Goal: Task Accomplishment & Management: Manage account settings

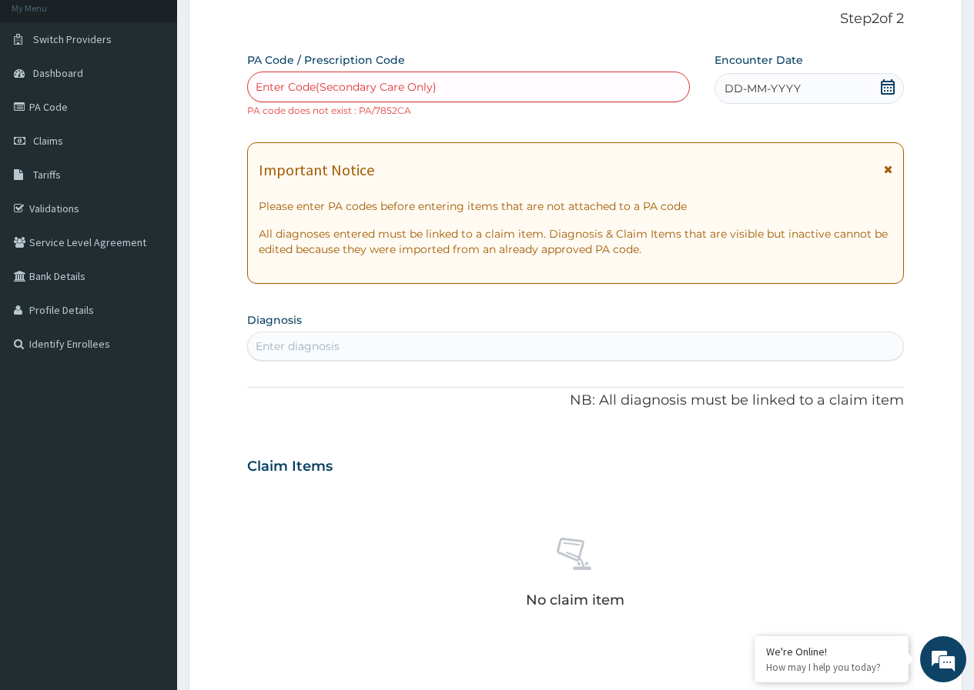
click at [435, 88] on div "Enter Code(Secondary Care Only)" at bounding box center [346, 86] width 181 height 15
type input "PA/7852CA"
click at [56, 107] on link "PA Code" at bounding box center [88, 107] width 177 height 34
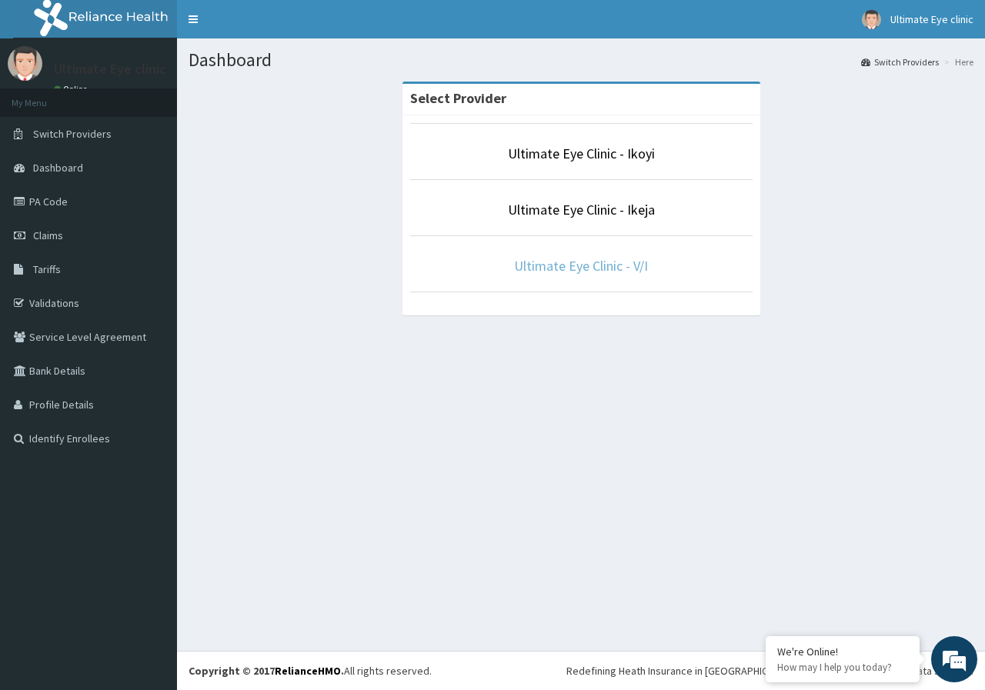
click at [606, 268] on link "Ultimate Eye Clinic - V/I" at bounding box center [581, 266] width 134 height 18
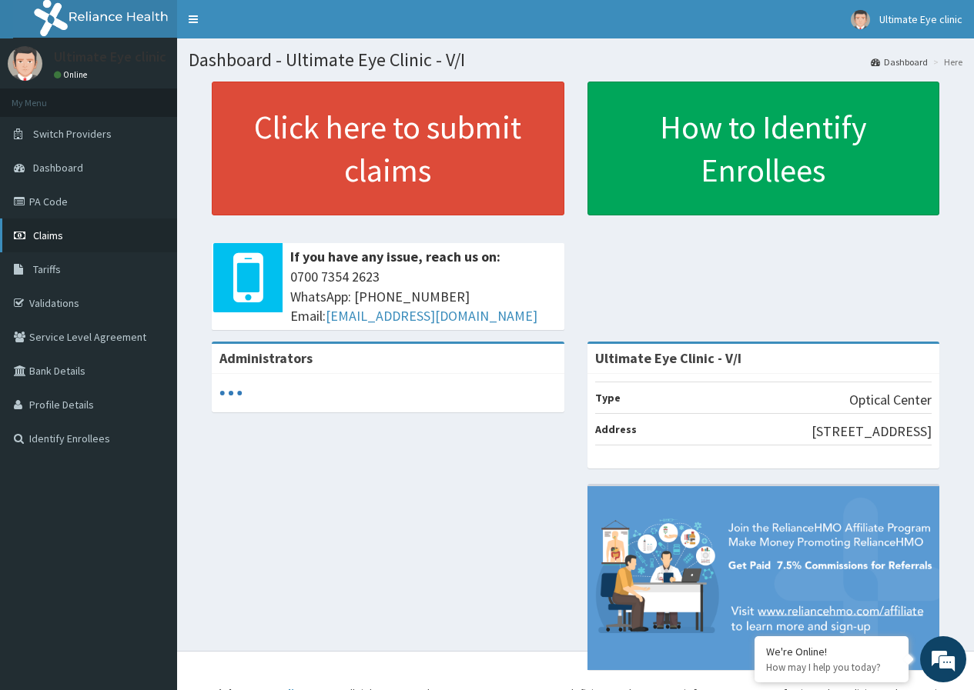
click at [145, 238] on link "Claims" at bounding box center [88, 236] width 177 height 34
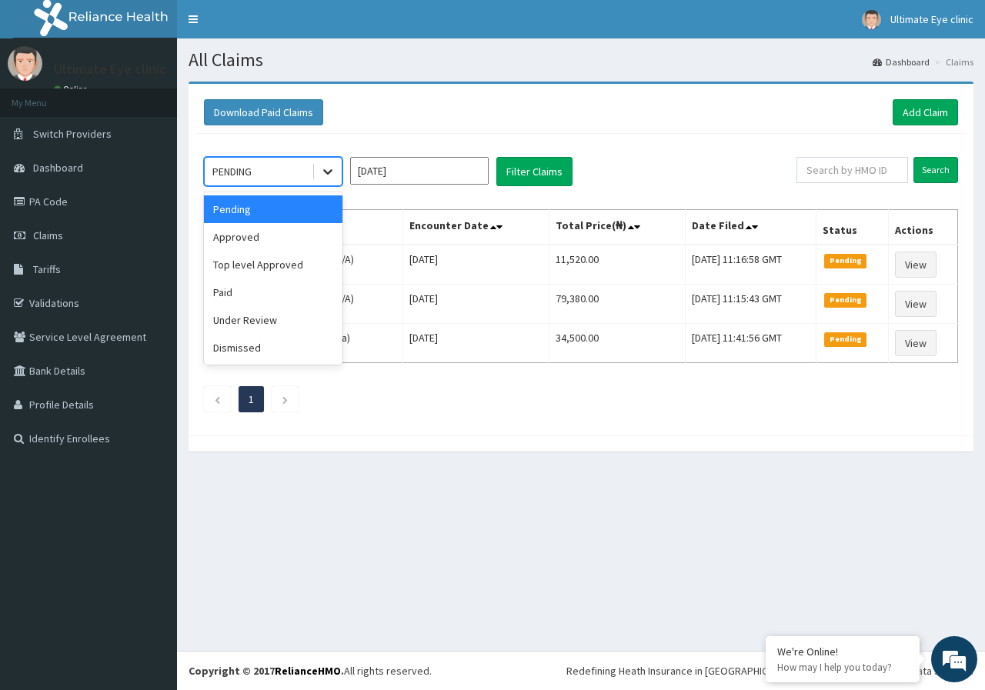
click at [324, 173] on icon at bounding box center [327, 171] width 15 height 15
click at [308, 266] on div "Top level Approved" at bounding box center [273, 265] width 139 height 28
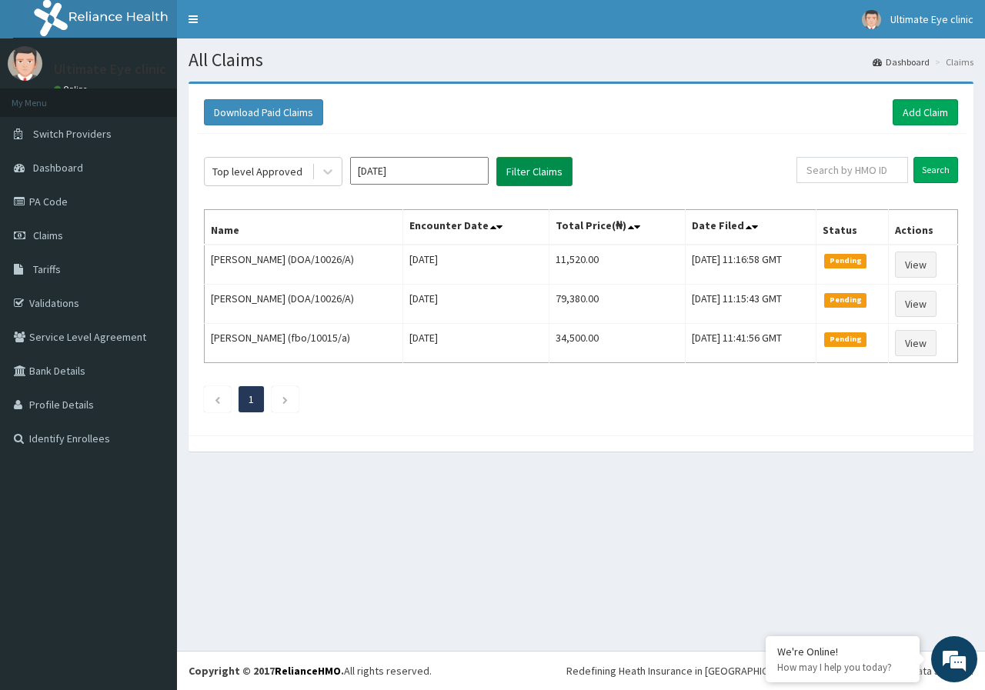
click at [529, 178] on button "Filter Claims" at bounding box center [535, 171] width 76 height 29
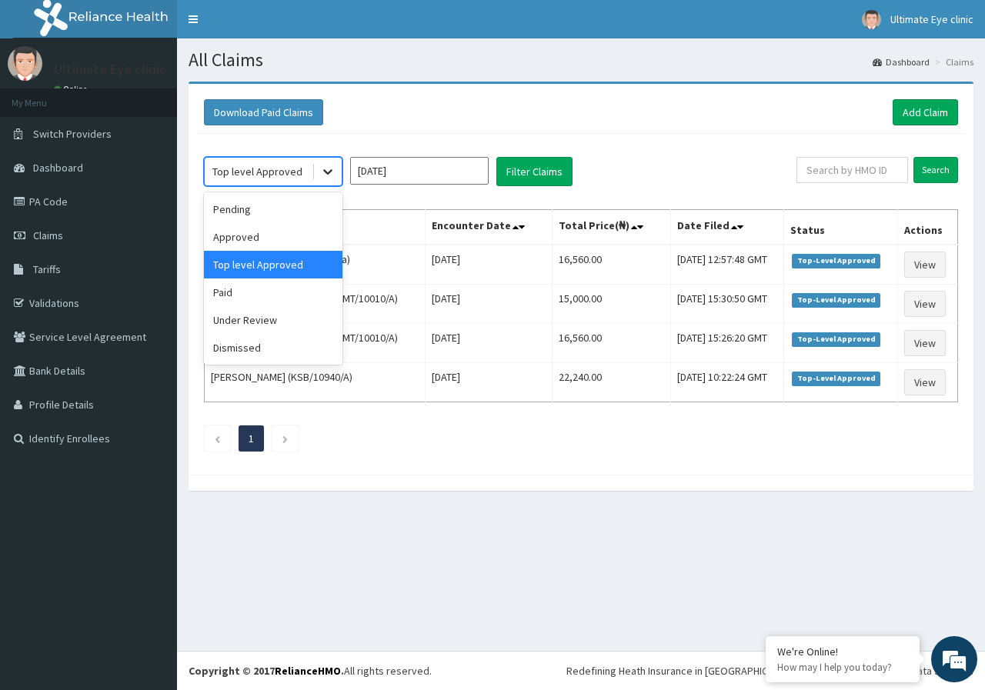
click at [332, 176] on icon at bounding box center [327, 171] width 15 height 15
click at [271, 299] on div "Paid" at bounding box center [273, 293] width 139 height 28
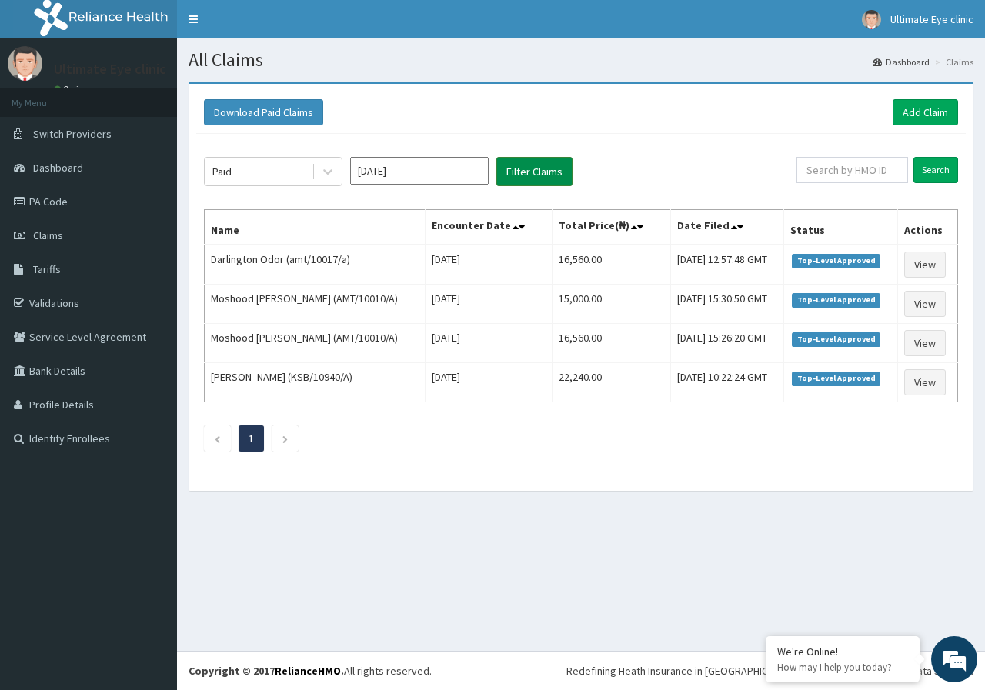
click at [519, 170] on button "Filter Claims" at bounding box center [535, 171] width 76 height 29
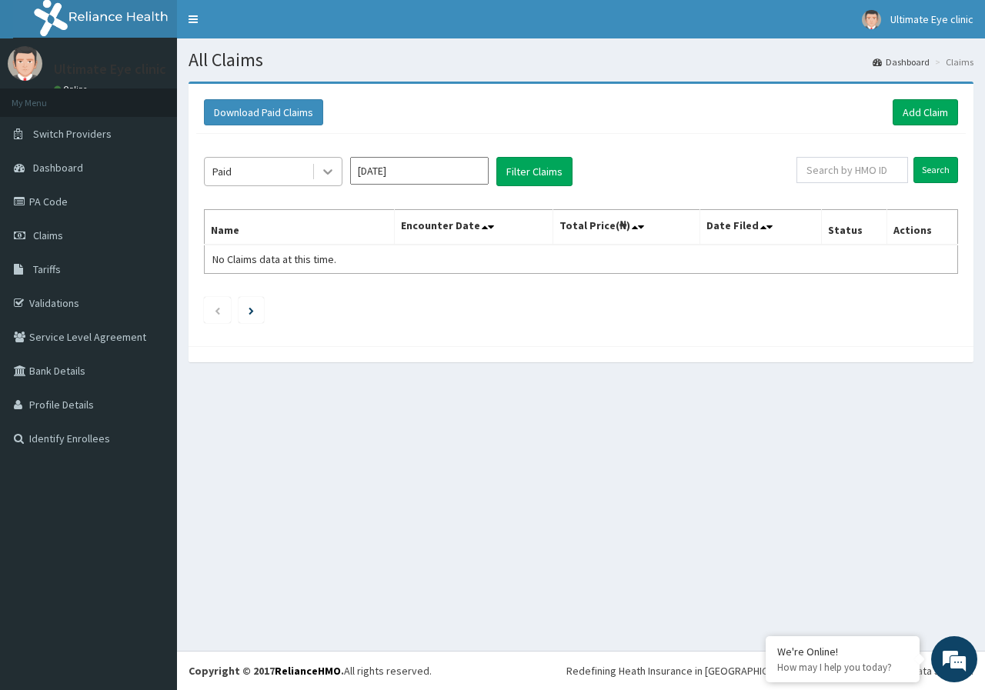
click at [333, 180] on div at bounding box center [328, 172] width 28 height 28
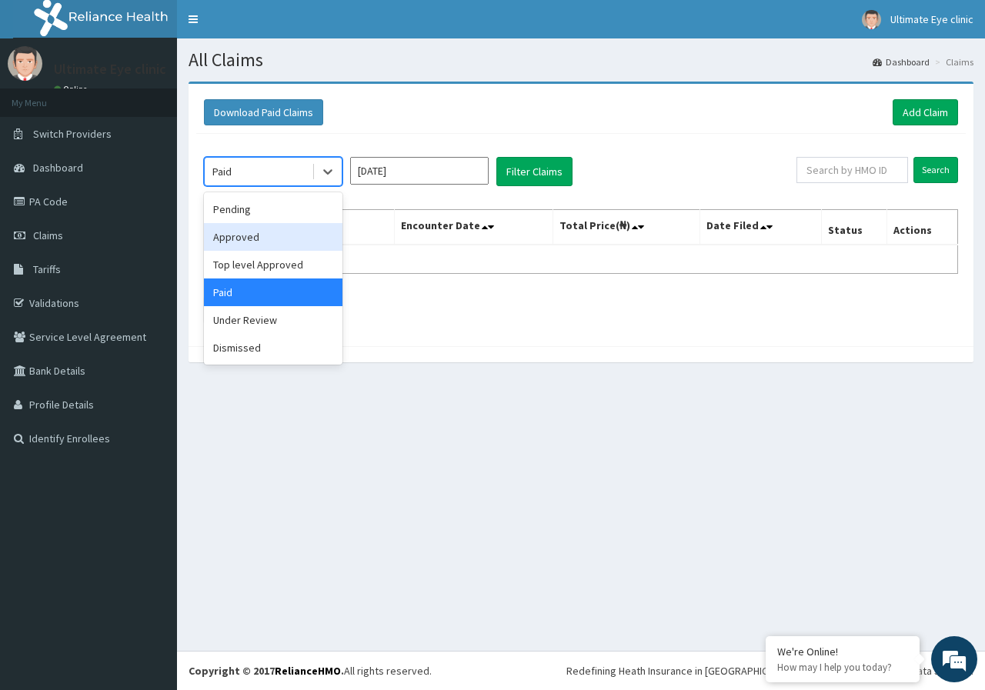
click at [313, 239] on div "Approved" at bounding box center [273, 237] width 139 height 28
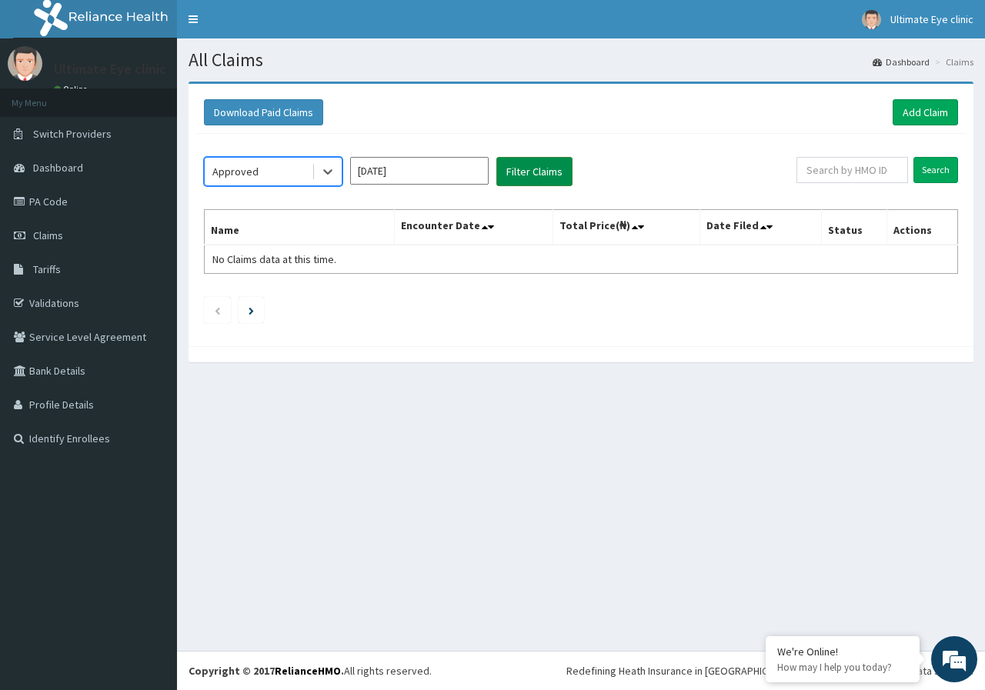
click at [530, 171] on button "Filter Claims" at bounding box center [535, 171] width 76 height 29
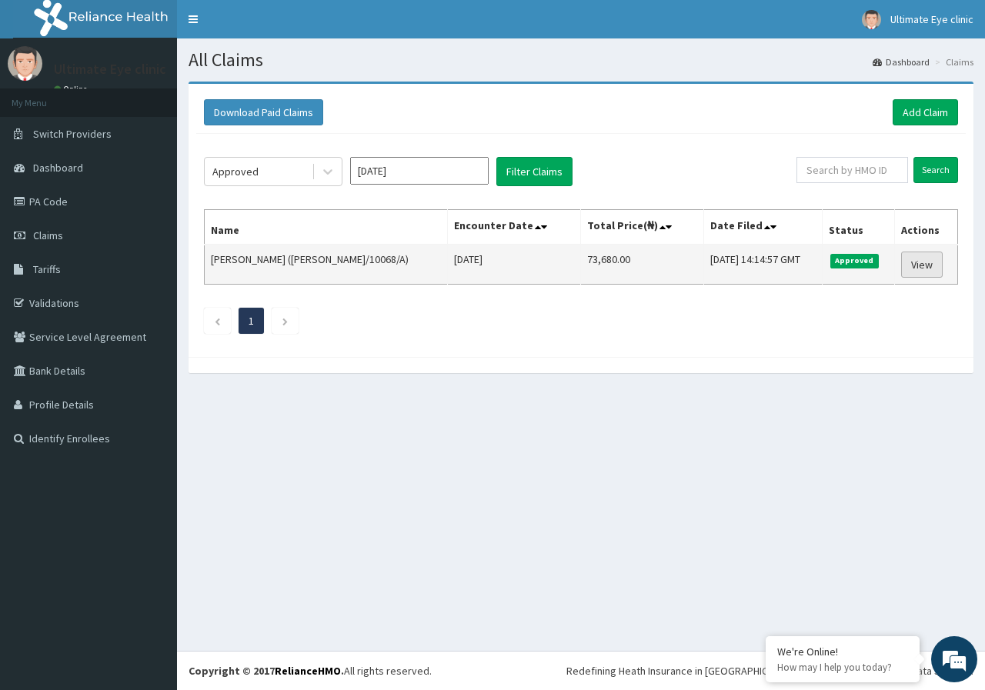
click at [927, 267] on link "View" at bounding box center [922, 265] width 42 height 26
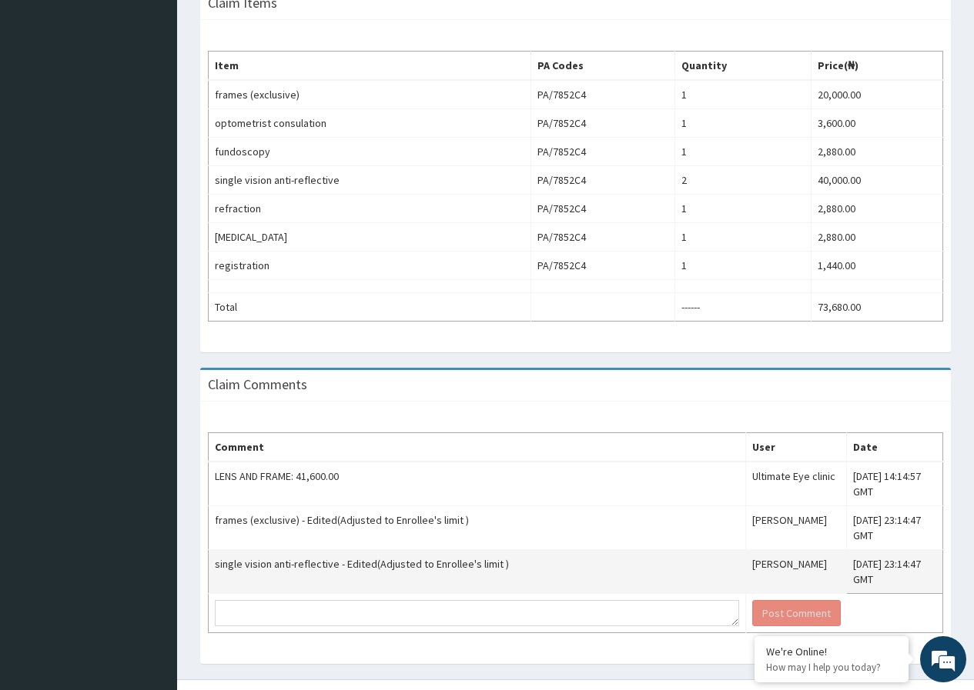
scroll to position [494, 0]
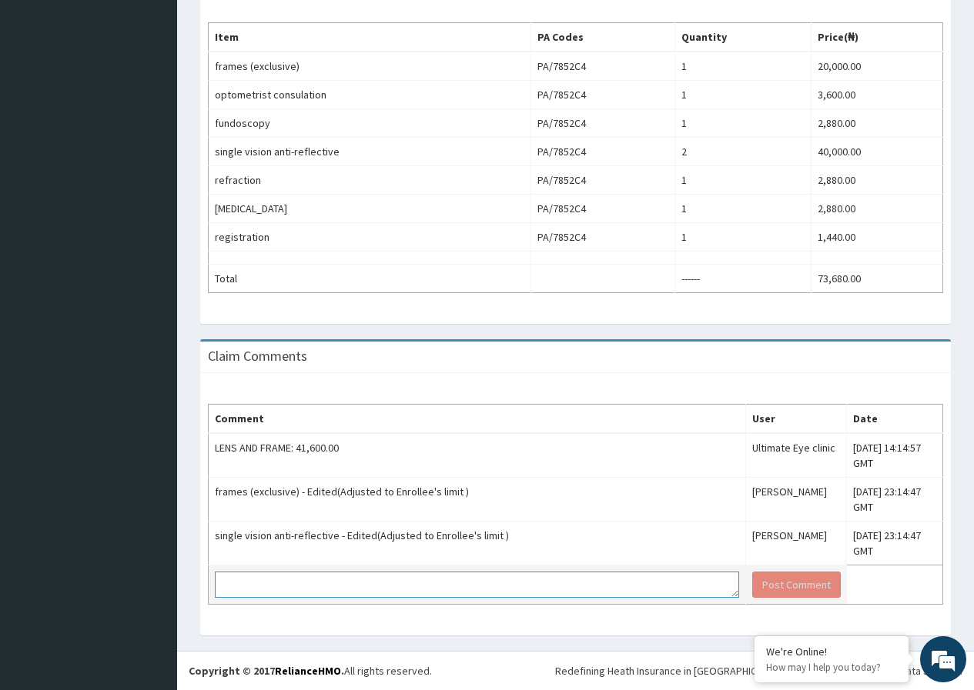
click at [474, 590] on textarea at bounding box center [477, 585] width 524 height 26
type textarea "t"
type textarea "T"
click at [315, 585] on textarea "KINDLY NOTE THAT LENS AND FRAME" at bounding box center [477, 585] width 524 height 26
click at [530, 583] on textarea "KINDLY NOTE THAT 41,600 WAS APPROVED FOR LENS AND FRAME" at bounding box center [477, 585] width 524 height 26
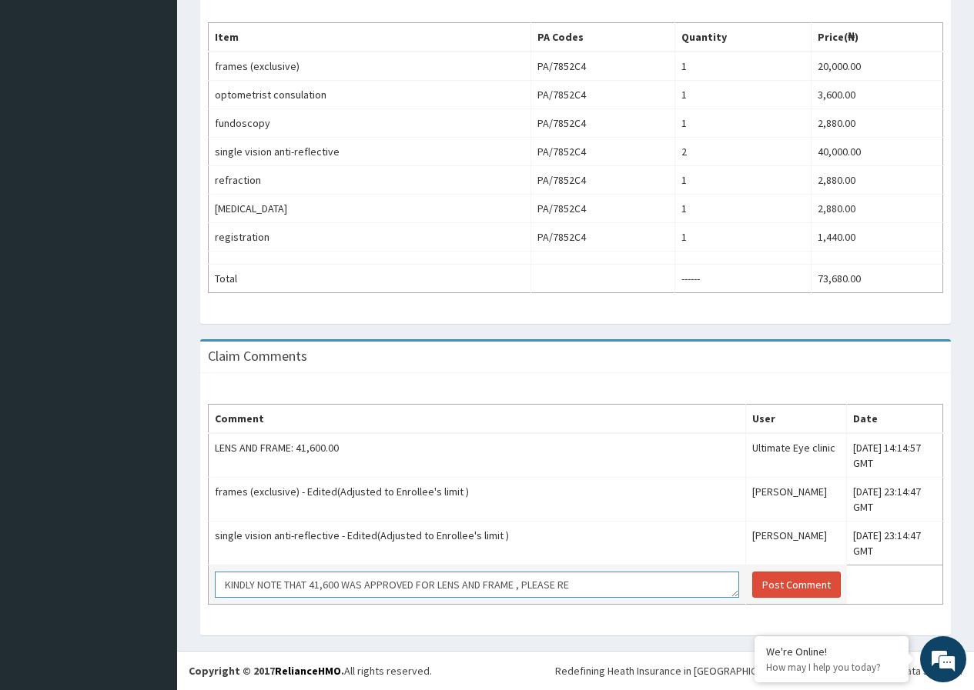
click at [500, 587] on textarea "KINDLY NOTE THAT 41,600 WAS APPROVED FOR LENS AND FRAME , PLEASE RE" at bounding box center [477, 585] width 524 height 26
click at [592, 594] on textarea "KINDLY NOTE THAT 41,600 WAS APPROVED FOR LENS AND FRAME , PLEASE RE" at bounding box center [477, 585] width 524 height 26
click at [370, 587] on textarea "KINDLY NOTE THAT 41,600 WAS APPROVED FOR LENS AND FRAME PLEASE RETRACT THE FRAM…" at bounding box center [477, 585] width 524 height 26
click at [367, 588] on textarea "KINDLY NOTE THAT 41,600 WAS APPROVED FOR LENS AND FRAME PLEASE RETRACT THE FRAM…" at bounding box center [477, 585] width 524 height 26
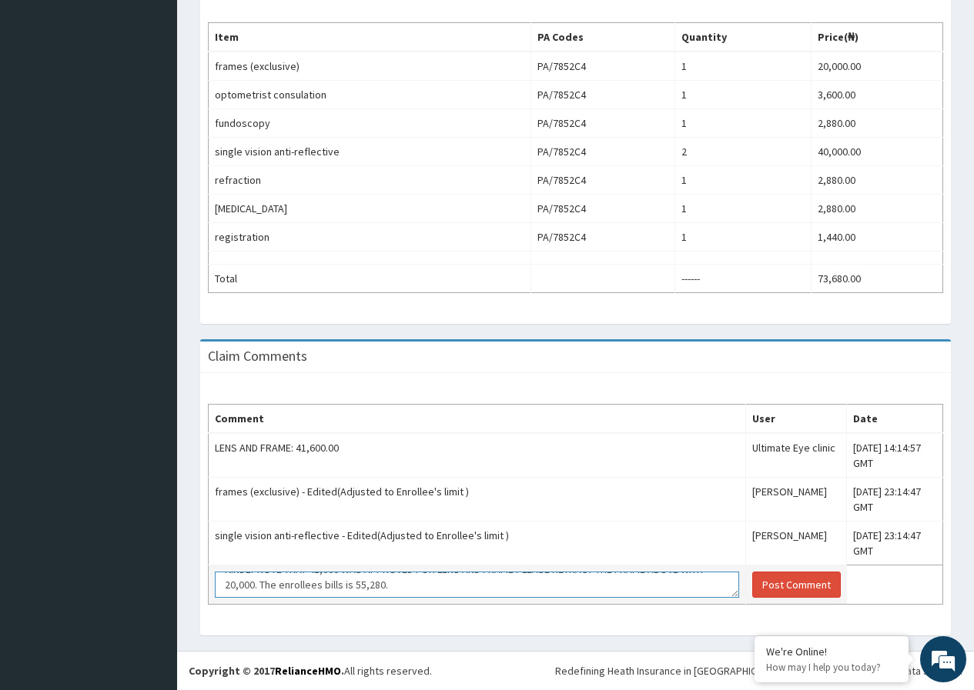
click at [373, 593] on textarea "KINDLY NOTE THAT 41,600 WAS APPROVED FOR LENS AND FRAME PLEASE RETRACT THE FRAM…" at bounding box center [477, 585] width 524 height 26
click at [394, 590] on textarea "KINDLY NOTE THAT 41,600 WAS APPROVED FOR LENS AND FRAME PLEASE RETRACT THE FRAM…" at bounding box center [477, 585] width 524 height 26
click at [410, 588] on textarea "KINDLY NOTE THAT 41,600 WAS APPROVED FOR LENS AND FRAME PLEASE RETRACT THE FRAM…" at bounding box center [477, 585] width 524 height 26
click at [497, 576] on textarea "KINDLY NOTE THAT 41,600 WAS APPROVED FOR LENS AND FRAME PLEASE RETRACT THE FRAM…" at bounding box center [477, 585] width 524 height 26
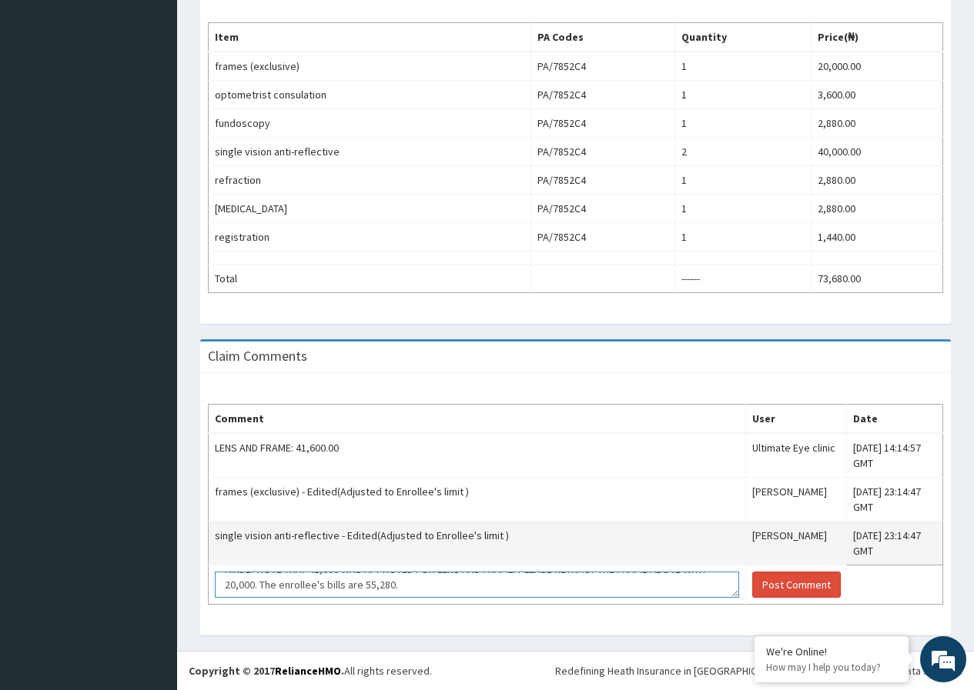
scroll to position [5, 0]
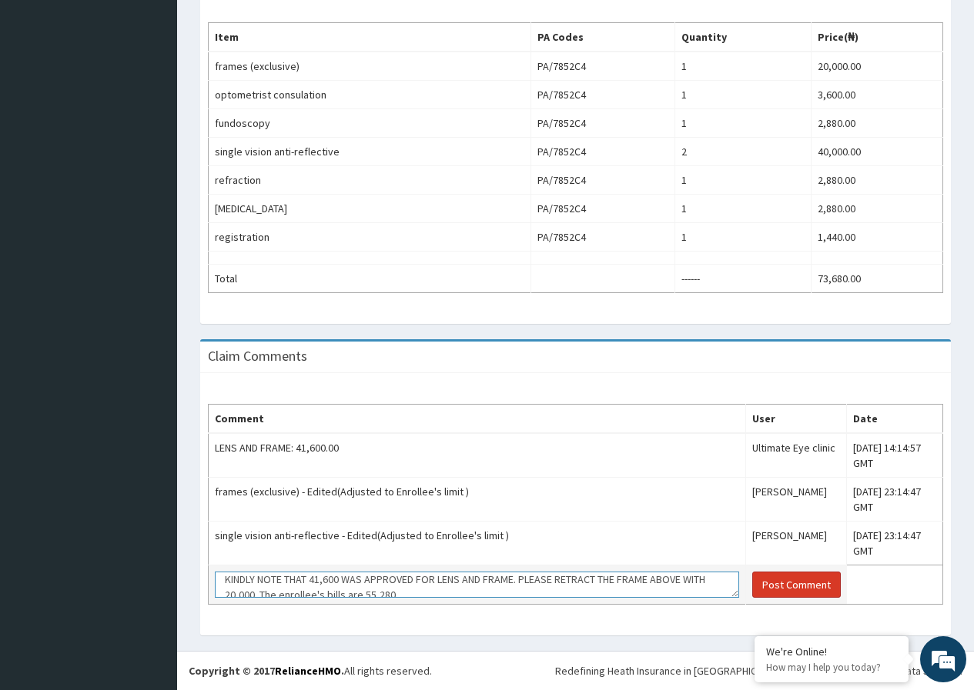
type textarea "KINDLY NOTE THAT 41,600 WAS APPROVED FOR LENS AND FRAME. PLEASE RETRACT THE FRA…"
click at [767, 584] on button "Post Comment" at bounding box center [796, 585] width 89 height 26
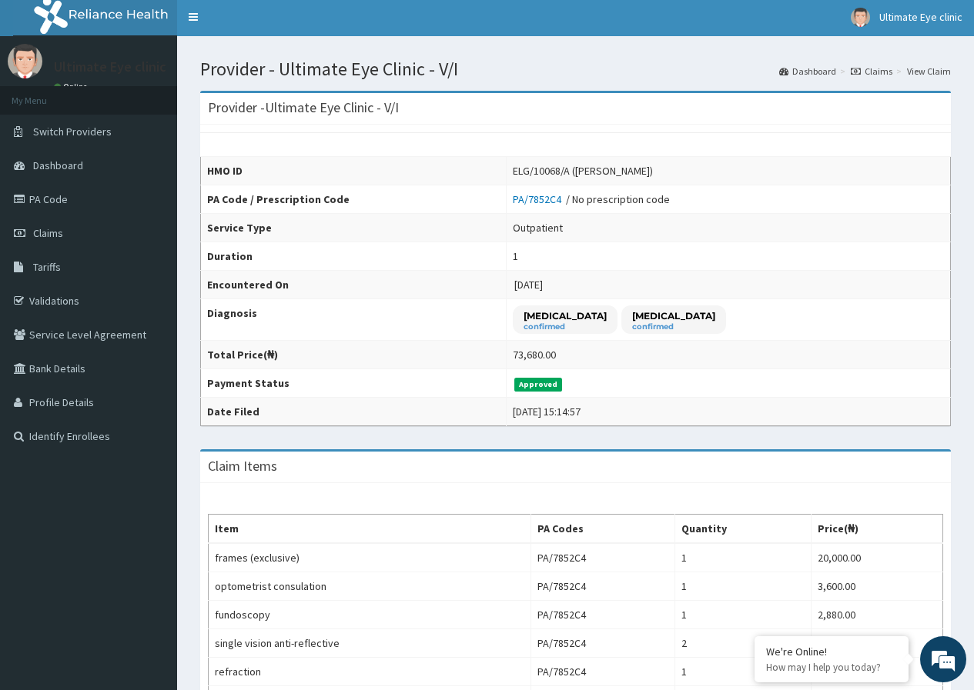
scroll to position [0, 0]
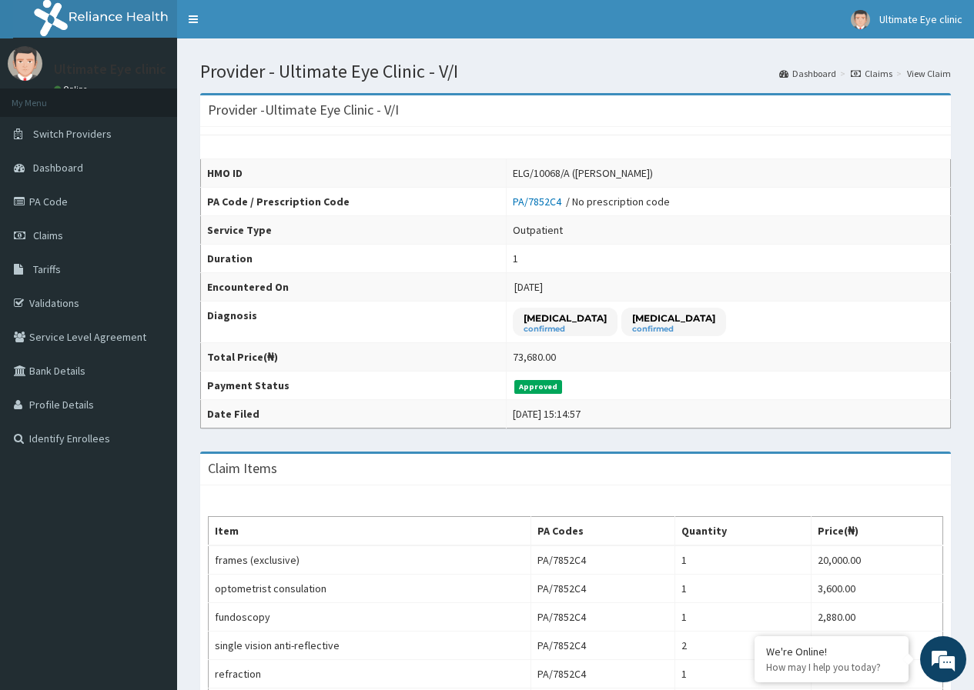
click at [884, 79] on link "Claims" at bounding box center [872, 73] width 42 height 13
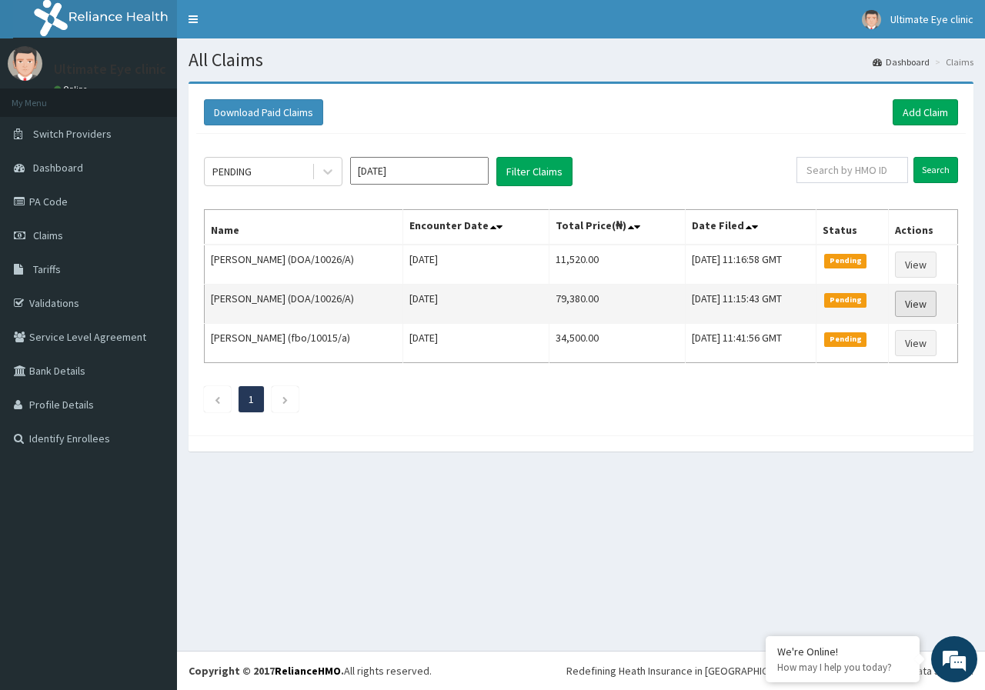
click at [915, 306] on link "View" at bounding box center [916, 304] width 42 height 26
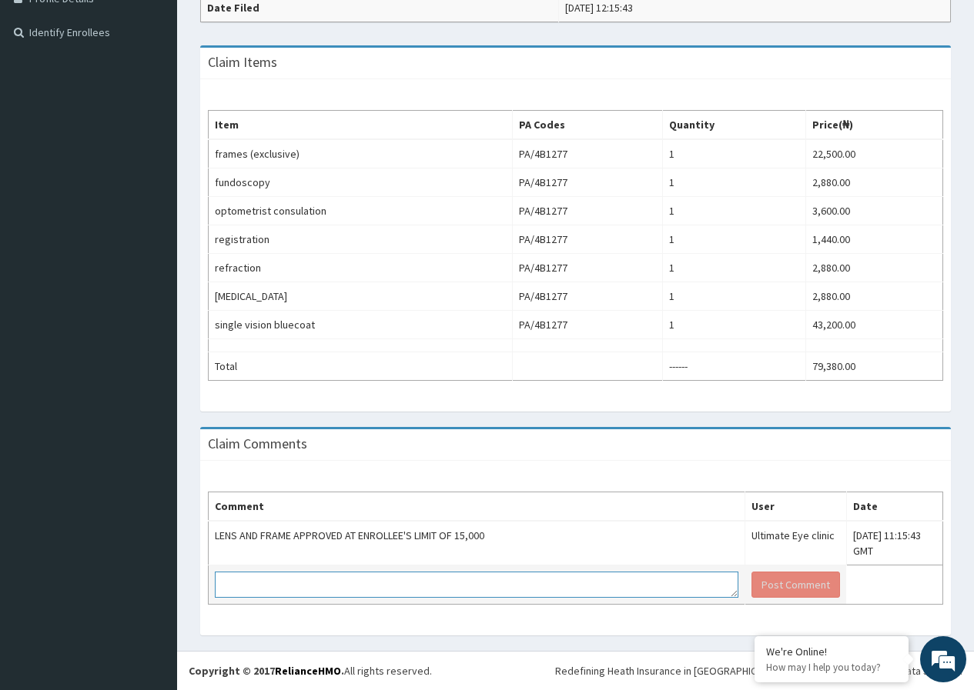
click at [306, 580] on textarea at bounding box center [476, 585] width 523 height 26
type textarea "r"
type textarea "AS STATED ABOVE ENROLLEE'S LIMIT FOR LENS AND FRAME IS 15,000,"
click at [777, 589] on button "Post Comment" at bounding box center [795, 585] width 89 height 26
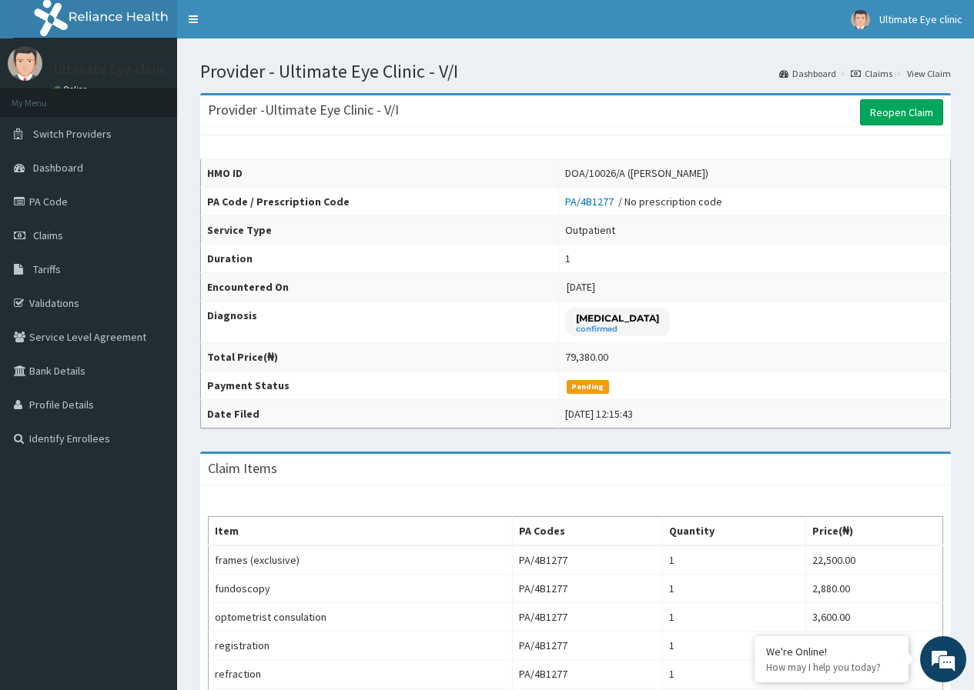
click at [884, 72] on link "Claims" at bounding box center [872, 73] width 42 height 13
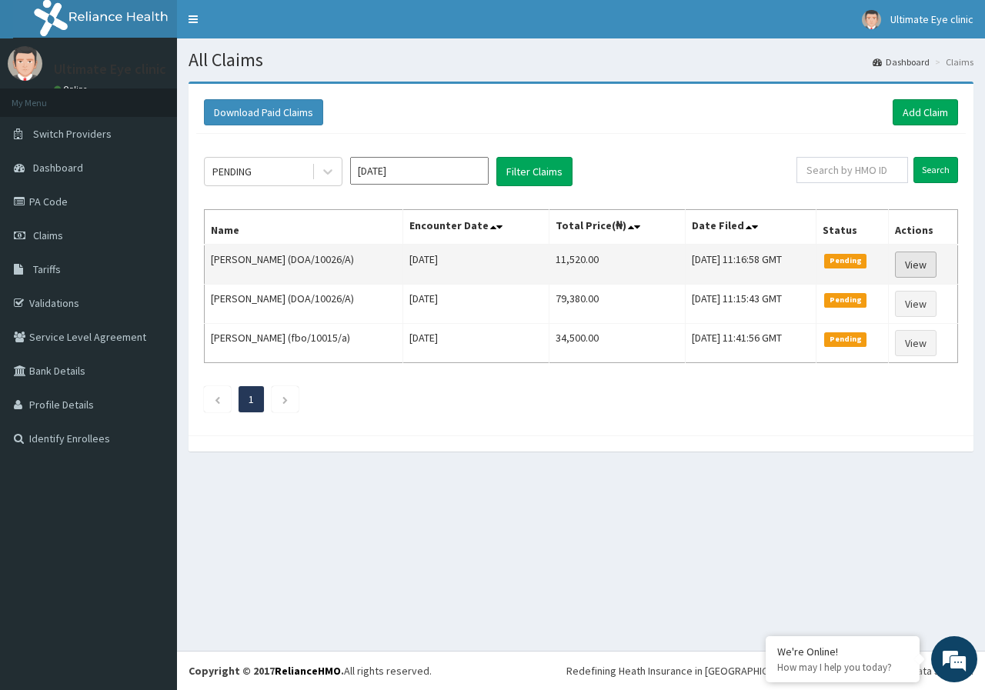
click at [919, 259] on link "View" at bounding box center [916, 265] width 42 height 26
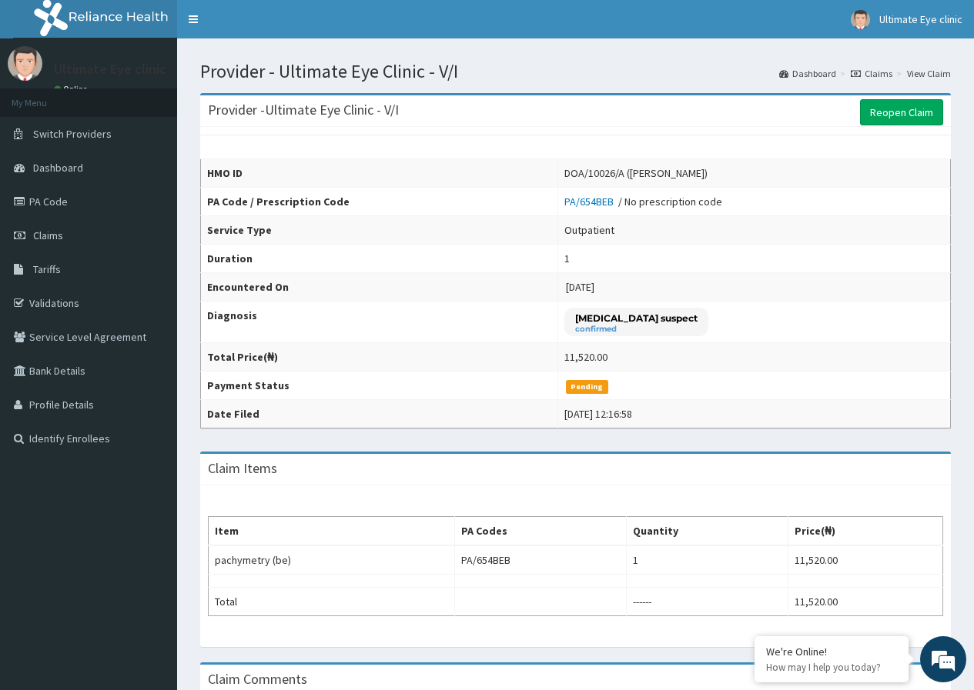
click at [879, 67] on link "Claims" at bounding box center [872, 73] width 42 height 13
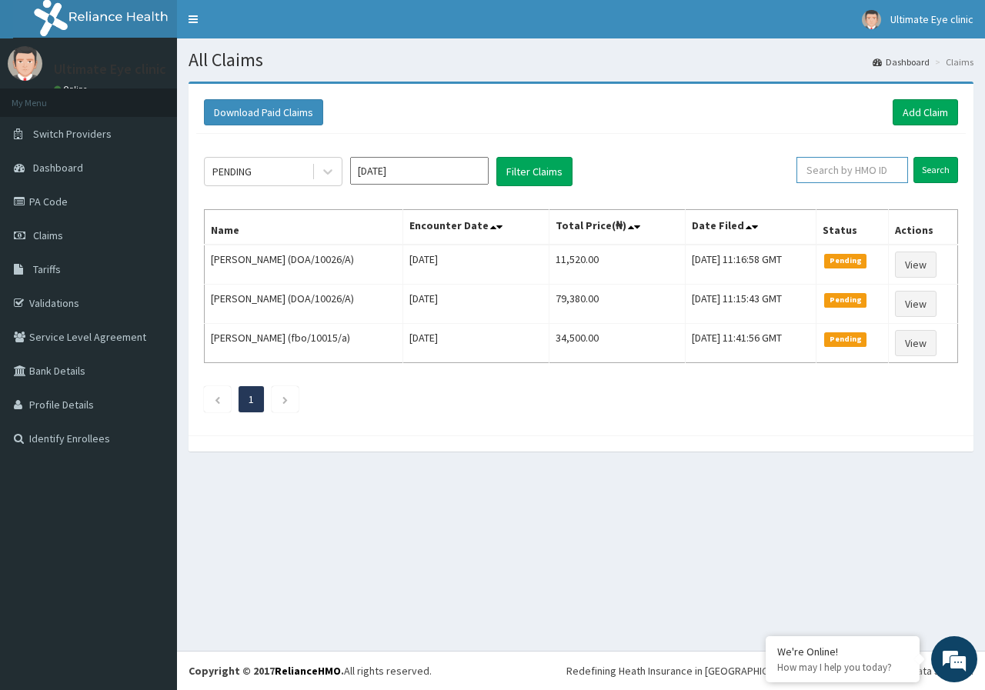
click at [838, 172] on input "text" at bounding box center [853, 170] width 112 height 26
type input "I"
type input "IVC/10031/B"
click at [914, 157] on input "Search" at bounding box center [936, 170] width 45 height 26
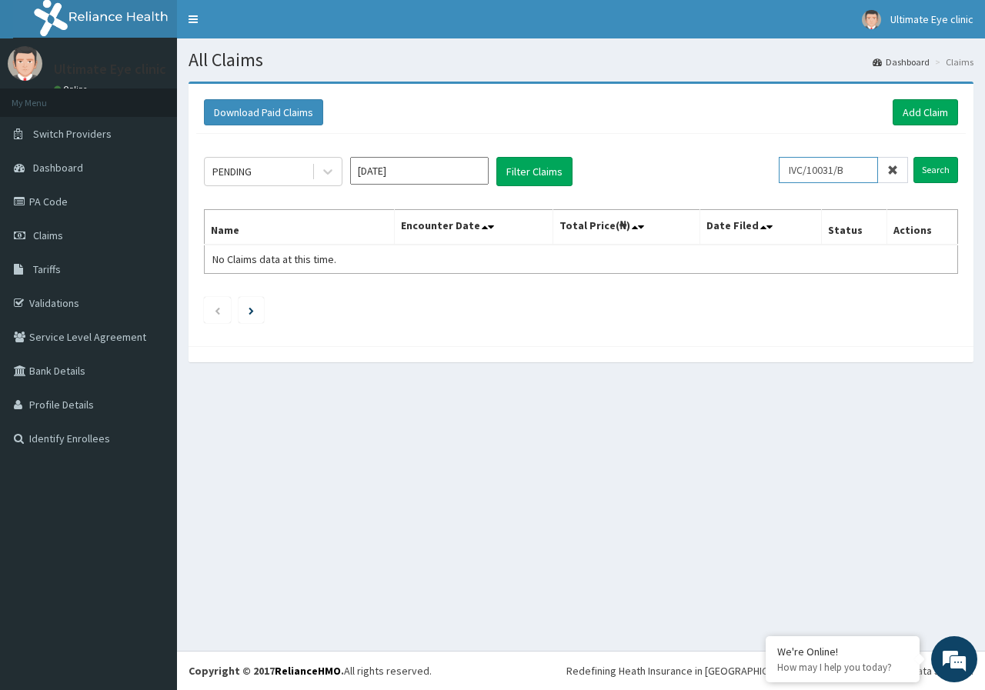
drag, startPoint x: 864, startPoint y: 172, endPoint x: 791, endPoint y: 179, distance: 73.5
click at [791, 179] on input "IVC/10031/B" at bounding box center [828, 170] width 99 height 26
click at [123, 122] on link "Switch Providers" at bounding box center [88, 134] width 177 height 34
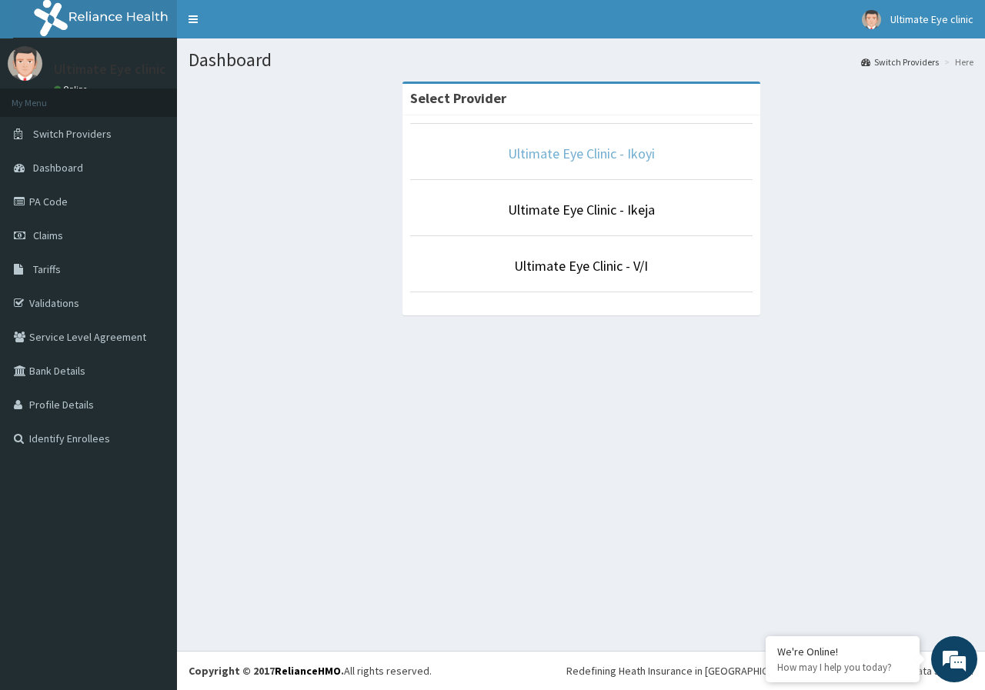
click at [620, 155] on link "Ultimate Eye Clinic - Ikoyi" at bounding box center [581, 154] width 147 height 18
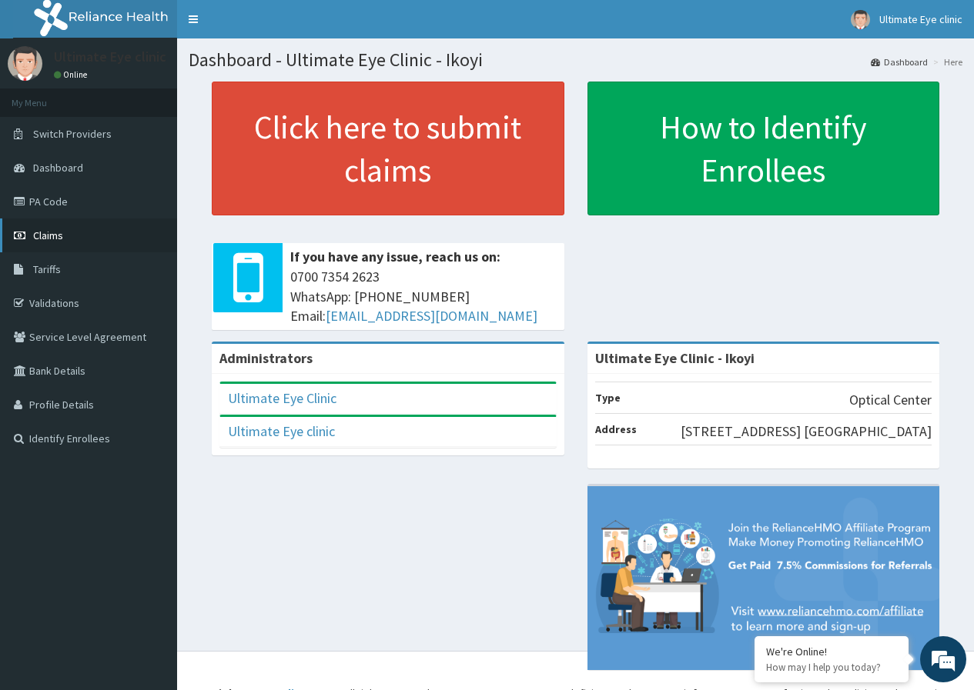
click at [64, 232] on link "Claims" at bounding box center [88, 236] width 177 height 34
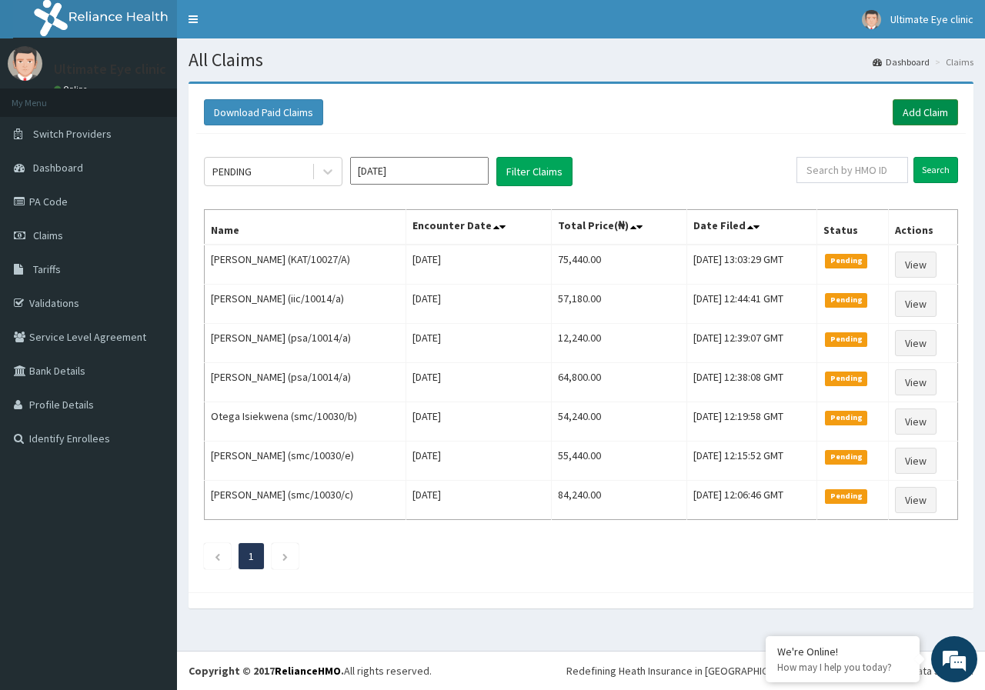
click at [917, 112] on link "Add Claim" at bounding box center [925, 112] width 65 height 26
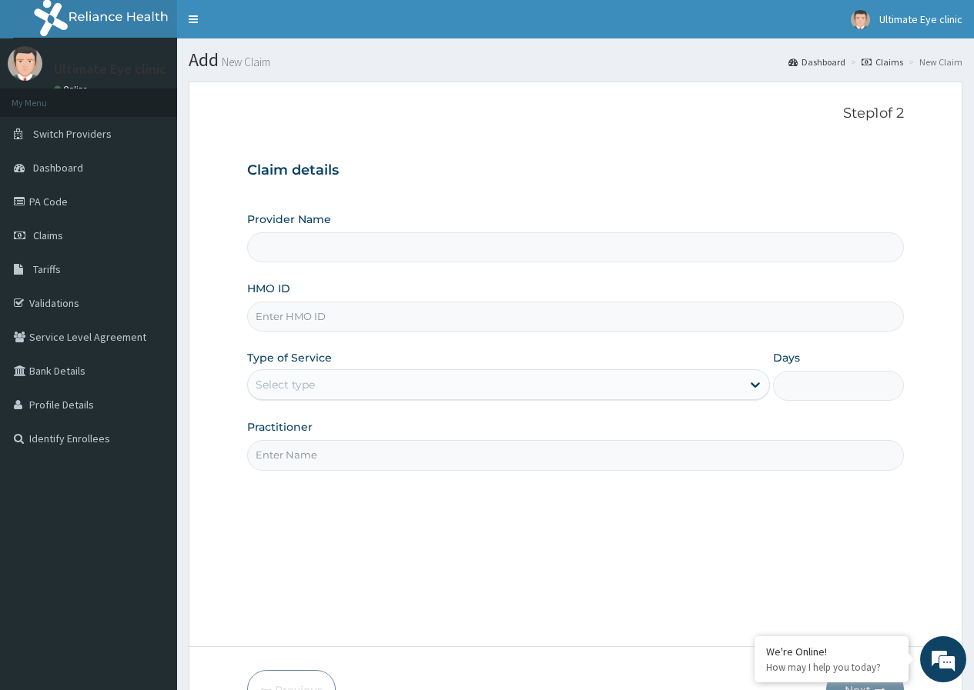
type input "Ultimate Eye Clinic - Ikoyi"
click at [438, 315] on input "HMO ID" at bounding box center [575, 317] width 657 height 30
paste input "IVC/10031/B"
type input "IVC/10031/B"
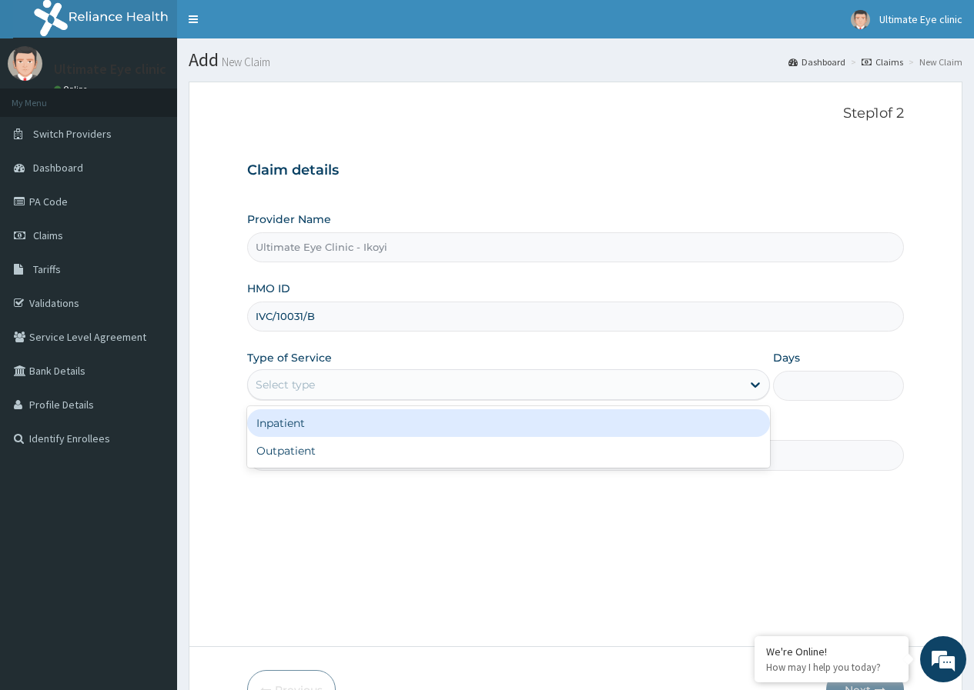
click at [390, 381] on div "Select type" at bounding box center [494, 385] width 493 height 25
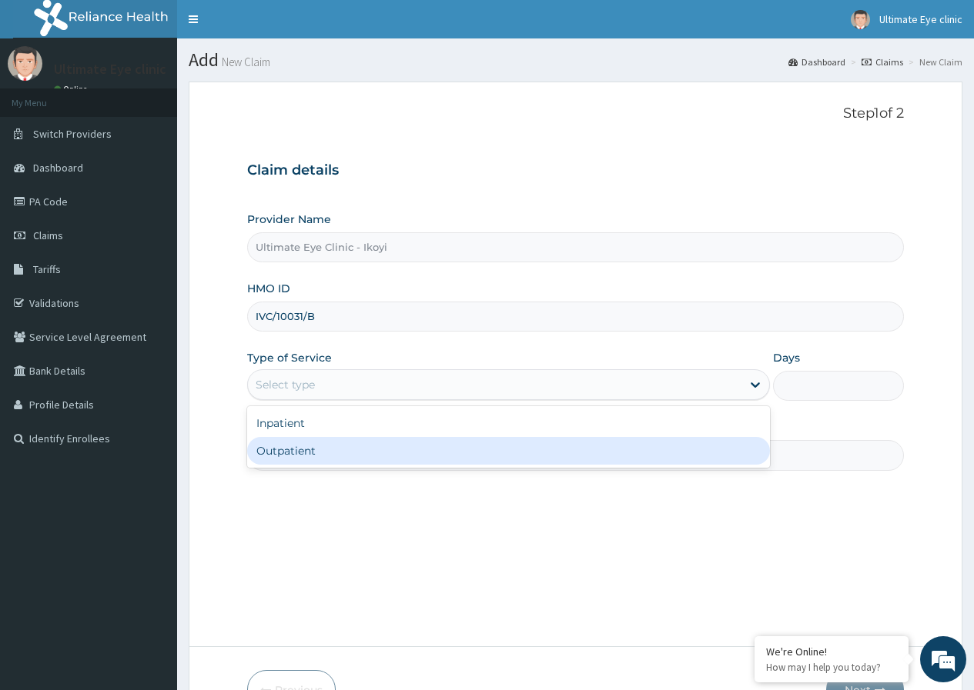
drag, startPoint x: 358, startPoint y: 462, endPoint x: 360, endPoint y: 451, distance: 11.0
click at [359, 452] on div "Outpatient" at bounding box center [508, 451] width 523 height 28
type input "1"
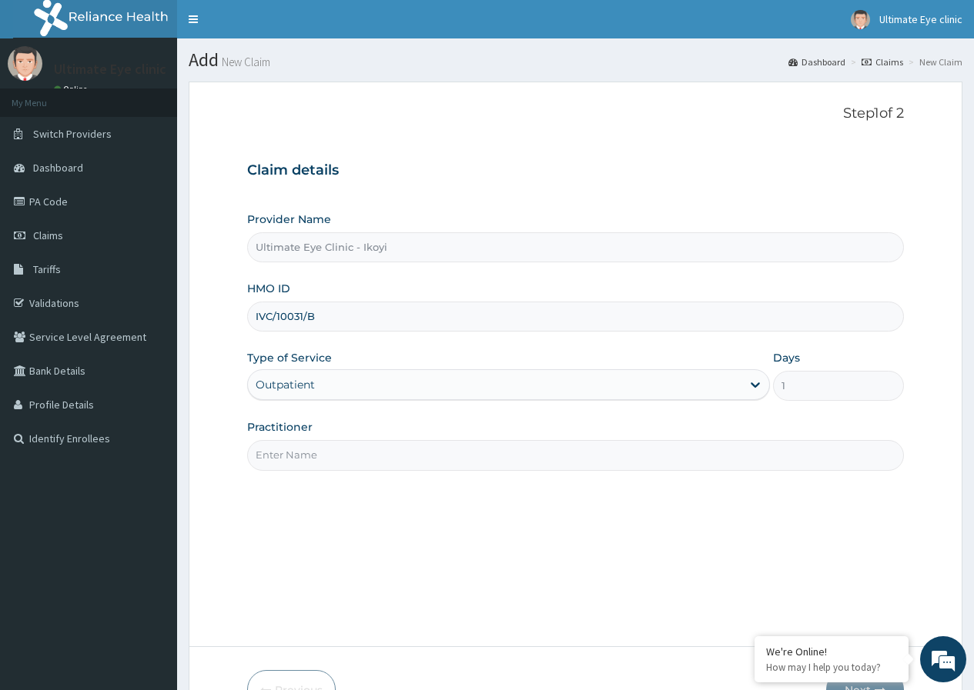
click at [354, 444] on input "Practitioner" at bounding box center [575, 455] width 657 height 30
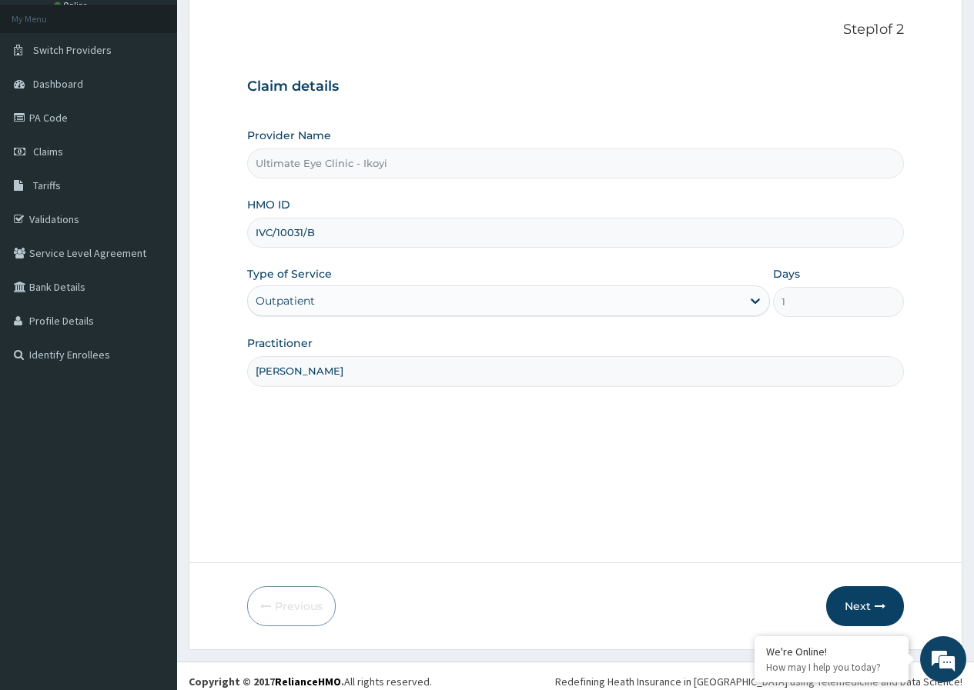
scroll to position [95, 0]
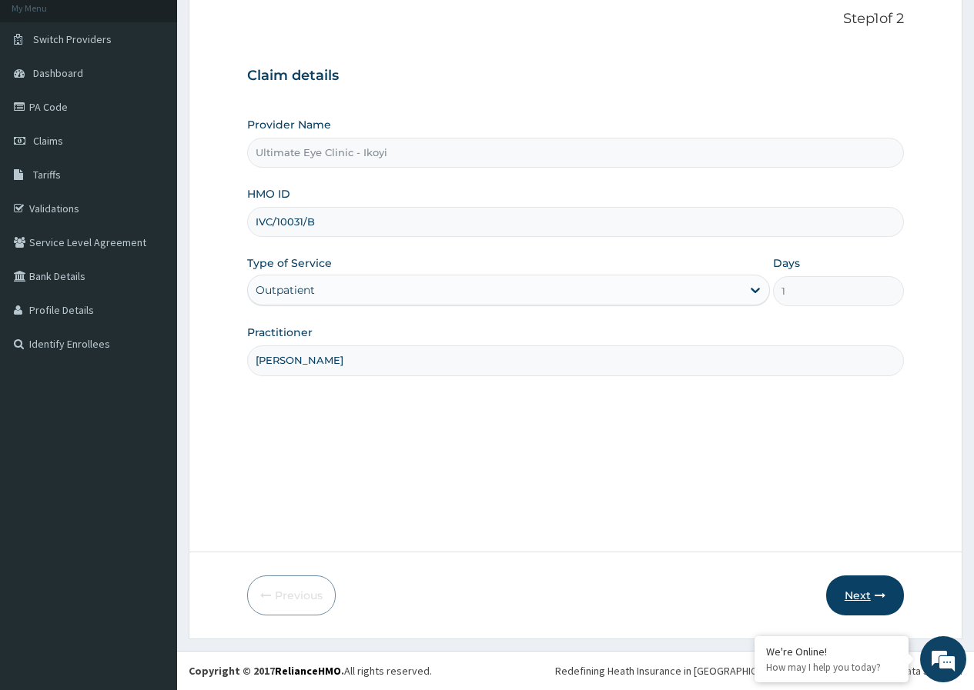
type input "[PERSON_NAME]"
click at [858, 594] on button "Next" at bounding box center [865, 596] width 78 height 40
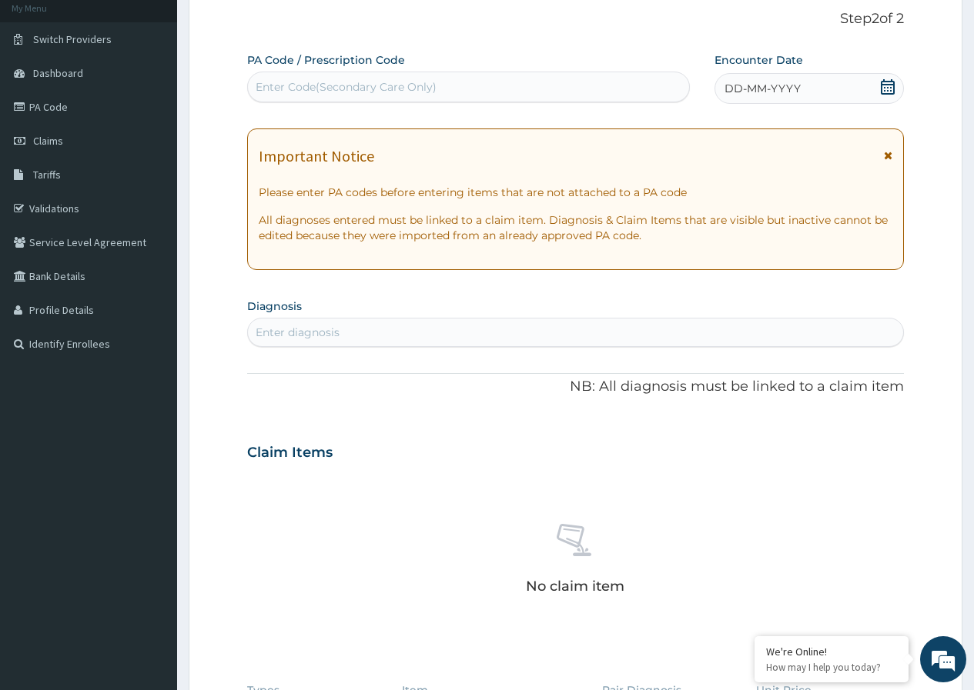
scroll to position [0, 0]
click at [508, 86] on div "Enter Code(Secondary Care Only)" at bounding box center [468, 87] width 440 height 25
type input "PA/BOF47C"
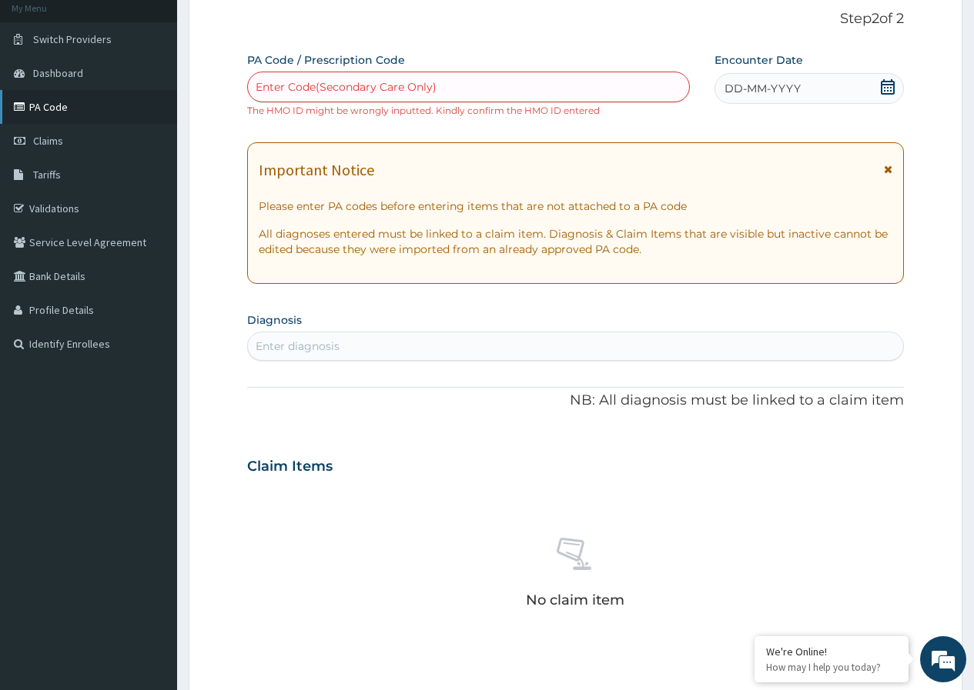
click at [98, 112] on link "PA Code" at bounding box center [88, 107] width 177 height 34
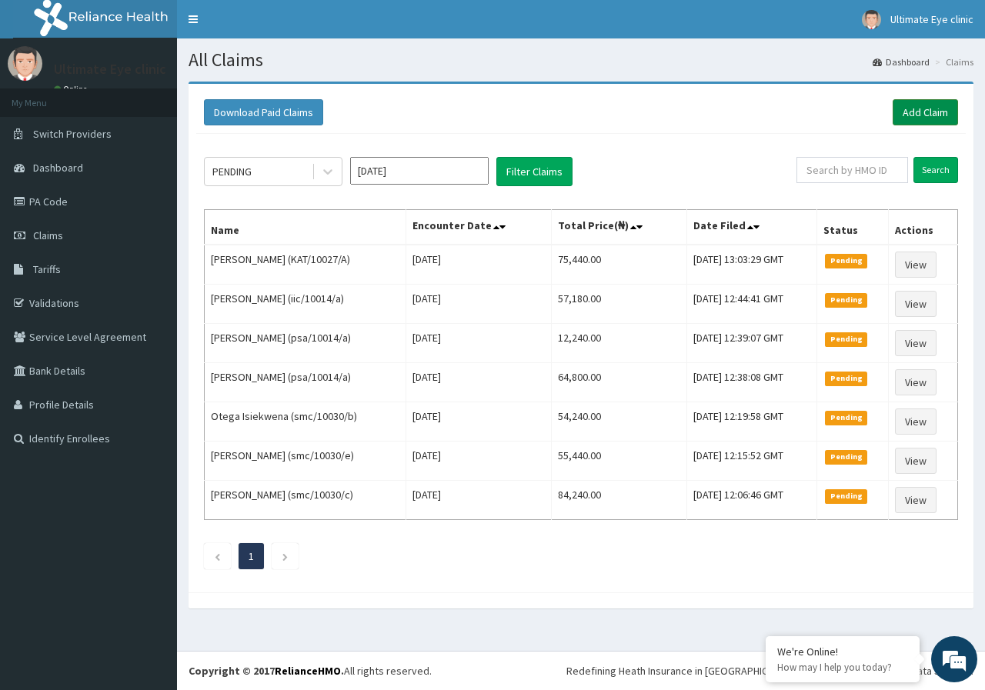
click at [911, 112] on link "Add Claim" at bounding box center [925, 112] width 65 height 26
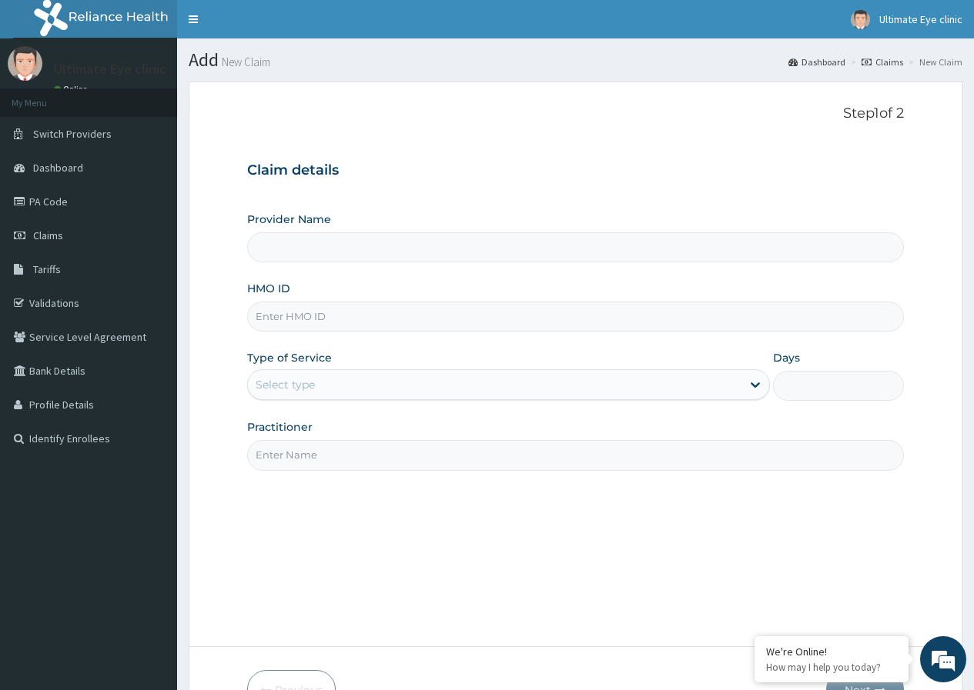
click at [321, 319] on input "HMO ID" at bounding box center [575, 317] width 657 height 30
type input "Ultimate Eye Clinic - Ikoyi"
type input "IVC/10031/B"
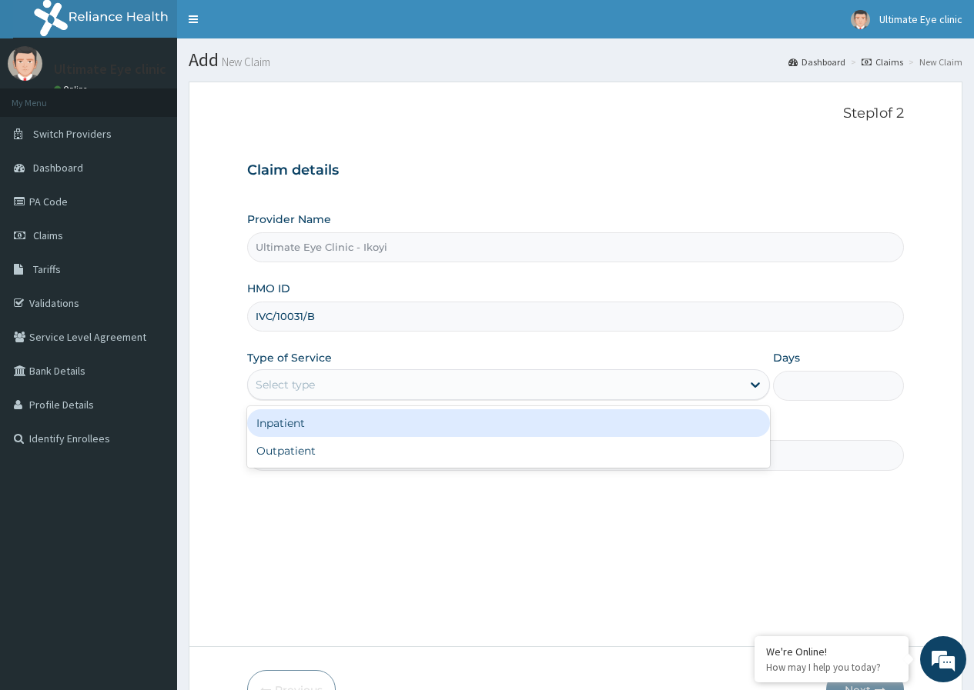
click at [340, 391] on div "Select type" at bounding box center [494, 385] width 493 height 25
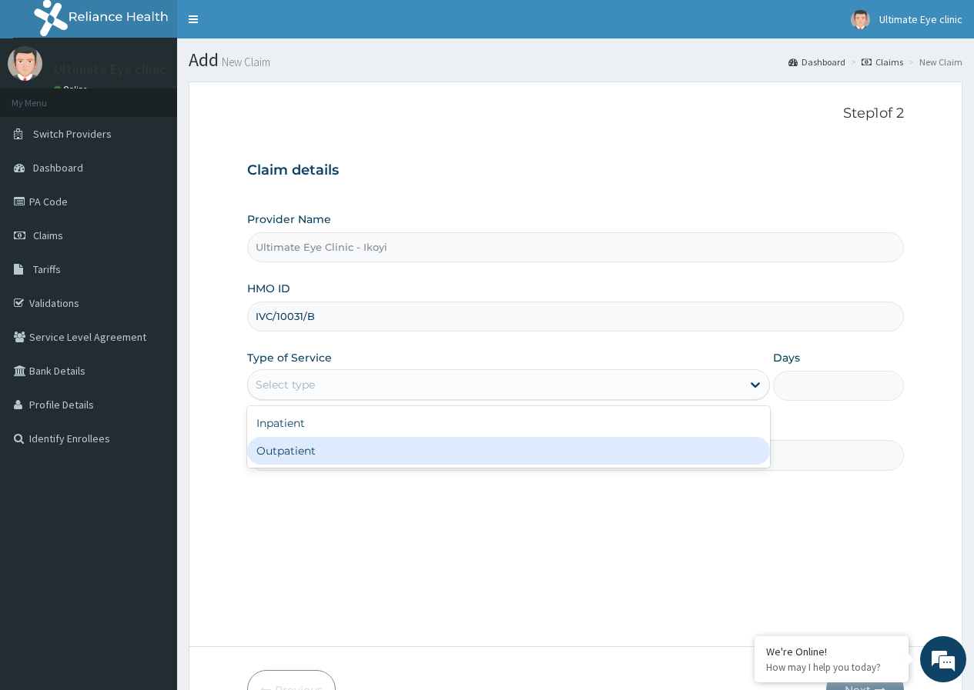
click at [296, 460] on div "Outpatient" at bounding box center [508, 451] width 523 height 28
type input "1"
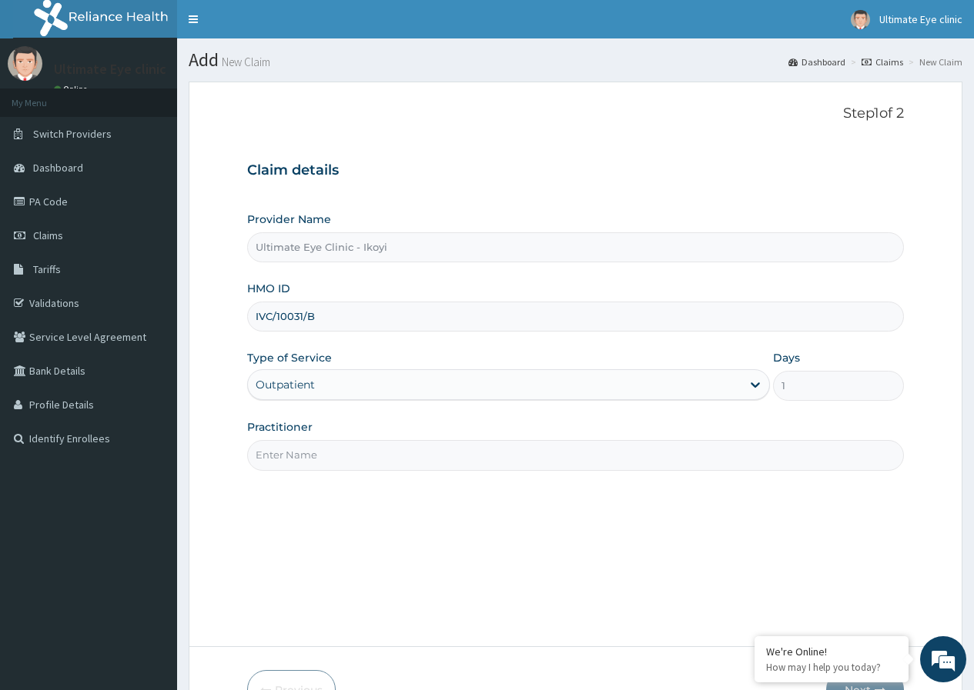
click at [299, 457] on input "Practitioner" at bounding box center [575, 455] width 657 height 30
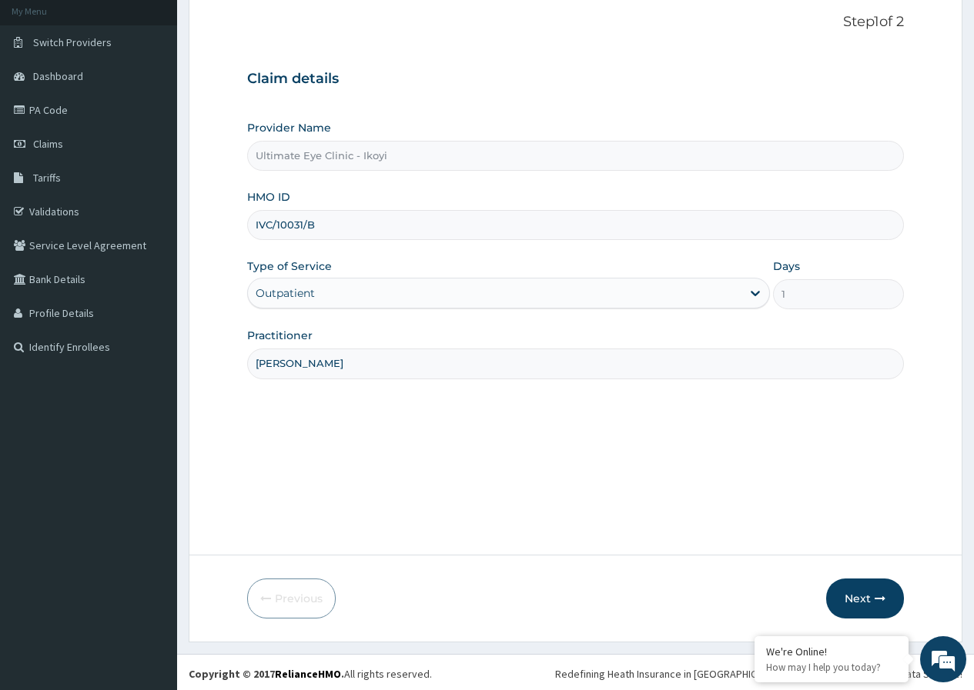
scroll to position [95, 0]
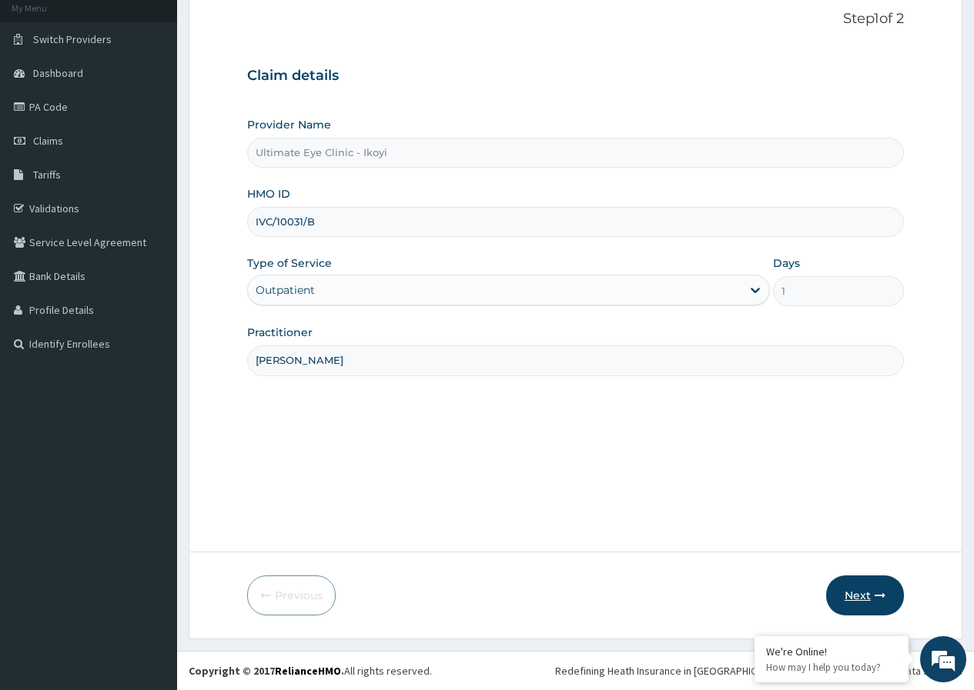
type input "[PERSON_NAME]"
click at [869, 597] on button "Next" at bounding box center [865, 596] width 78 height 40
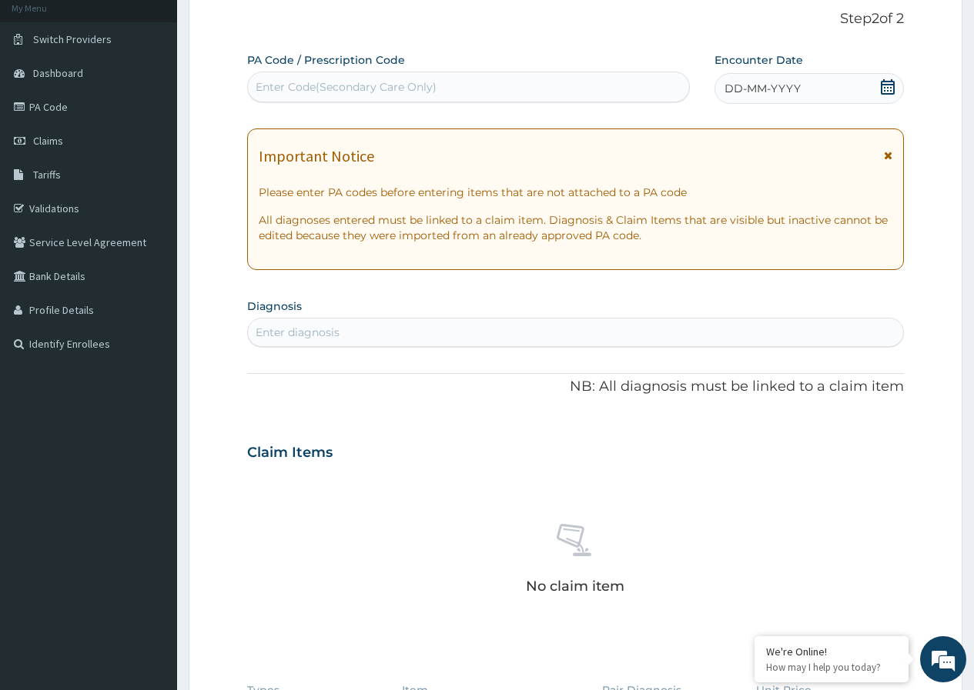
click at [423, 91] on div "Enter Code(Secondary Care Only)" at bounding box center [346, 86] width 181 height 15
paste input "PA/B0F47C"
type input "PA/B0F47C"
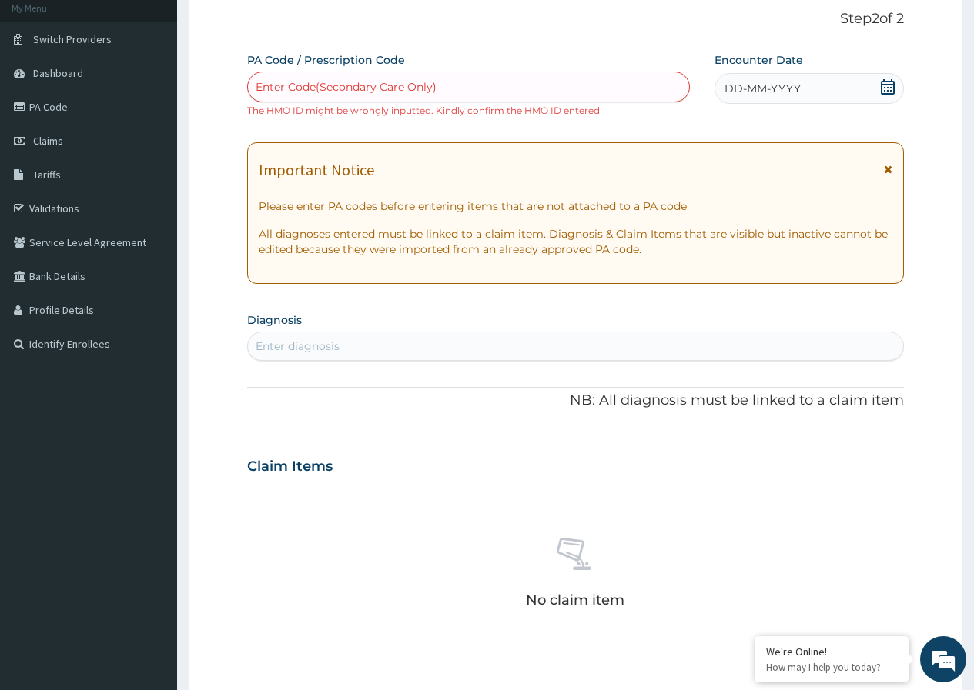
drag, startPoint x: 456, startPoint y: 87, endPoint x: 456, endPoint y: 103, distance: 16.2
click at [456, 88] on div "Enter Code(Secondary Care Only)" at bounding box center [468, 87] width 440 height 25
paste input "PA/B0F47C"
type input "PA/B0F47C"
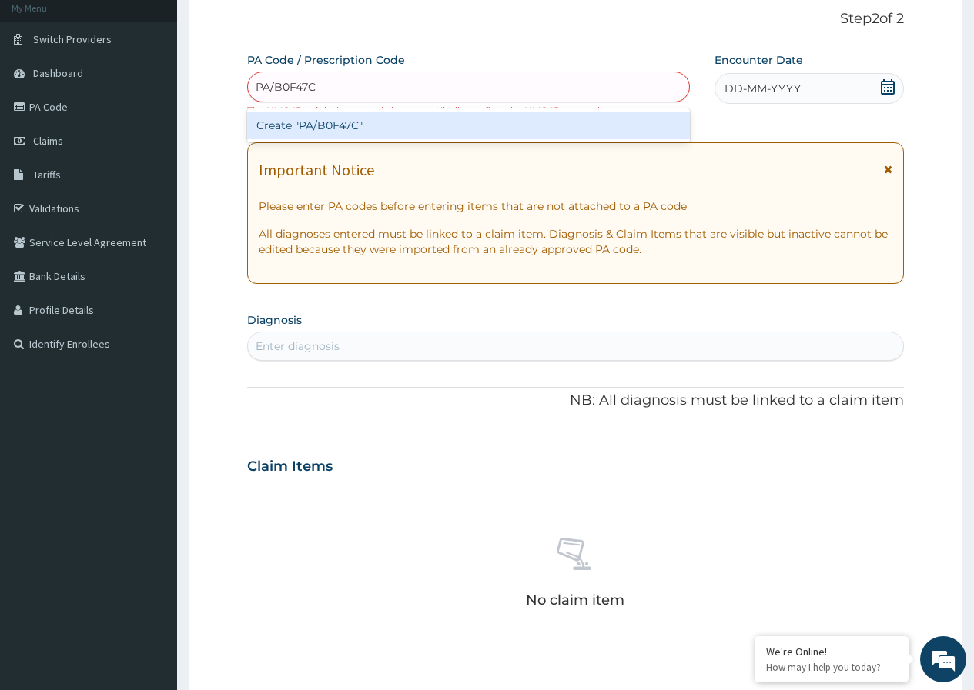
click at [453, 126] on div "Create "PA/B0F47C"" at bounding box center [468, 126] width 442 height 28
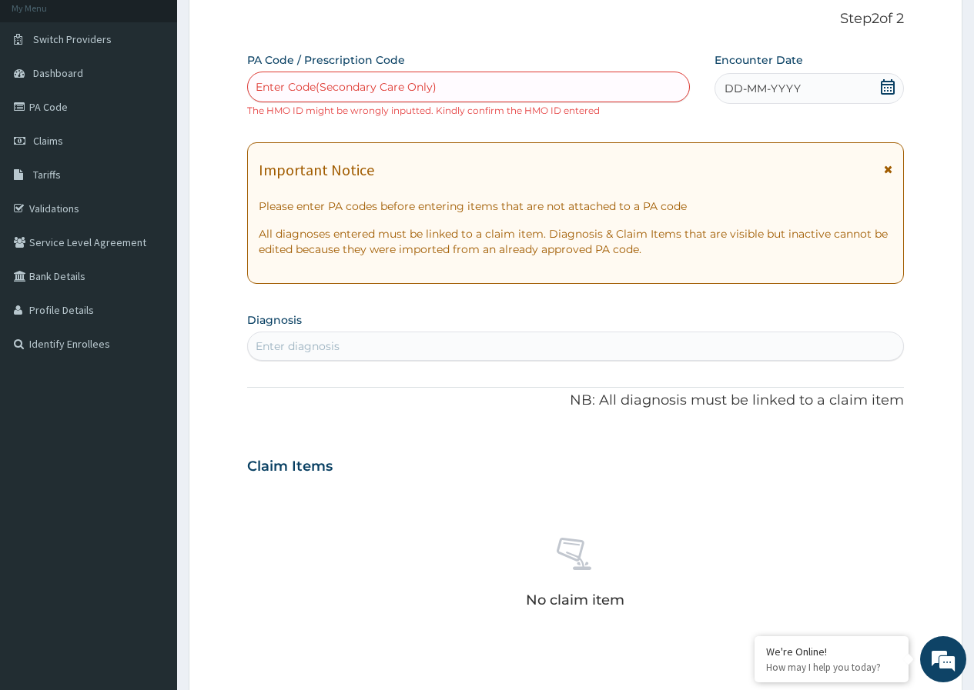
click at [490, 89] on div "Enter Code(Secondary Care Only)" at bounding box center [468, 87] width 440 height 25
click at [489, 90] on div "Enter Code(Secondary Care Only)" at bounding box center [468, 87] width 440 height 25
paste input "PA/B0F47C"
type input "PA/B0F47C"
click at [113, 95] on link "PA Code" at bounding box center [88, 107] width 177 height 34
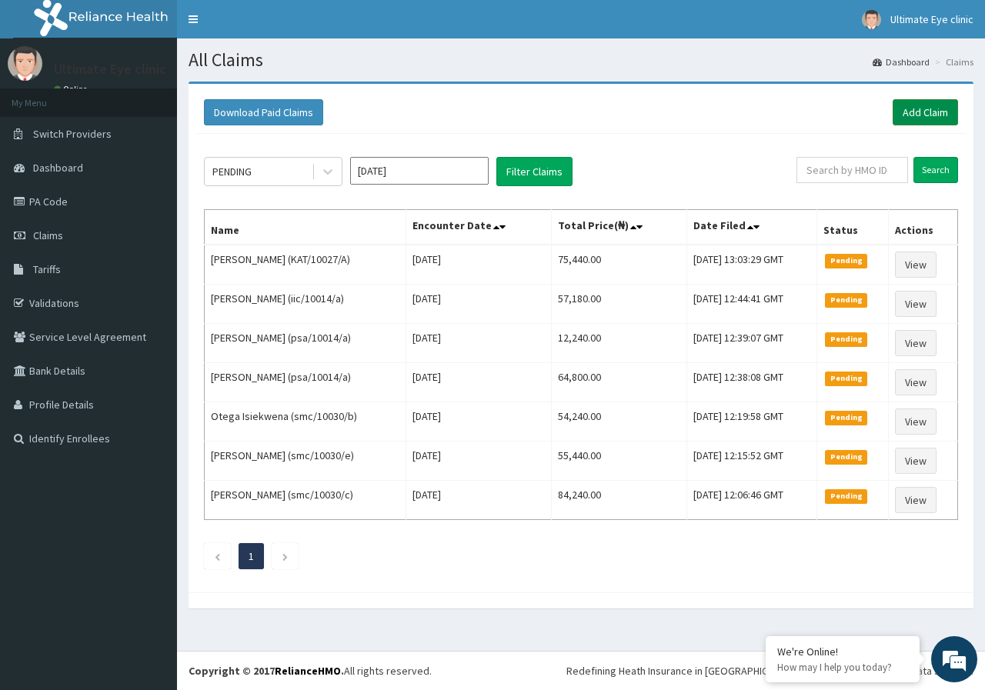
click at [927, 110] on link "Add Claim" at bounding box center [925, 112] width 65 height 26
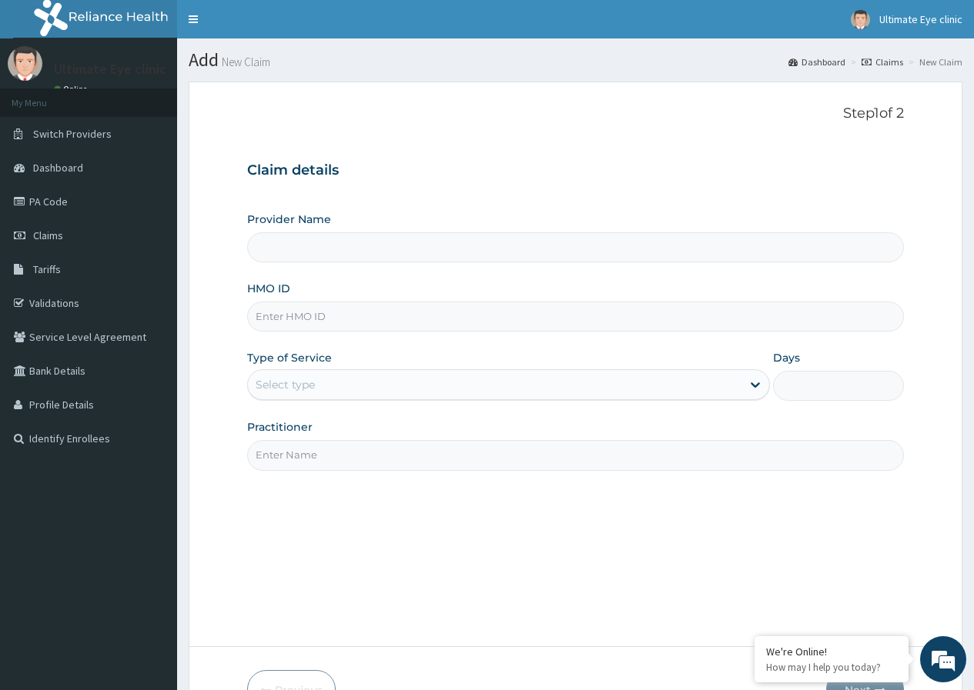
type input "Ultimate Eye Clinic - Ikoyi"
click at [298, 326] on input "HMO ID" at bounding box center [575, 317] width 657 height 30
type input "IVC/10031/B"
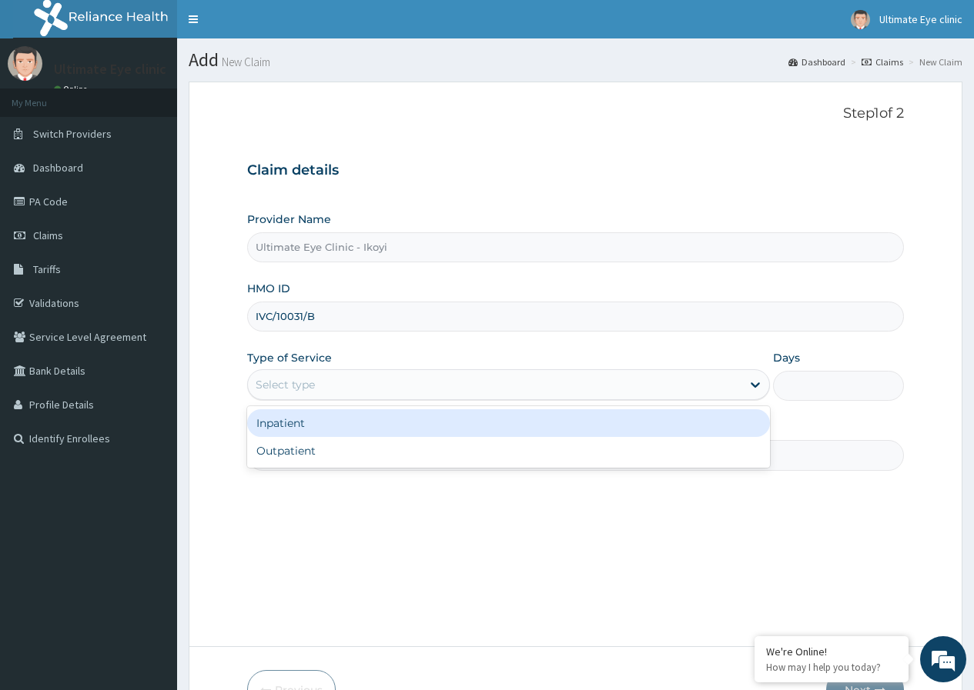
click at [320, 395] on div "Select type" at bounding box center [494, 385] width 493 height 25
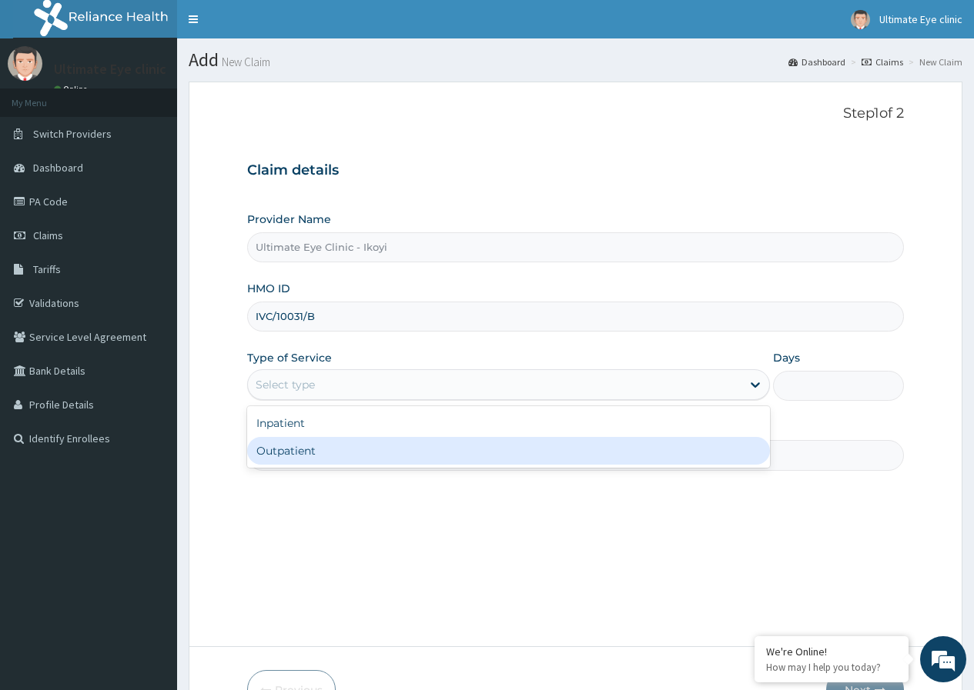
click at [296, 458] on div "Outpatient" at bounding box center [508, 451] width 523 height 28
type input "1"
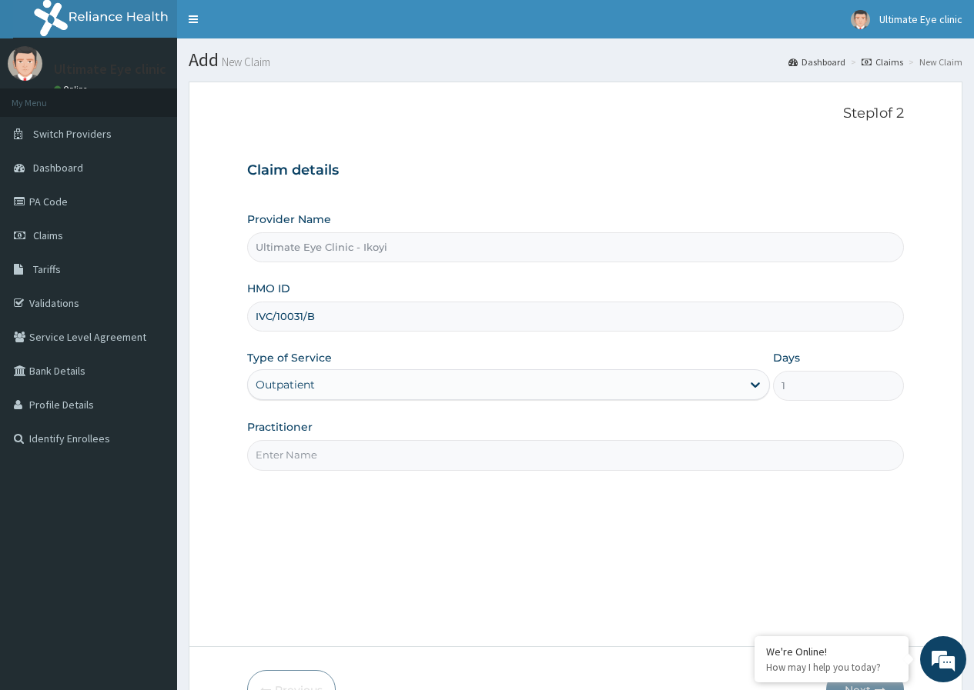
click at [296, 451] on input "Practitioner" at bounding box center [575, 455] width 657 height 30
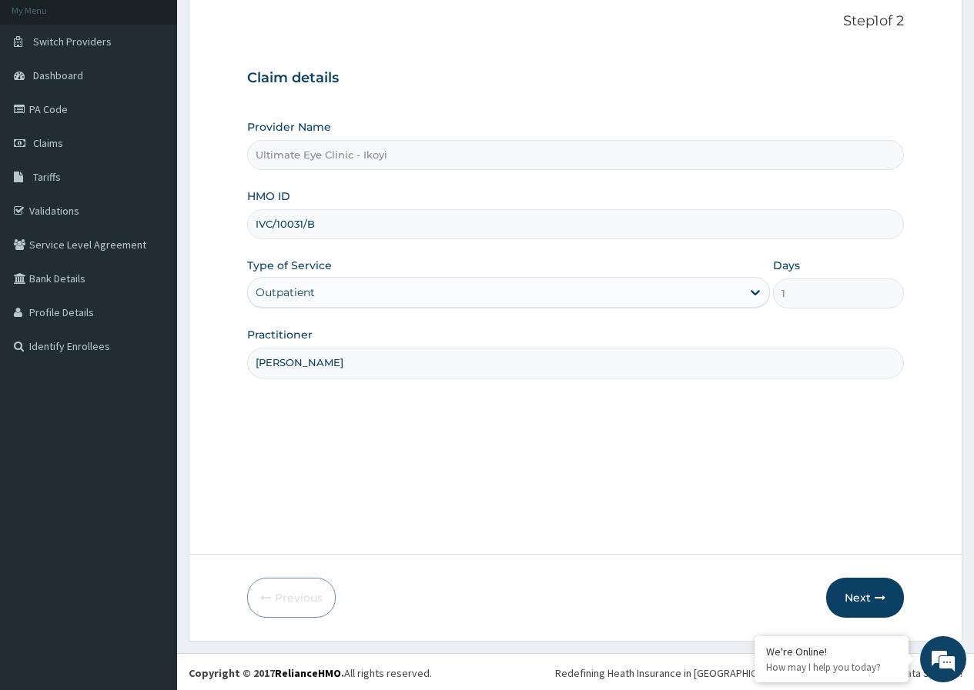
scroll to position [95, 0]
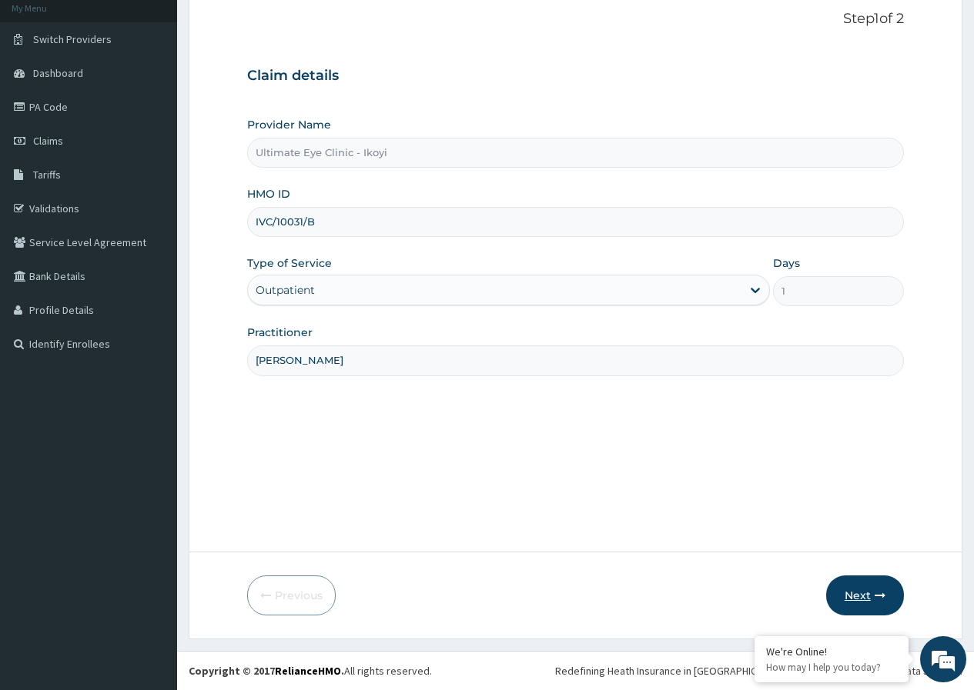
type input "[PERSON_NAME]"
click at [880, 595] on icon "button" at bounding box center [879, 595] width 11 height 11
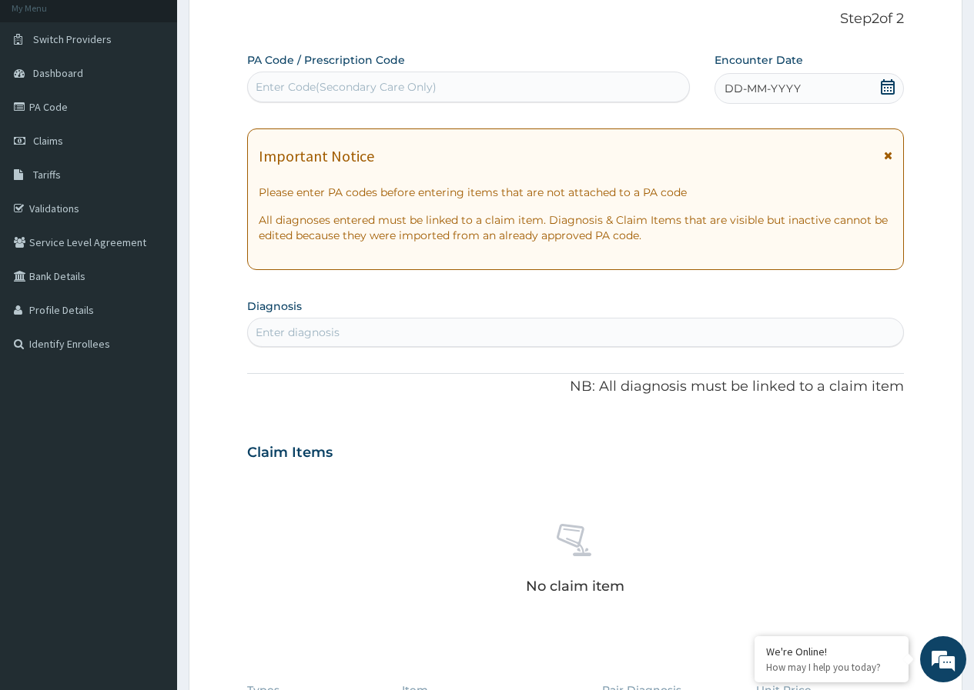
click at [540, 86] on div "Enter Code(Secondary Care Only)" at bounding box center [468, 87] width 440 height 25
paste input "PA/B0F47C"
type input "PA/B0F47C"
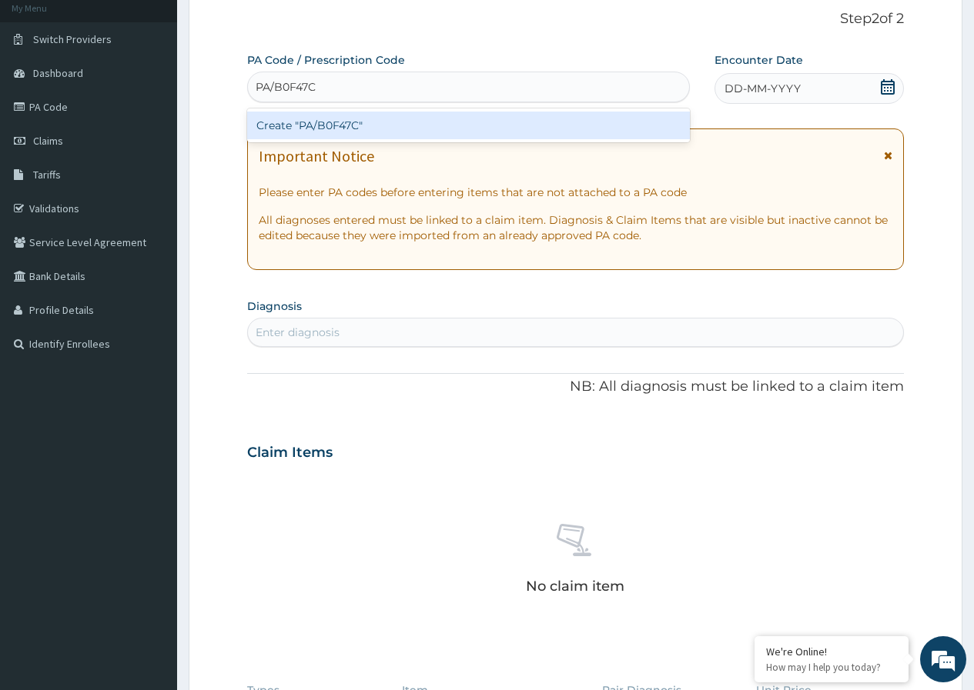
click at [524, 129] on div "Create "PA/B0F47C"" at bounding box center [468, 126] width 442 height 28
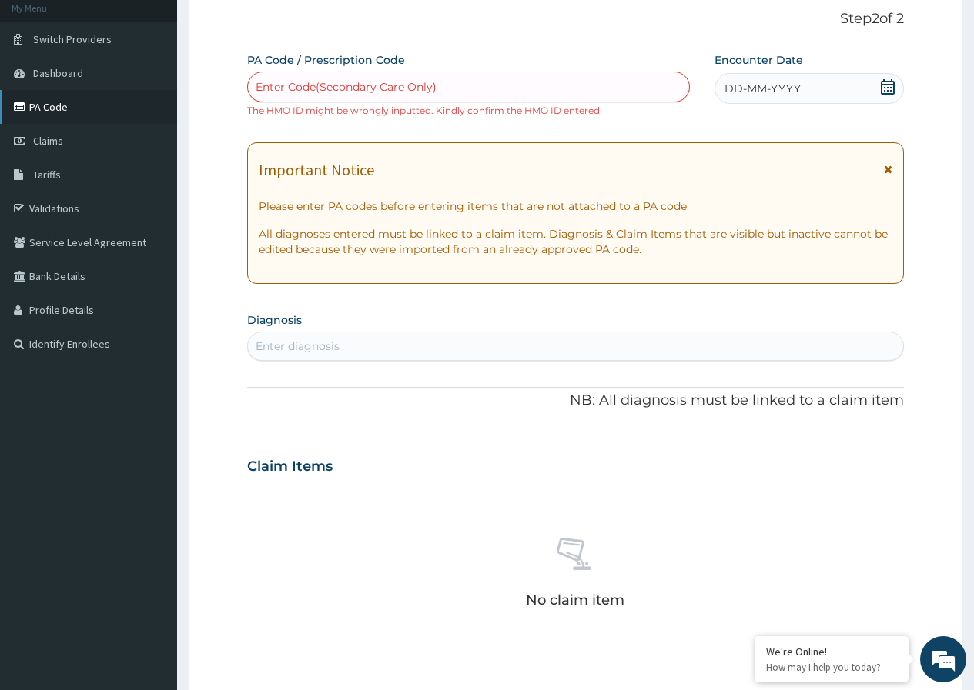
click at [79, 94] on link "PA Code" at bounding box center [88, 107] width 177 height 34
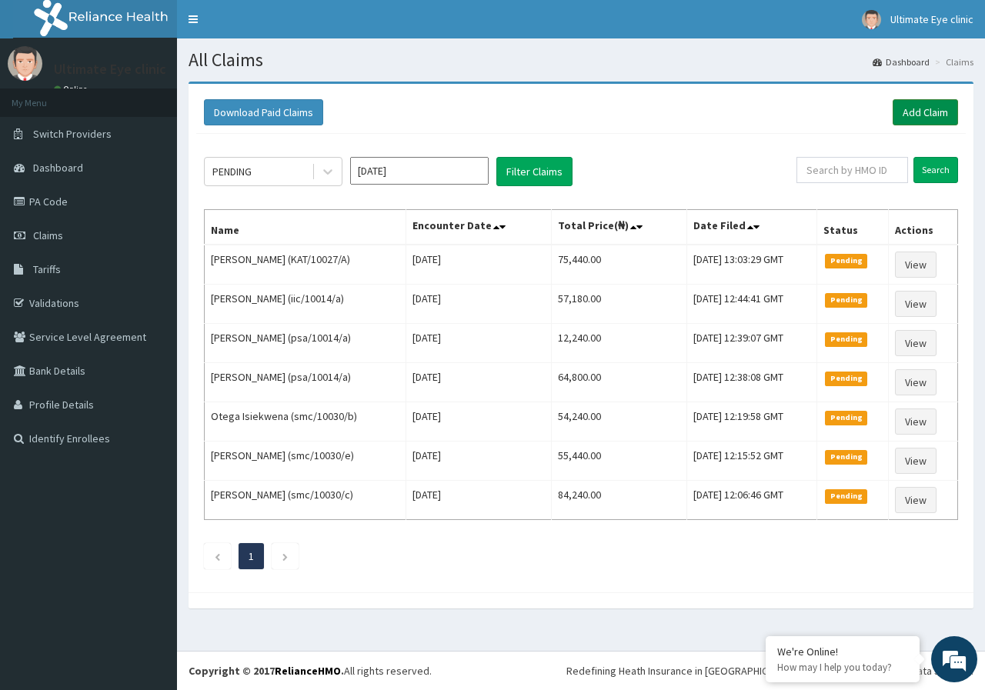
click at [931, 113] on link "Add Claim" at bounding box center [925, 112] width 65 height 26
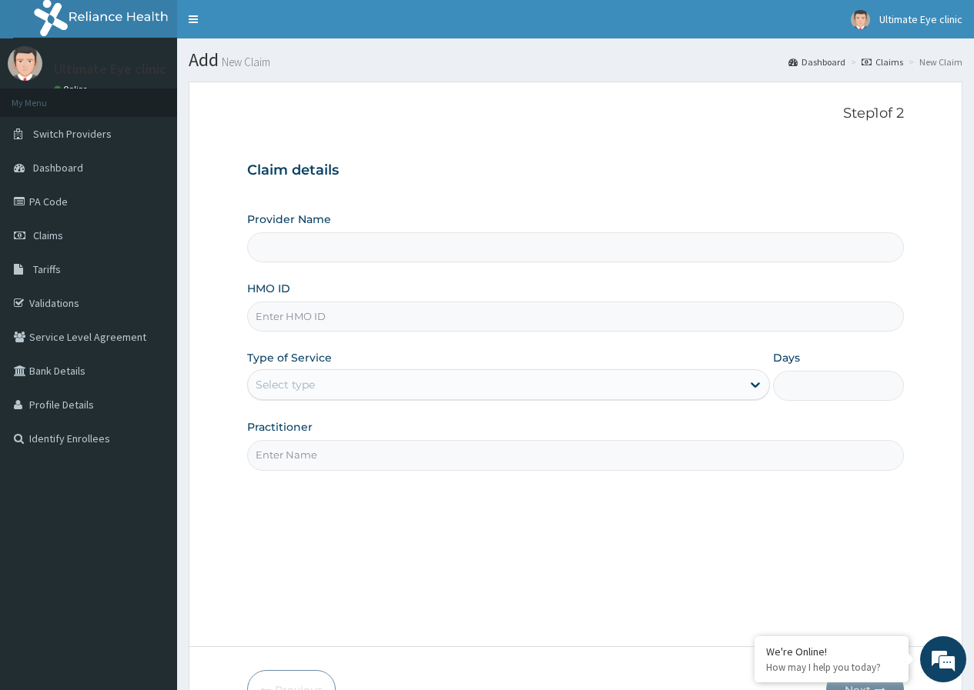
click at [297, 318] on input "HMO ID" at bounding box center [575, 317] width 657 height 30
type input "Ultimate Eye Clinic - Ikoyi"
paste input "TVC/10031/B"
type input "TVC/10031/B"
click at [323, 369] on div "Type of Service Select type" at bounding box center [508, 375] width 523 height 51
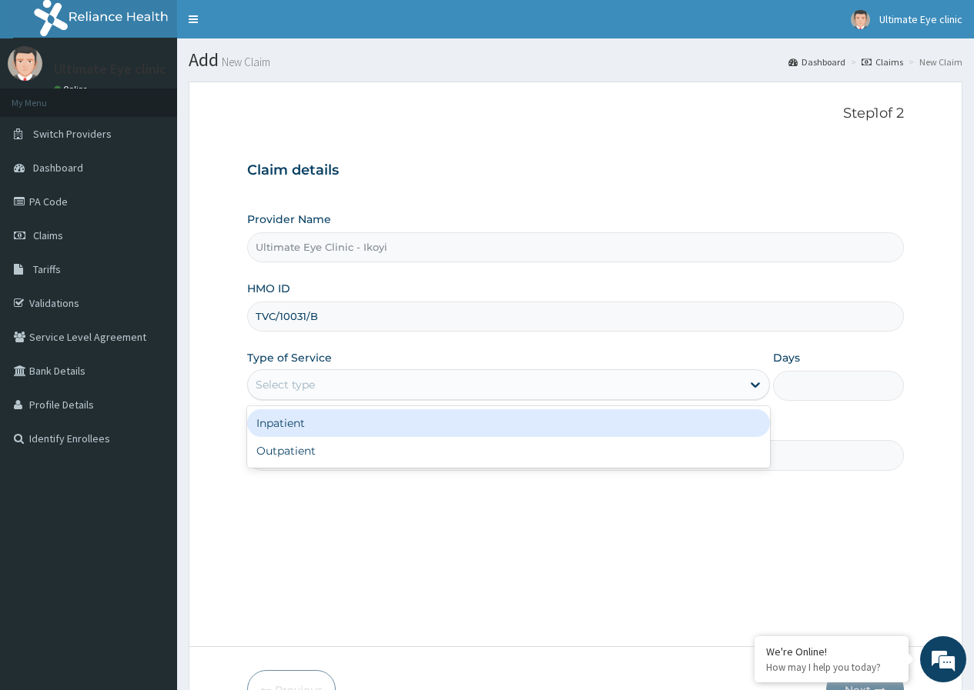
click at [324, 380] on div "Select type" at bounding box center [494, 385] width 493 height 25
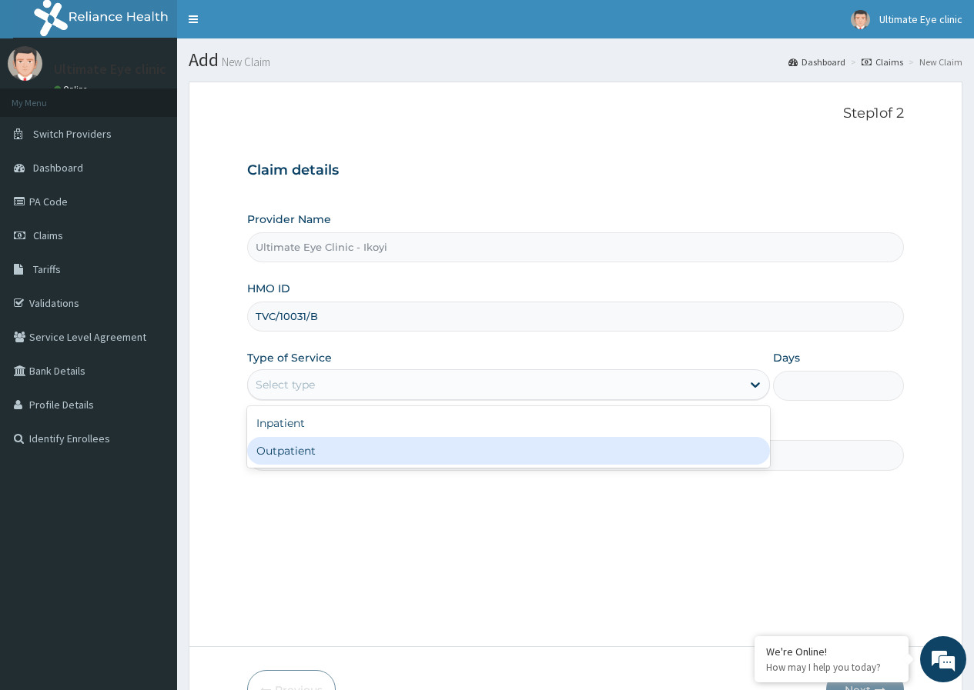
drag, startPoint x: 316, startPoint y: 455, endPoint x: 316, endPoint y: 440, distance: 15.4
click at [316, 455] on div "Outpatient" at bounding box center [508, 451] width 523 height 28
type input "1"
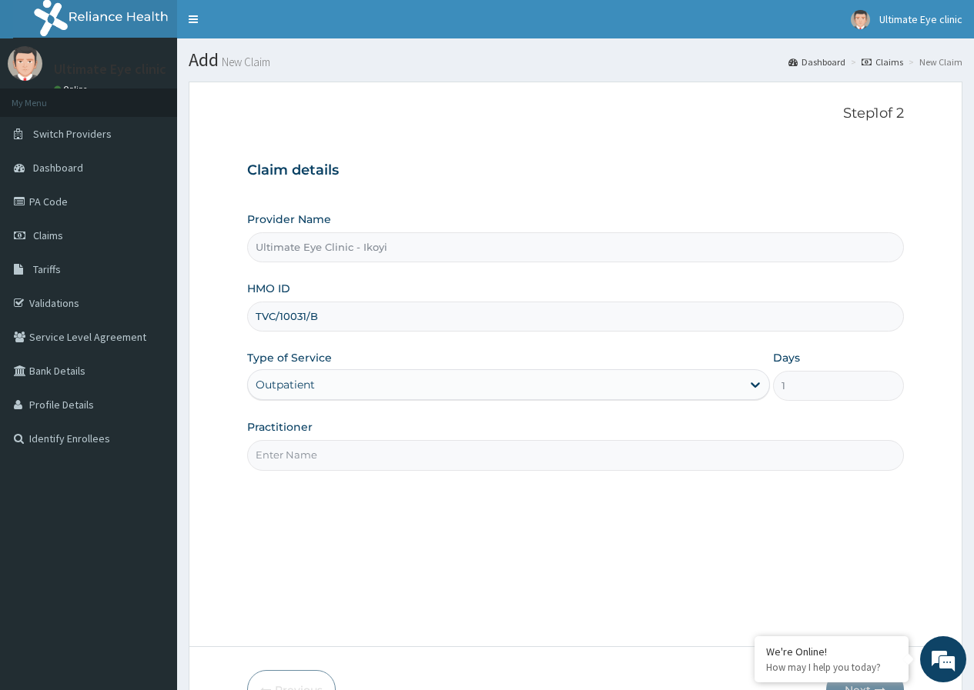
click at [318, 448] on input "Practitioner" at bounding box center [575, 455] width 657 height 30
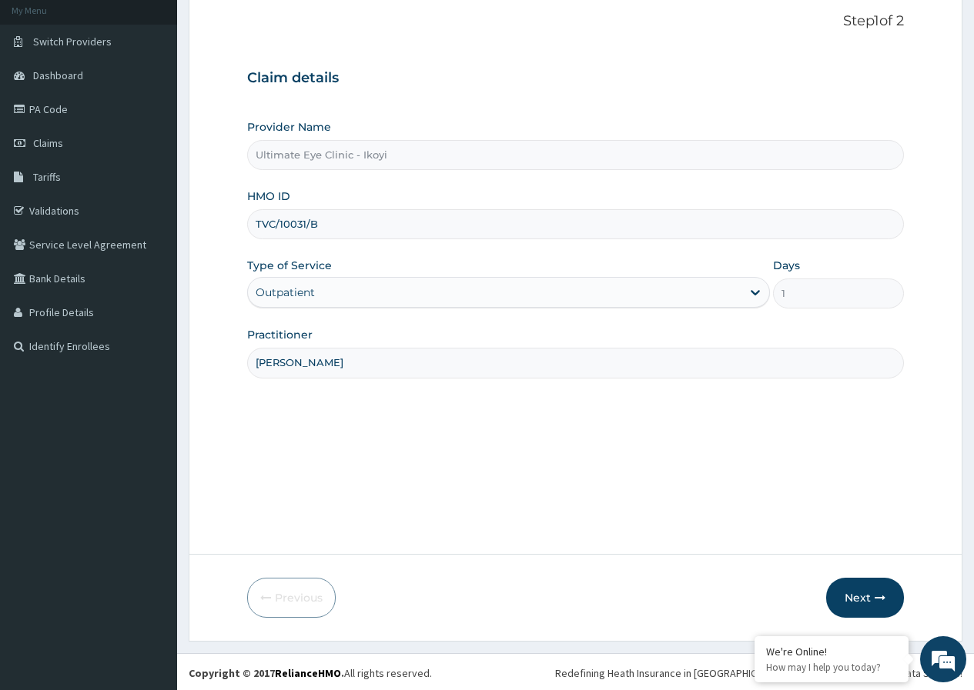
scroll to position [95, 0]
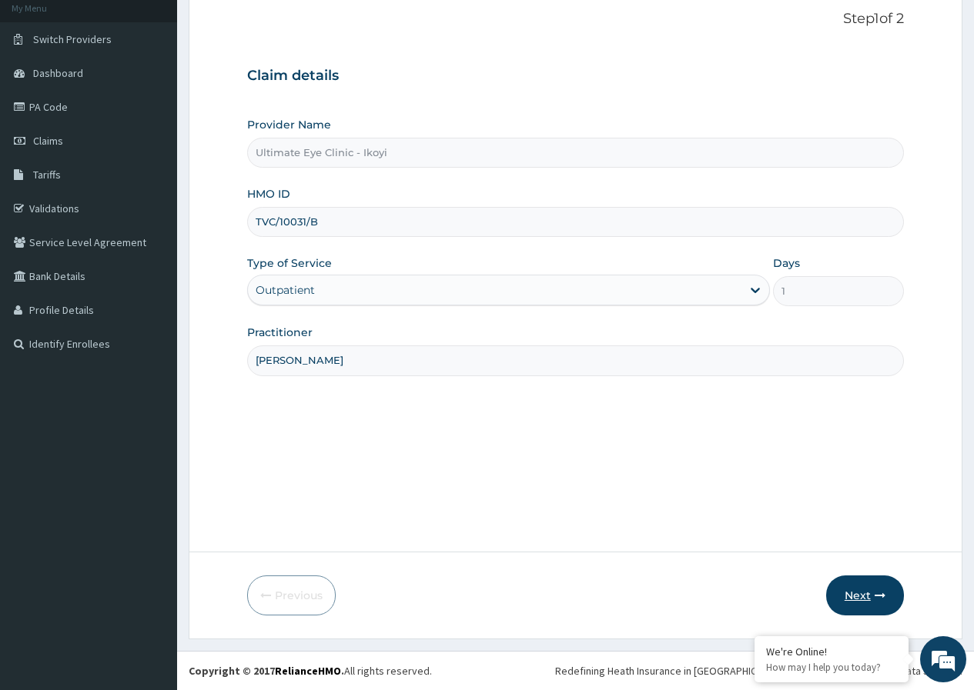
type input "[PERSON_NAME]"
click at [855, 590] on button "Next" at bounding box center [865, 596] width 78 height 40
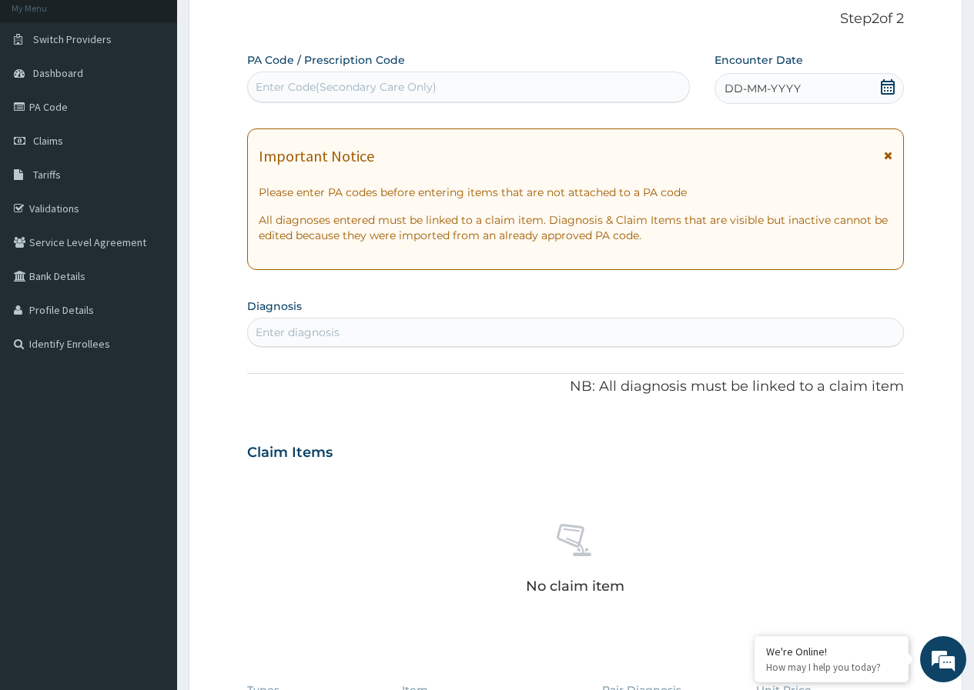
click at [383, 92] on div "Enter Code(Secondary Care Only)" at bounding box center [346, 86] width 181 height 15
type input "PA/BOF47C"
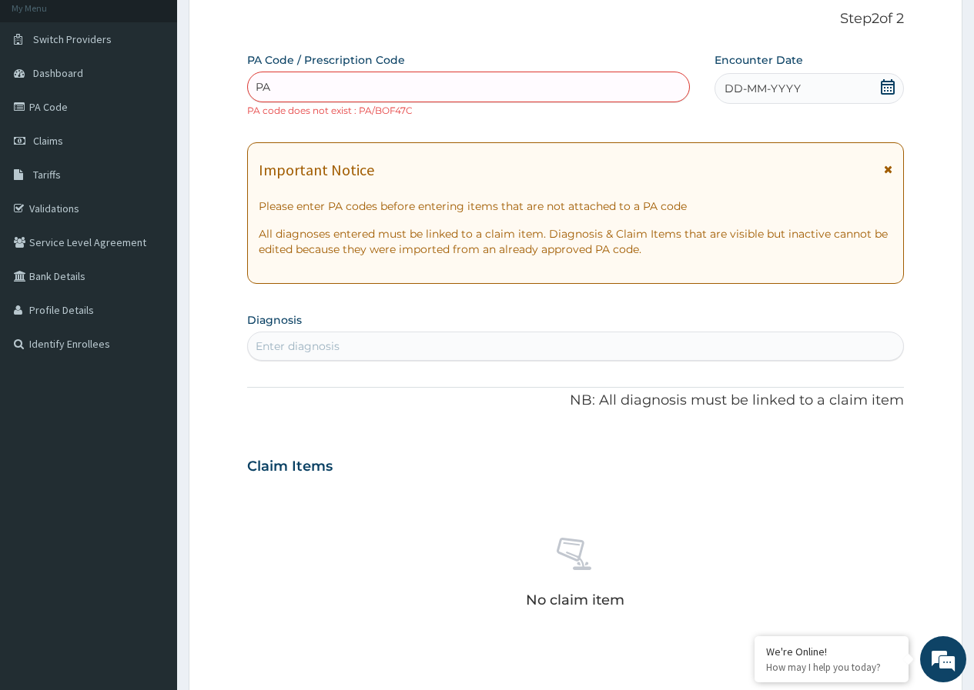
type input "P"
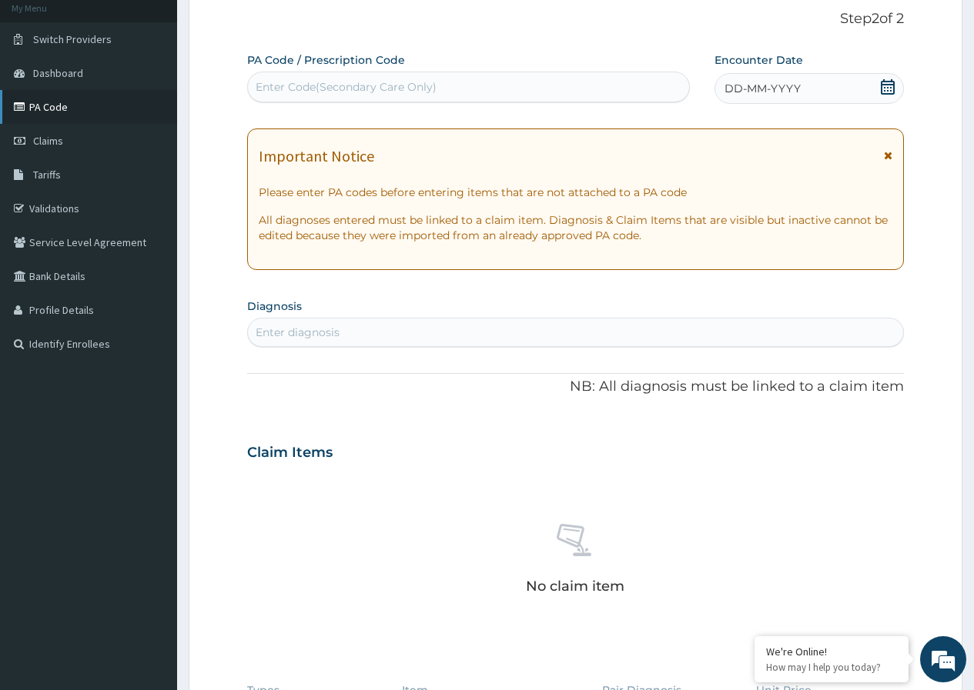
click at [59, 108] on link "PA Code" at bounding box center [88, 107] width 177 height 34
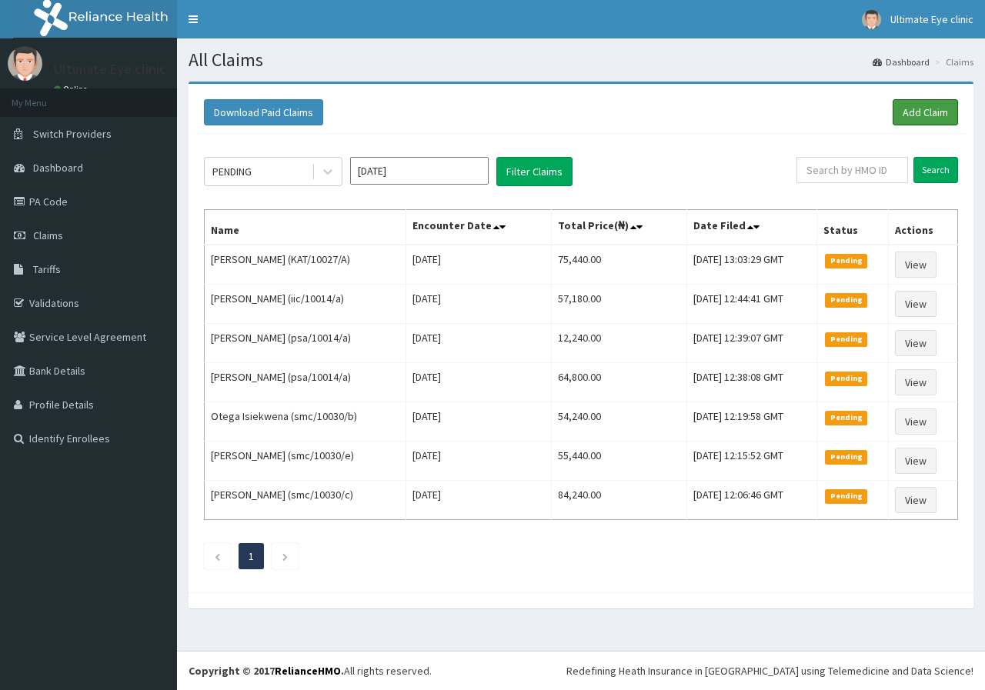
click at [930, 117] on link "Add Claim" at bounding box center [925, 112] width 65 height 26
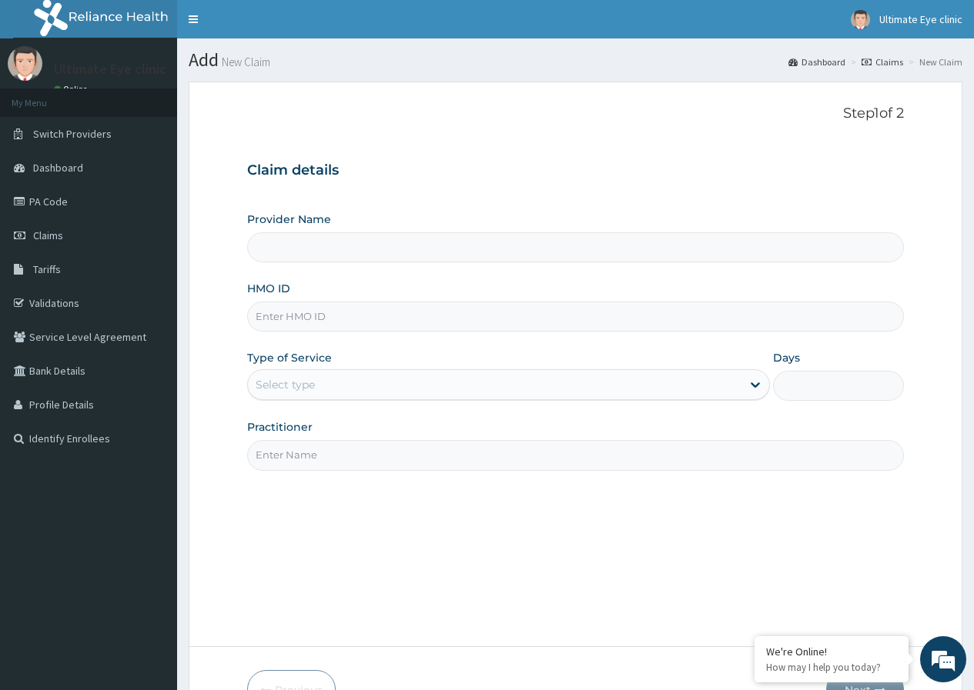
click at [309, 324] on input "HMO ID" at bounding box center [575, 317] width 657 height 30
type input "Ultimate Eye Clinic - Ikoyi"
type input "TVC/10031/B"
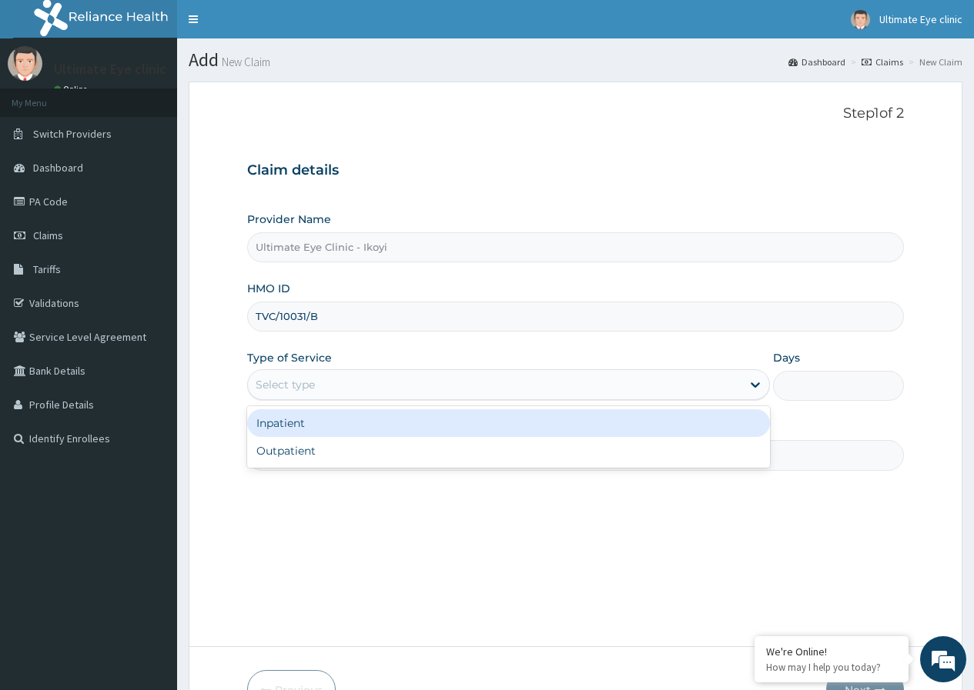
click at [324, 386] on div "Select type" at bounding box center [494, 385] width 493 height 25
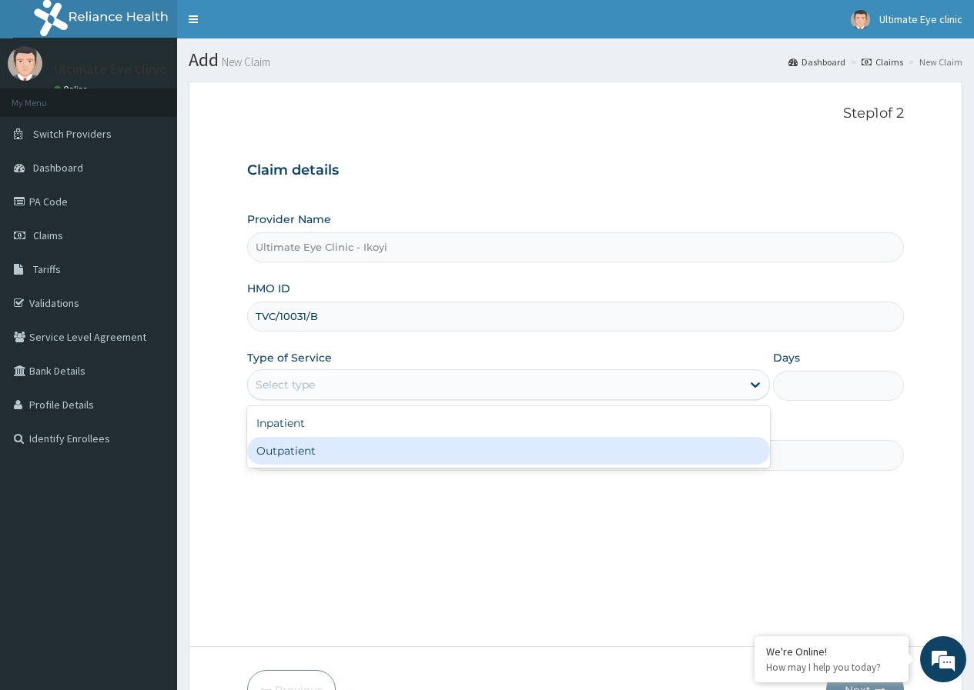
click at [324, 461] on div "Outpatient" at bounding box center [508, 451] width 523 height 28
type input "1"
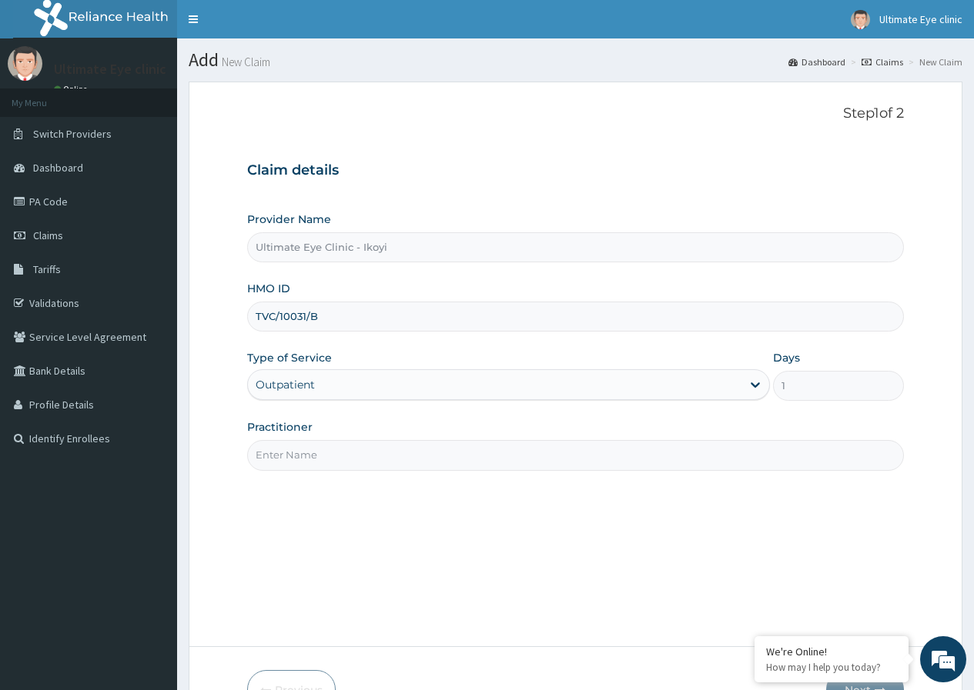
click at [324, 462] on input "Practitioner" at bounding box center [575, 455] width 657 height 30
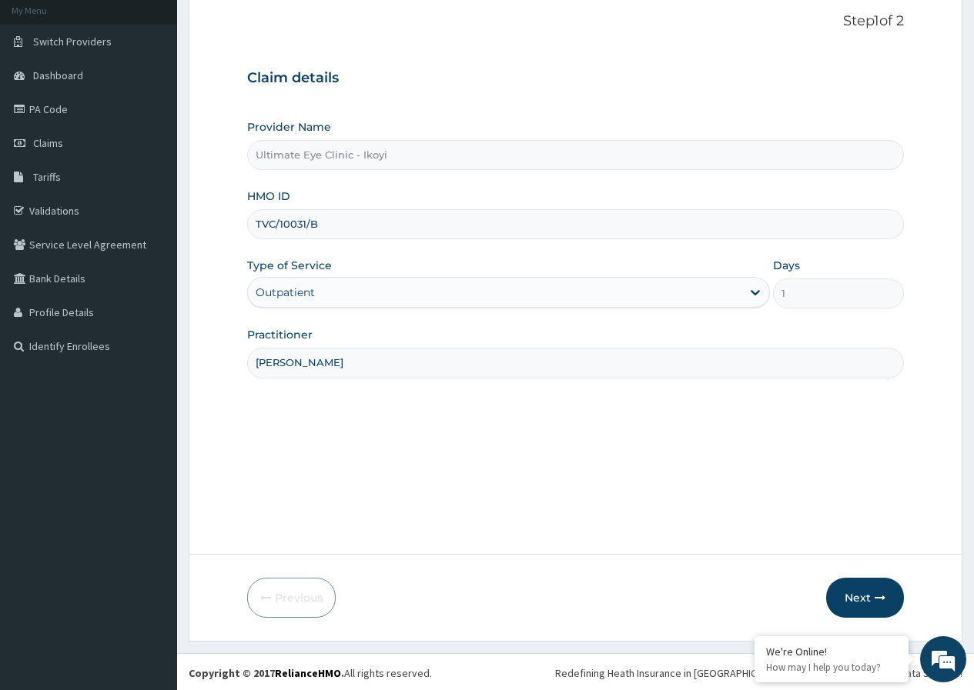
scroll to position [95, 0]
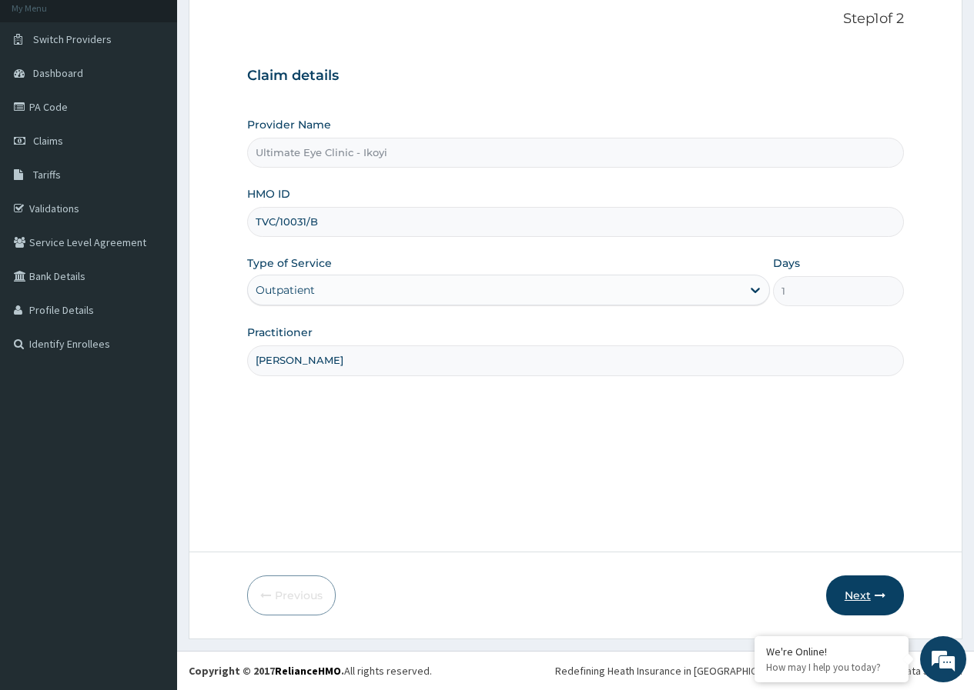
type input "DR FELIX"
click at [862, 604] on button "Next" at bounding box center [865, 596] width 78 height 40
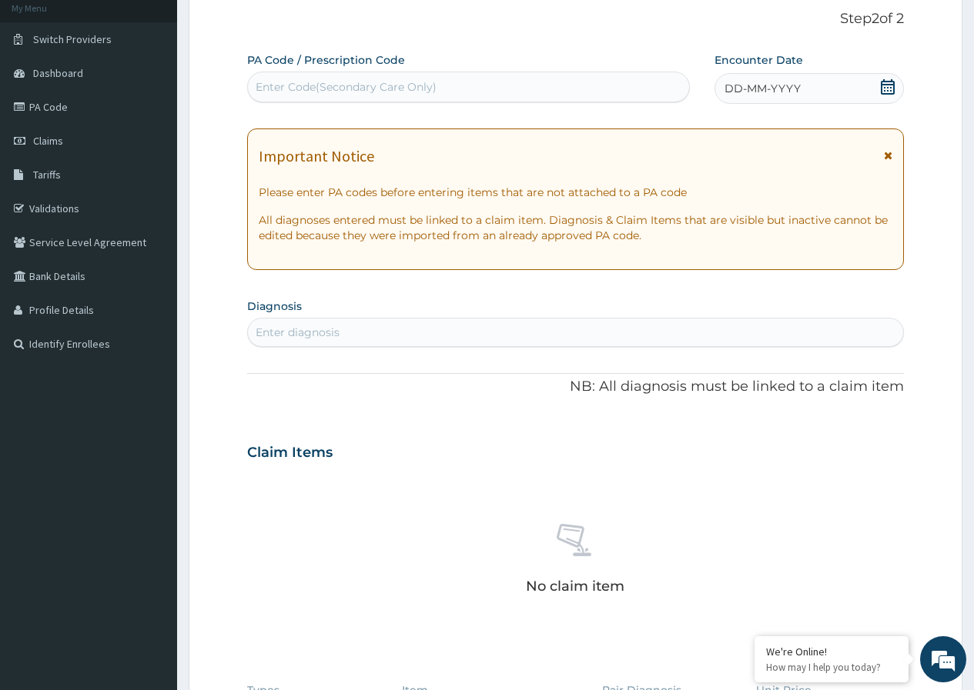
click at [401, 80] on div "Enter Code(Secondary Care Only)" at bounding box center [346, 86] width 181 height 15
type input "PA/BOF47C"
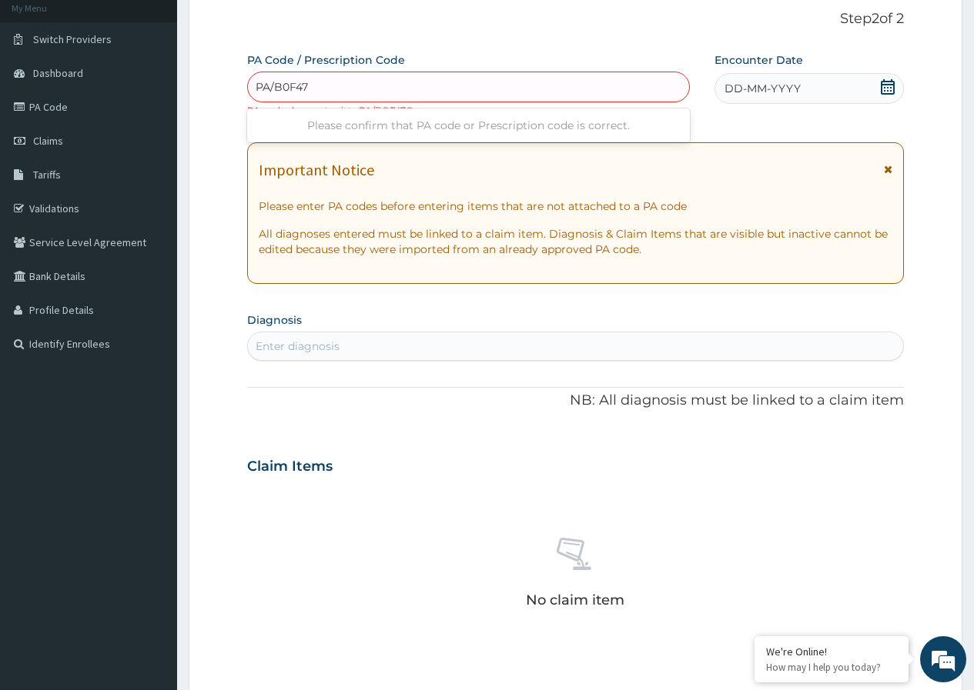
type input "PA/B0F47C"
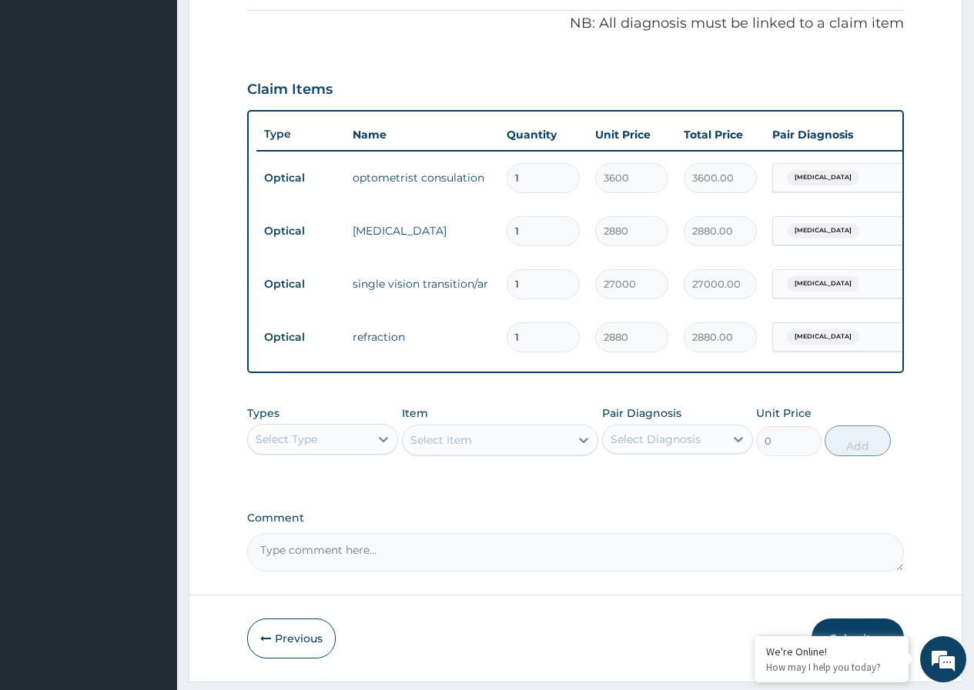
scroll to position [517, 0]
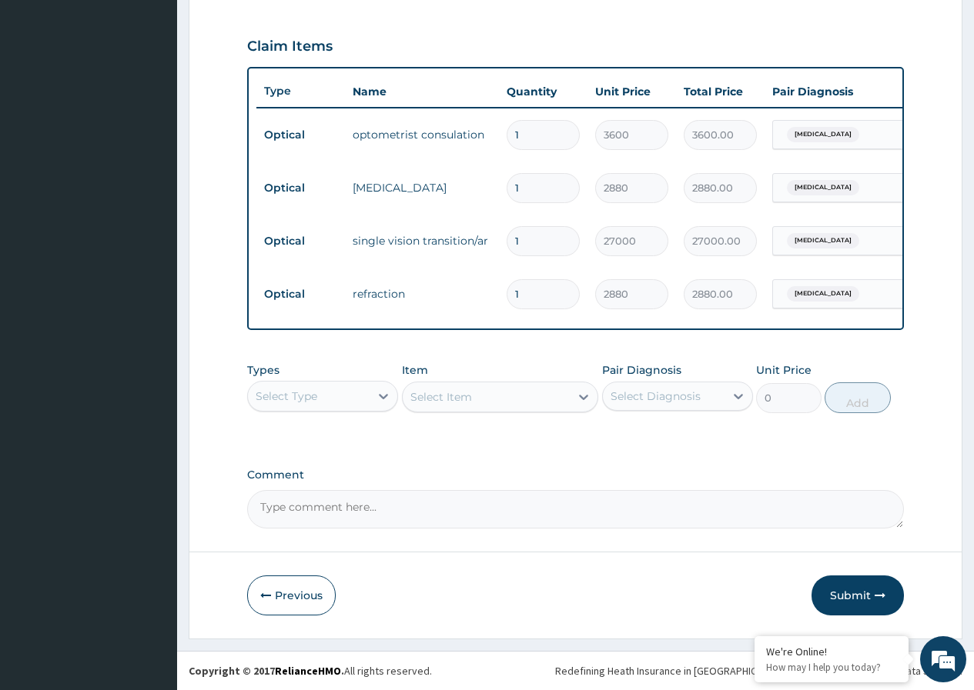
click at [508, 396] on div "Select Item" at bounding box center [500, 397] width 197 height 31
click at [386, 520] on textarea "Comment" at bounding box center [575, 509] width 657 height 38
type textarea "KINDLY NOTE THAT 15,000 WAS APPROVED FOR SINGLE VISION PHOTO AR LENS"
click at [824, 590] on button "Submit" at bounding box center [857, 596] width 92 height 40
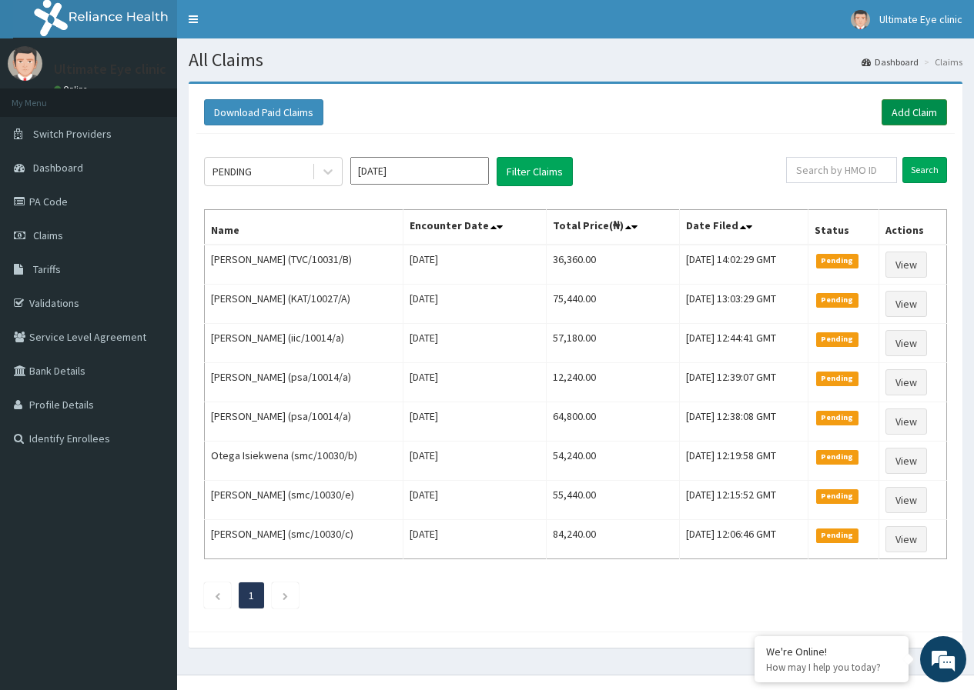
click at [910, 107] on link "Add Claim" at bounding box center [913, 112] width 65 height 26
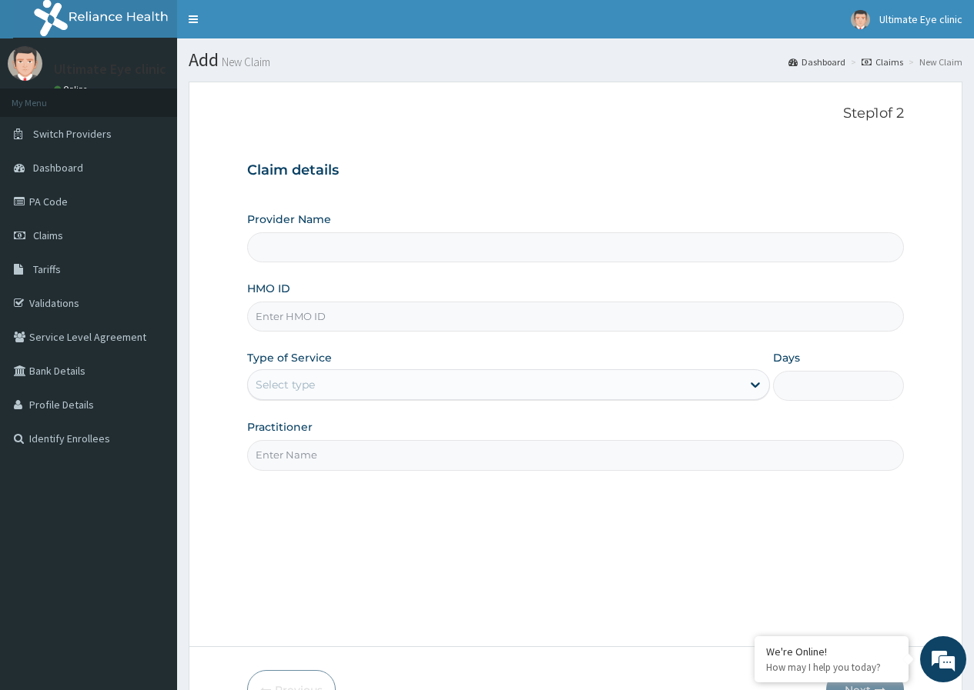
type input "Ultimate Eye Clinic - Ikoyi"
click at [403, 315] on input "HMO ID" at bounding box center [575, 317] width 657 height 30
type input "DTT/10044/A"
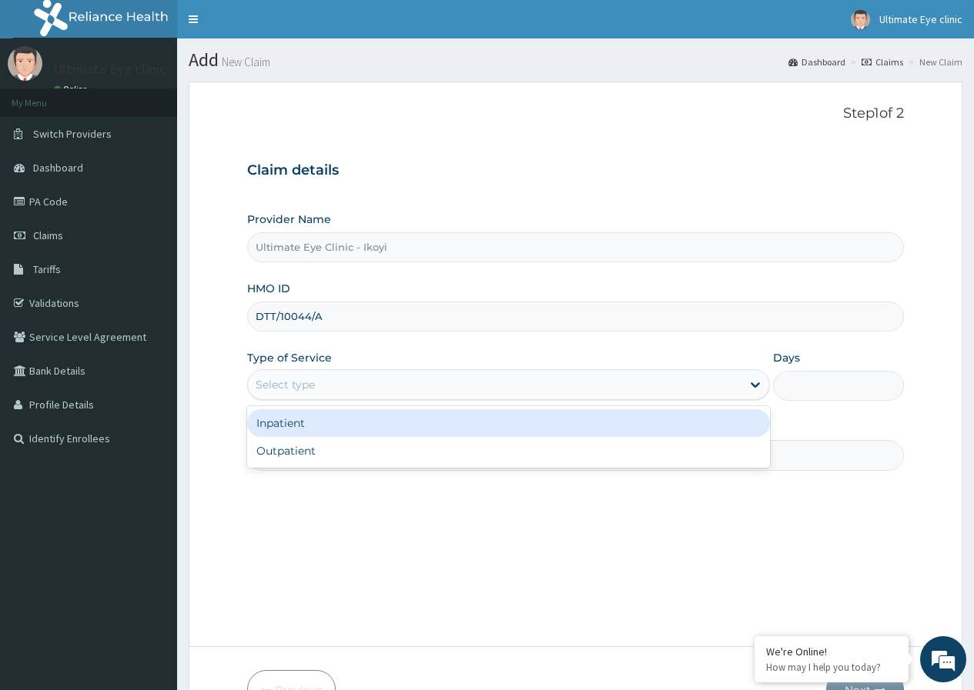
click at [369, 372] on div "Select type" at bounding box center [508, 384] width 523 height 31
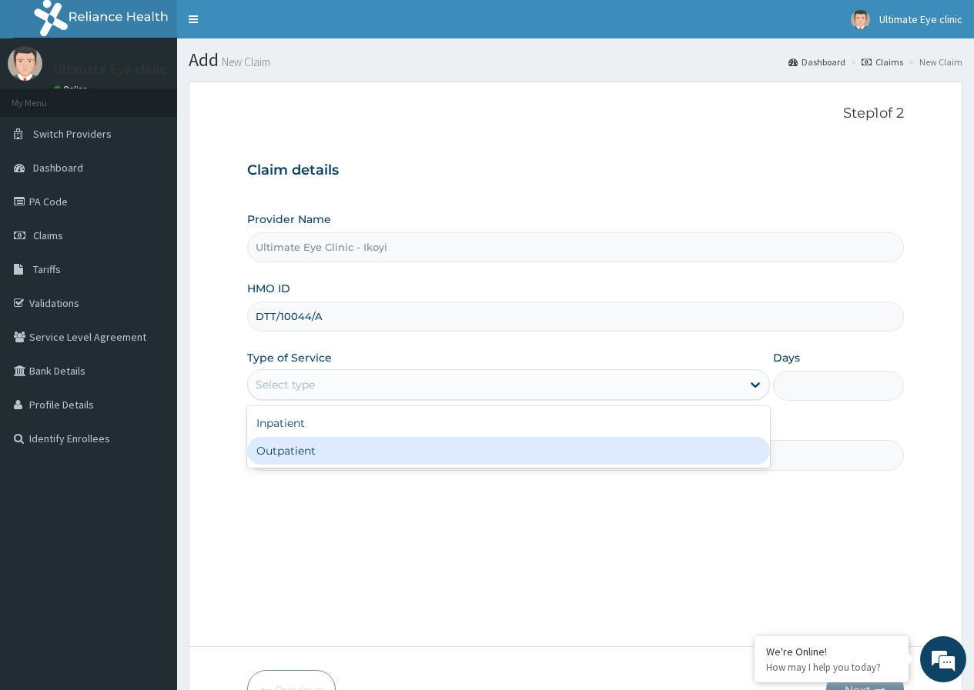
click at [351, 462] on div "Outpatient" at bounding box center [508, 451] width 523 height 28
type input "1"
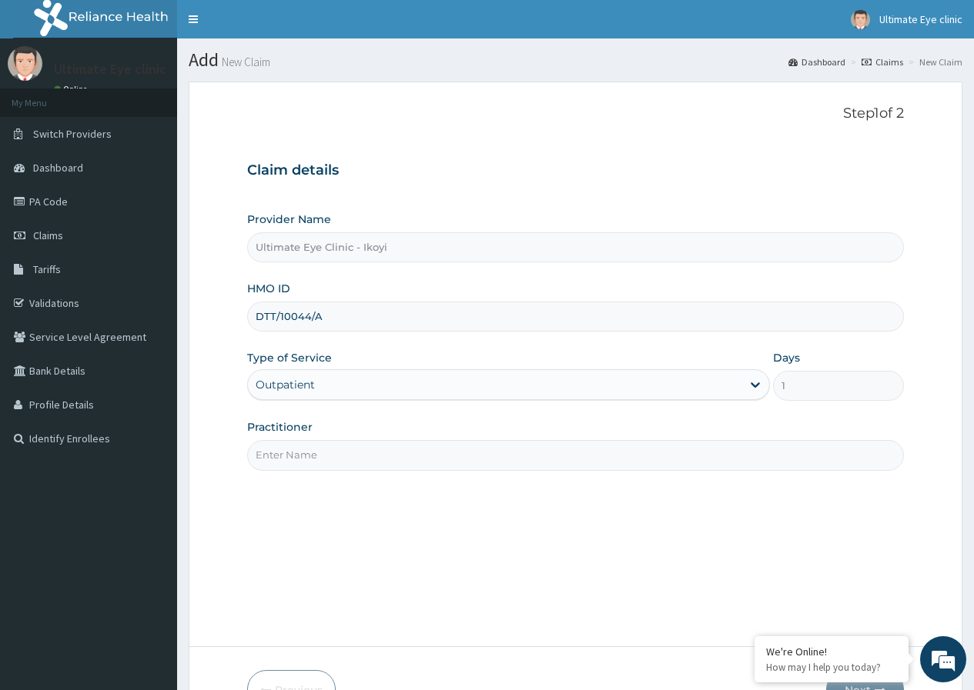
click at [351, 462] on input "Practitioner" at bounding box center [575, 455] width 657 height 30
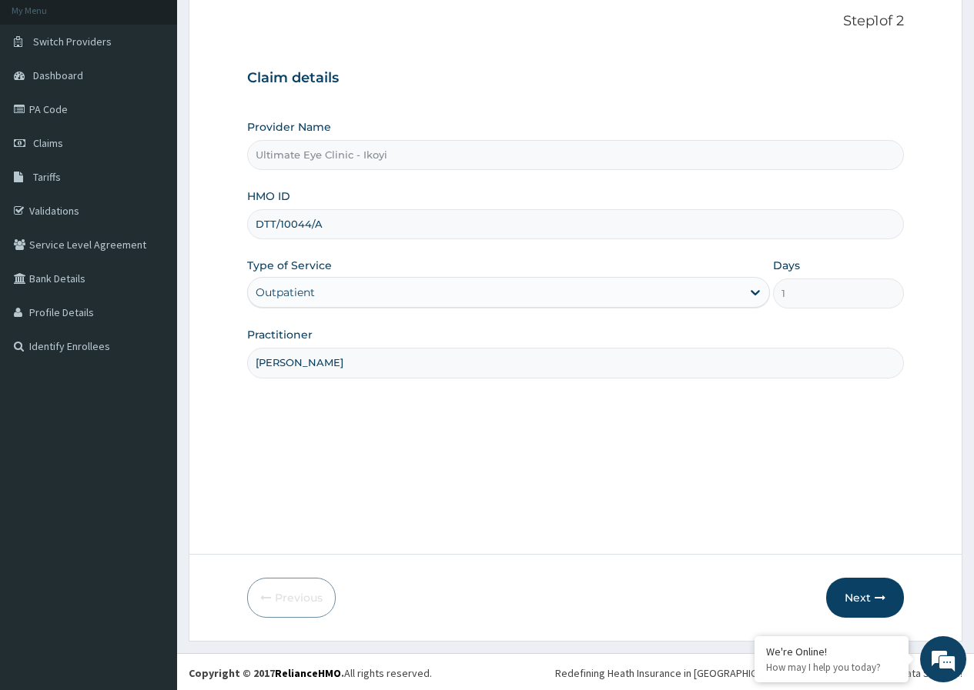
scroll to position [95, 0]
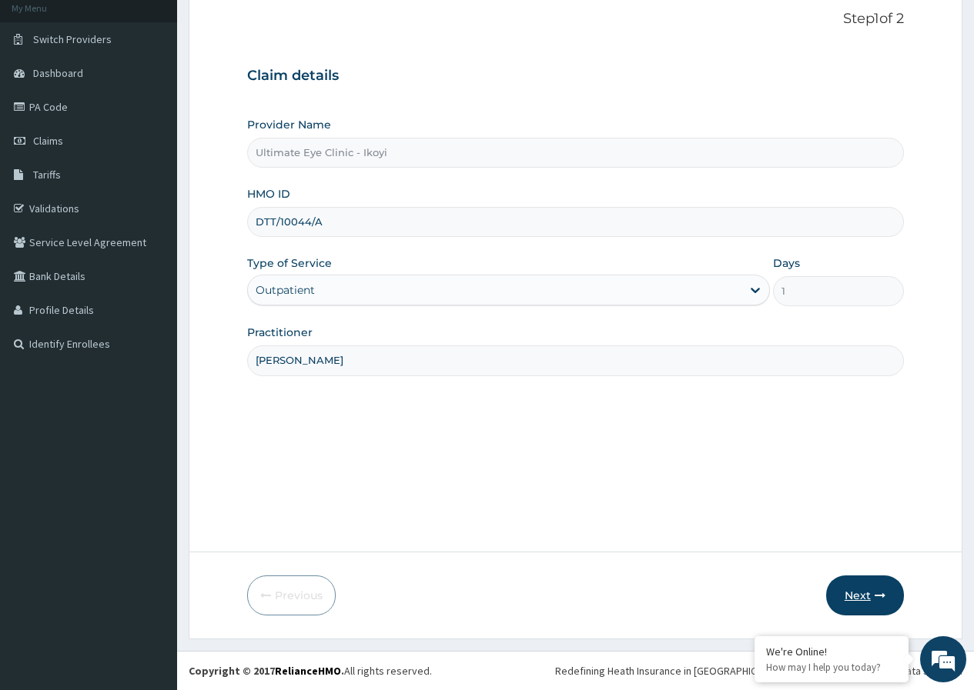
type input "[PERSON_NAME]"
click at [854, 592] on button "Next" at bounding box center [865, 596] width 78 height 40
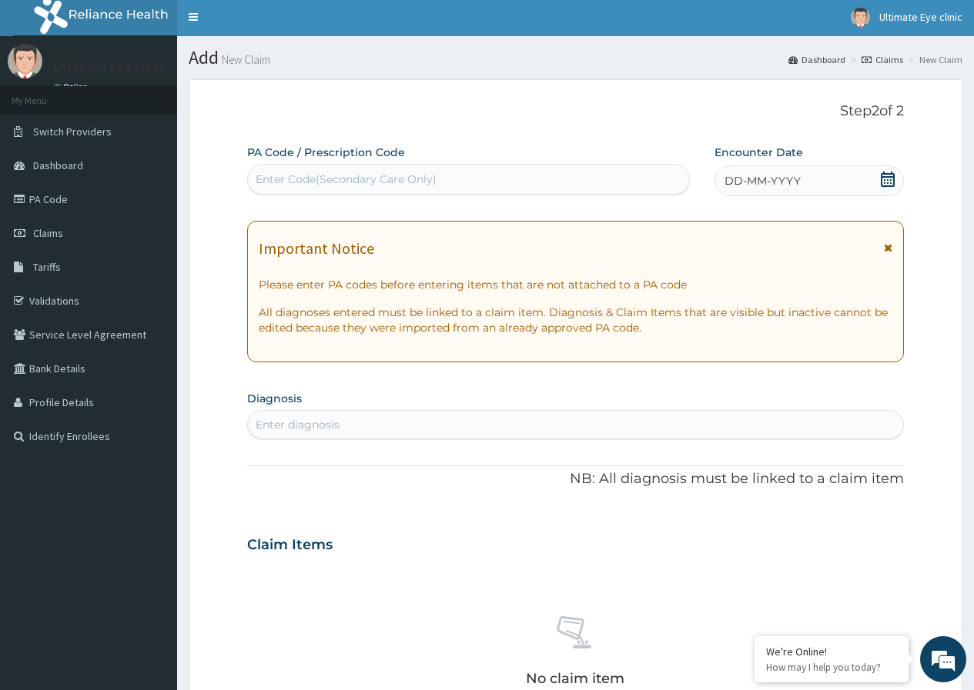
scroll to position [0, 0]
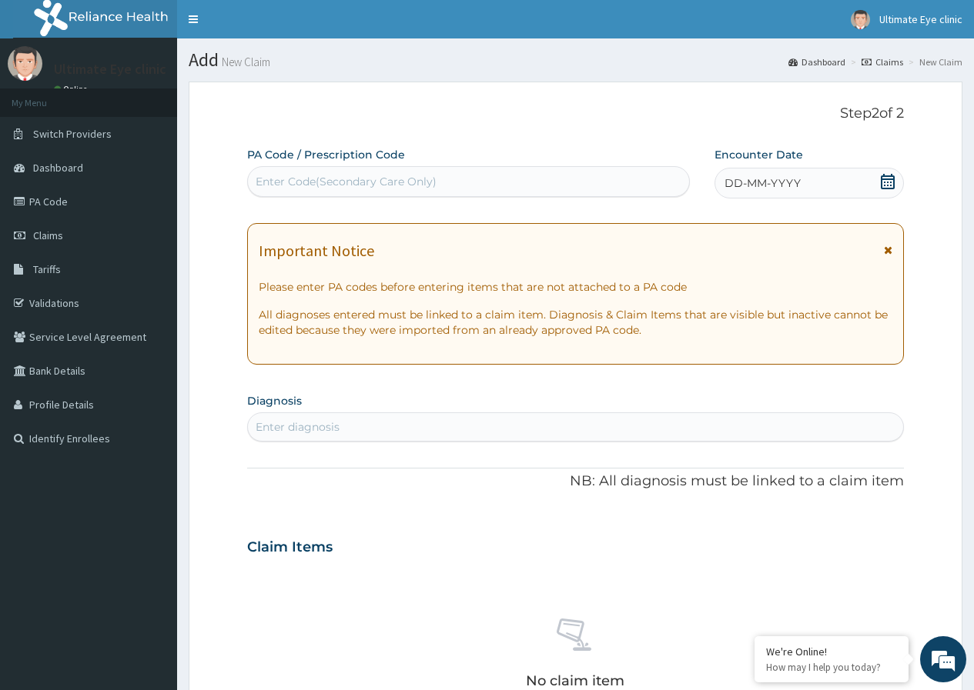
click at [464, 182] on div "Enter Code(Secondary Care Only)" at bounding box center [468, 181] width 440 height 25
type input "PA/CCB257"
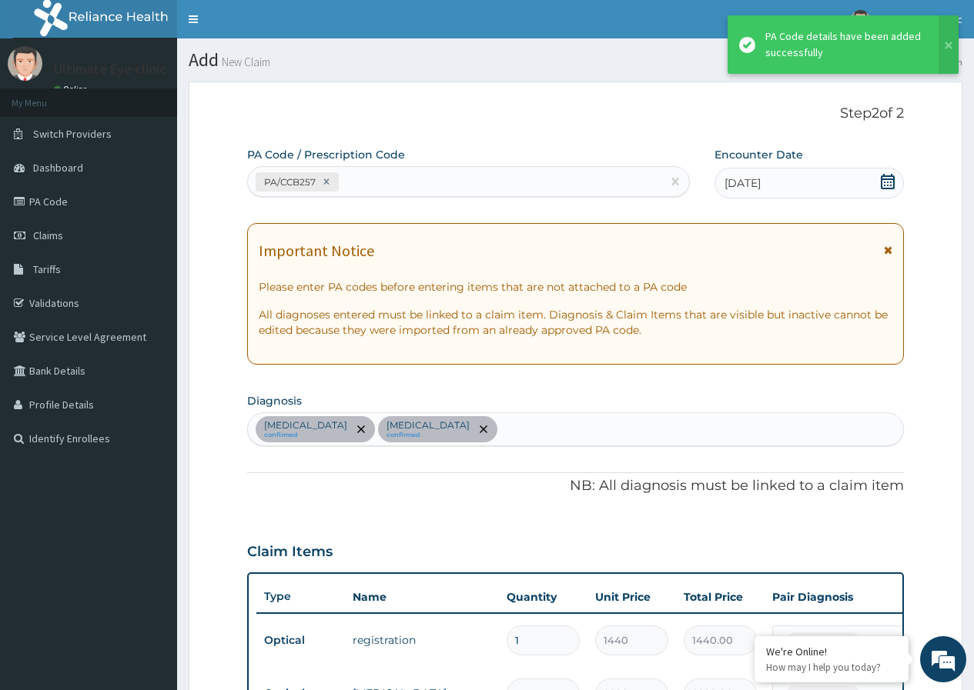
scroll to position [508, 0]
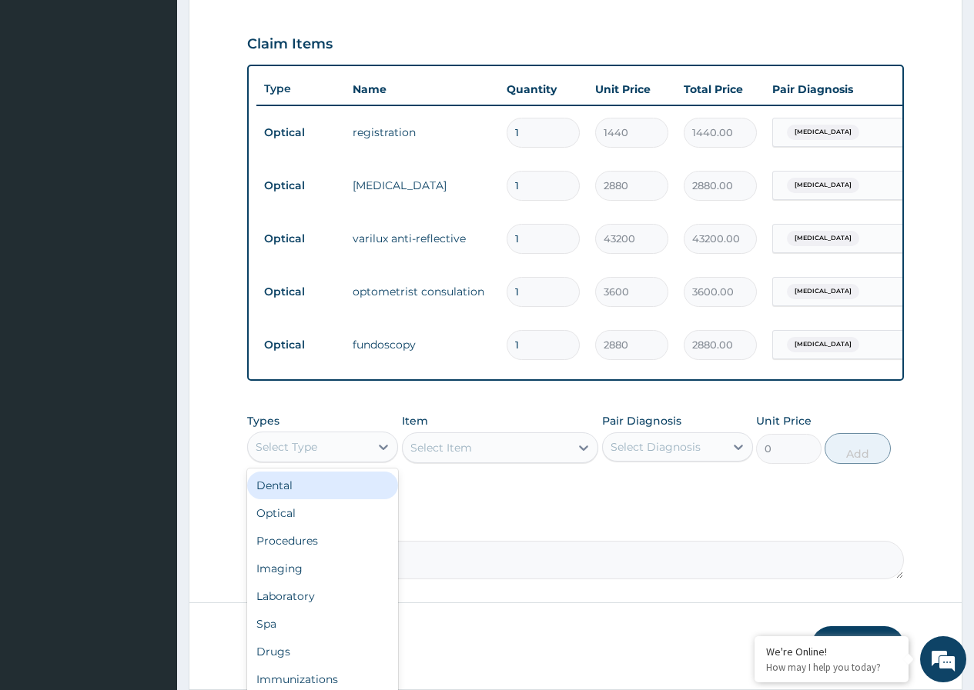
click at [291, 453] on div "Select Type" at bounding box center [287, 447] width 62 height 15
click at [312, 527] on div "Optical" at bounding box center [322, 514] width 151 height 28
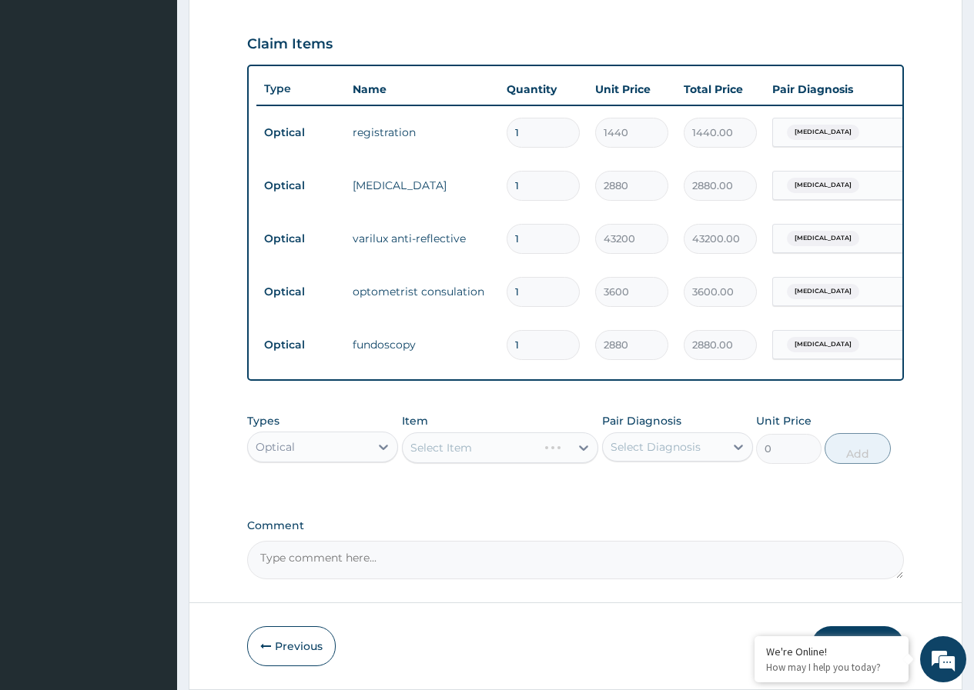
click at [442, 462] on div "Select Item" at bounding box center [500, 448] width 197 height 31
click at [513, 463] on div "Select Item" at bounding box center [500, 448] width 197 height 31
click at [584, 460] on div "Select Item" at bounding box center [500, 448] width 197 height 31
click at [578, 451] on div "Select Item" at bounding box center [500, 448] width 197 height 31
drag, startPoint x: 742, startPoint y: 457, endPoint x: 734, endPoint y: 461, distance: 8.6
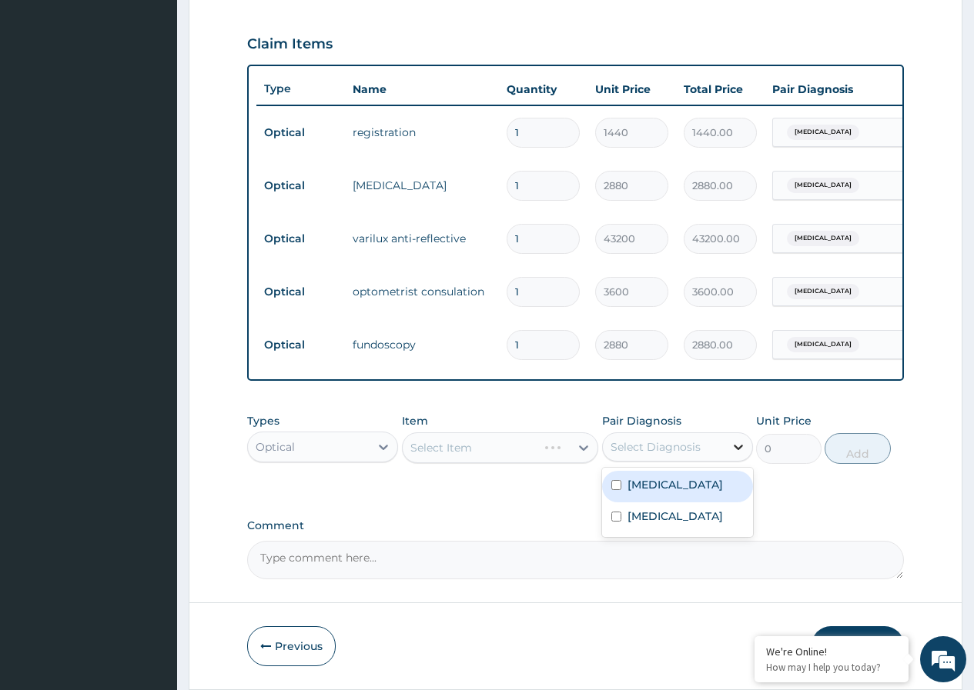
click at [743, 455] on icon at bounding box center [738, 447] width 15 height 15
click at [661, 493] on label "Presbyopia" at bounding box center [674, 484] width 95 height 15
click at [617, 490] on input "checkbox" at bounding box center [616, 485] width 10 height 10
checkbox input "false"
click at [617, 522] on input "checkbox" at bounding box center [616, 517] width 10 height 10
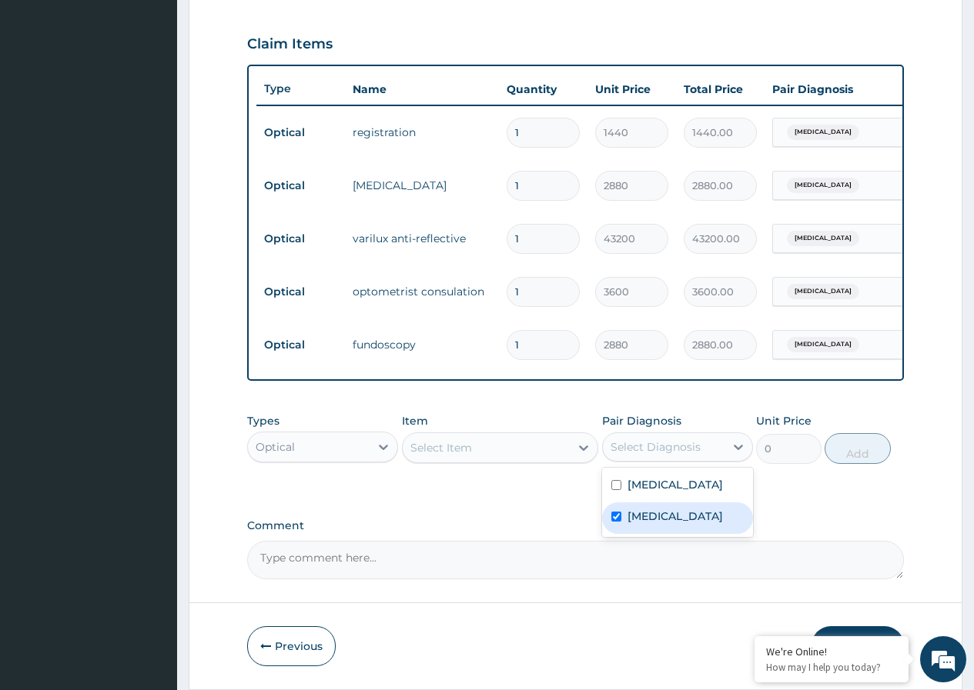
checkbox input "true"
click at [457, 456] on div "Select Item" at bounding box center [441, 447] width 62 height 15
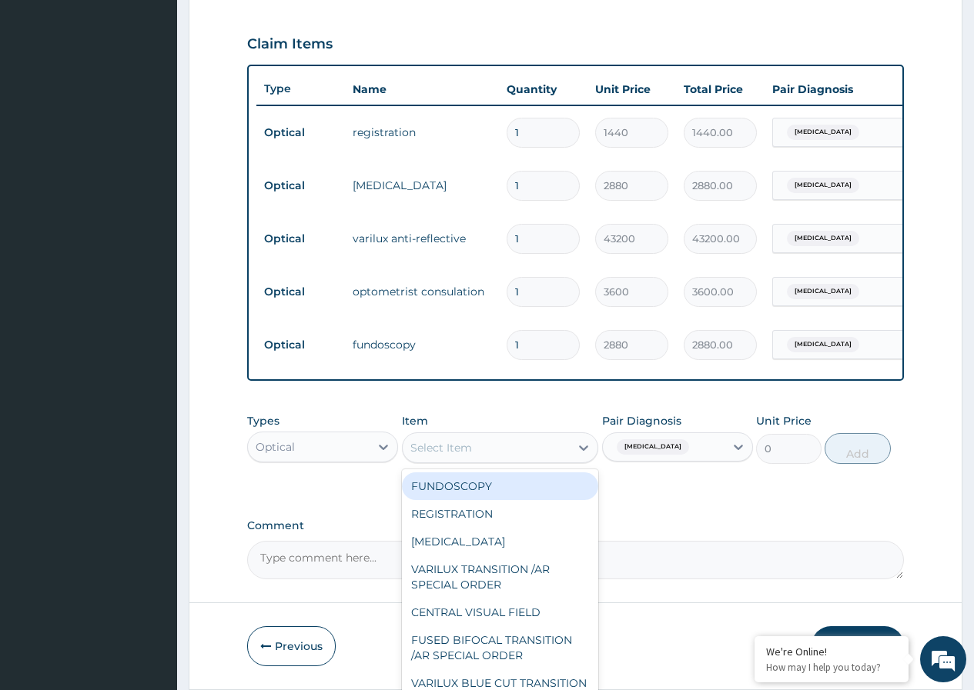
click at [473, 446] on div "Select Item" at bounding box center [487, 448] width 168 height 25
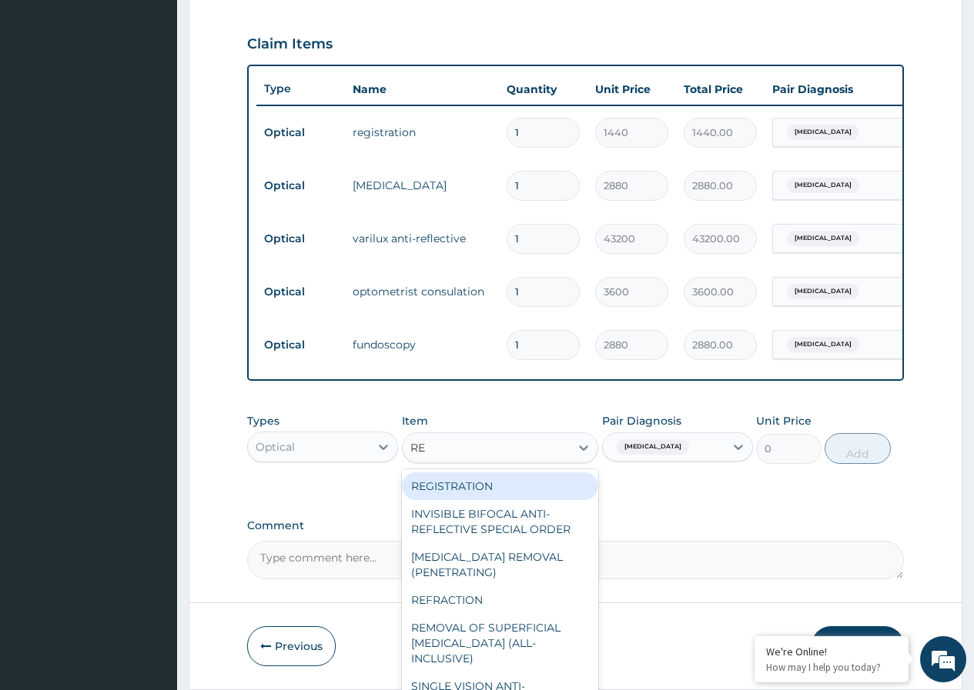
type input "REF"
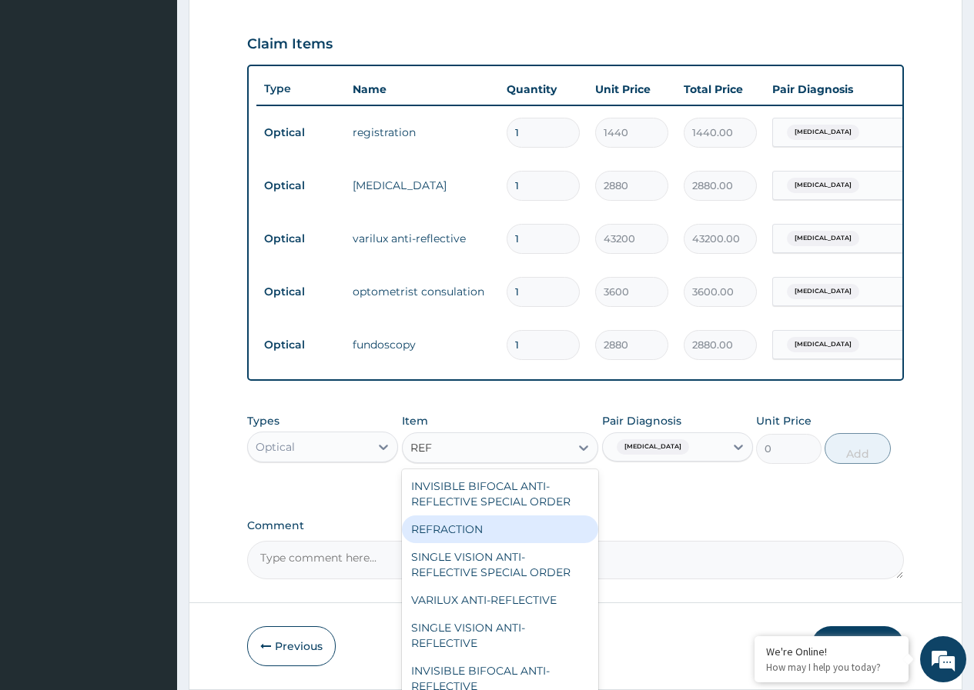
click at [510, 543] on div "REFRACTION" at bounding box center [500, 530] width 197 height 28
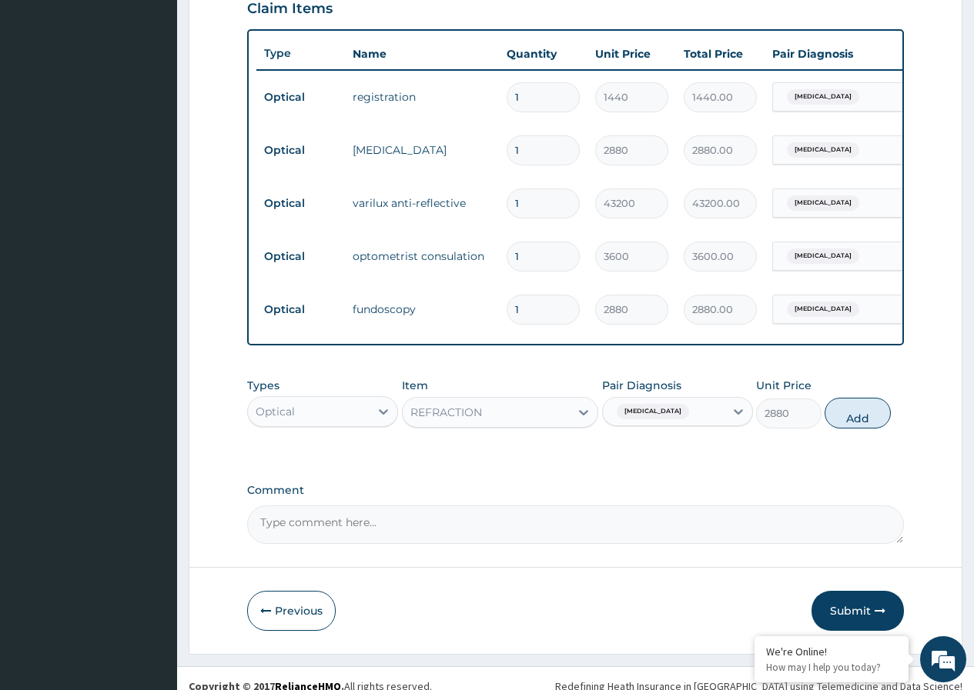
scroll to position [570, 0]
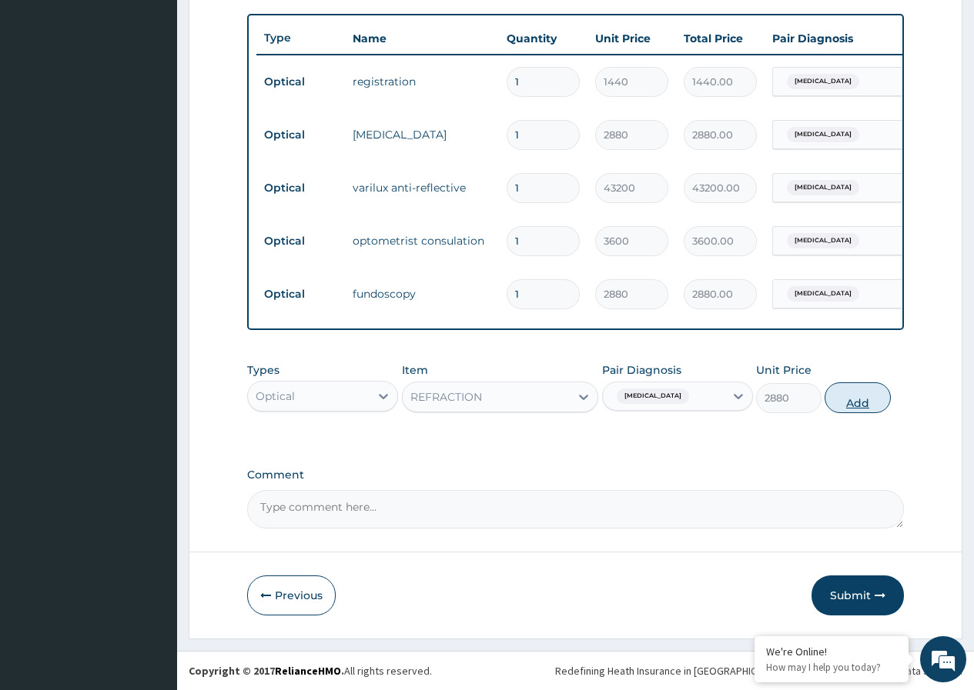
click at [838, 400] on button "Add" at bounding box center [856, 398] width 65 height 31
type input "0"
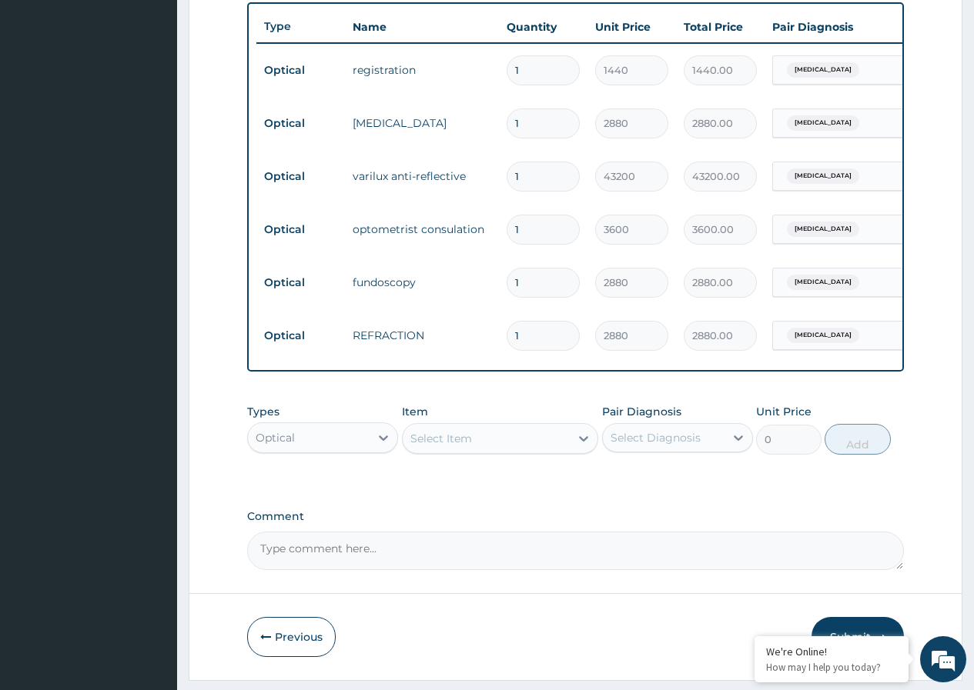
click at [453, 543] on div "Comment" at bounding box center [575, 540] width 657 height 60
click at [414, 561] on textarea "Comment" at bounding box center [575, 551] width 657 height 38
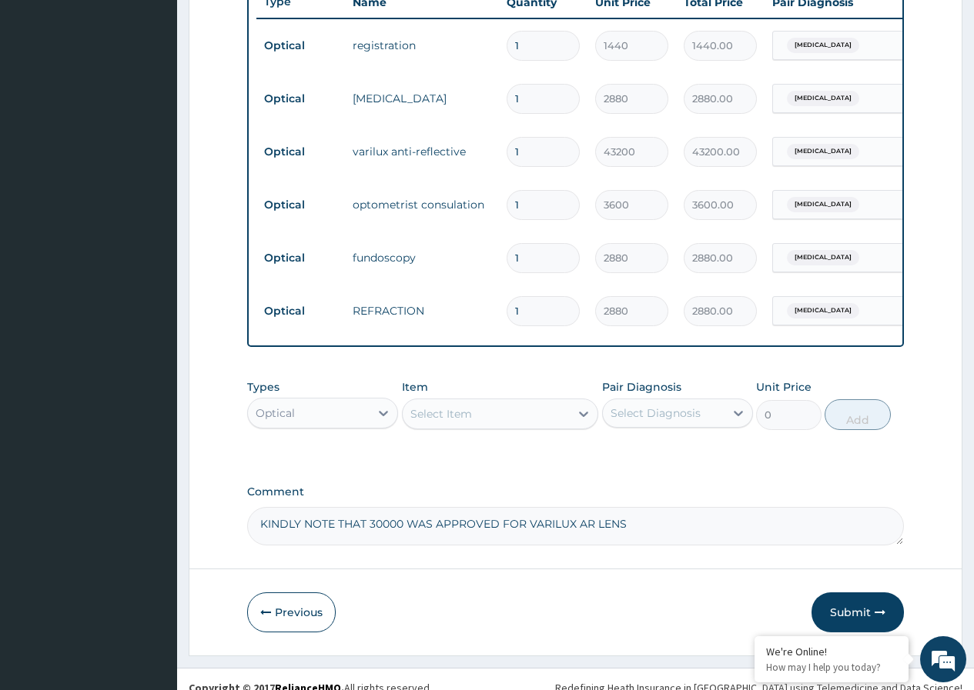
scroll to position [624, 0]
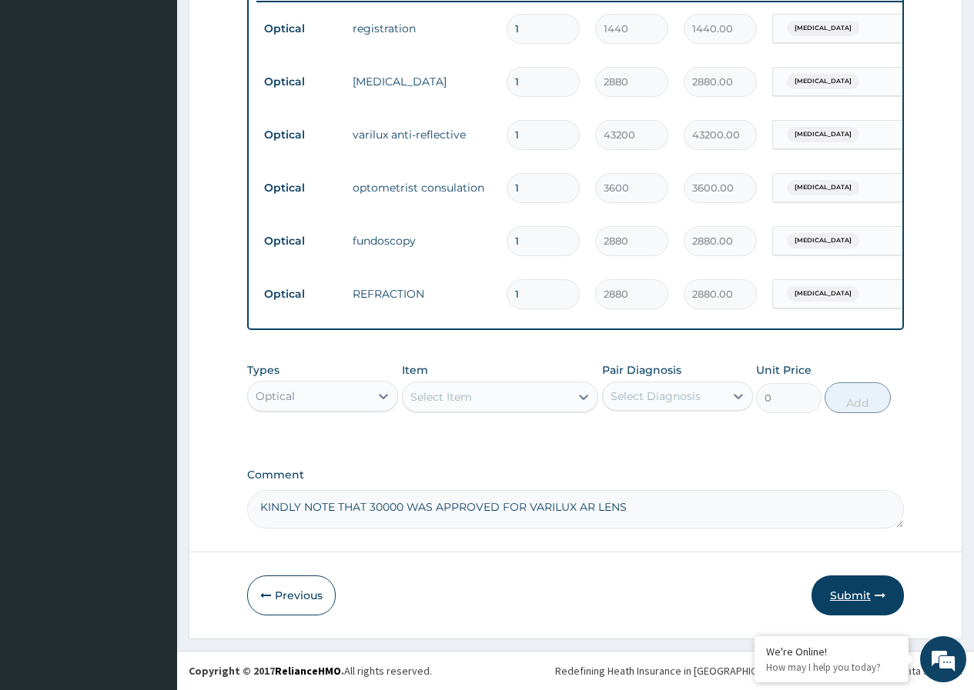
type textarea "KINDLY NOTE THAT 30000 WAS APPROVED FOR VARILUX AR LENS"
click at [854, 594] on button "Submit" at bounding box center [857, 596] width 92 height 40
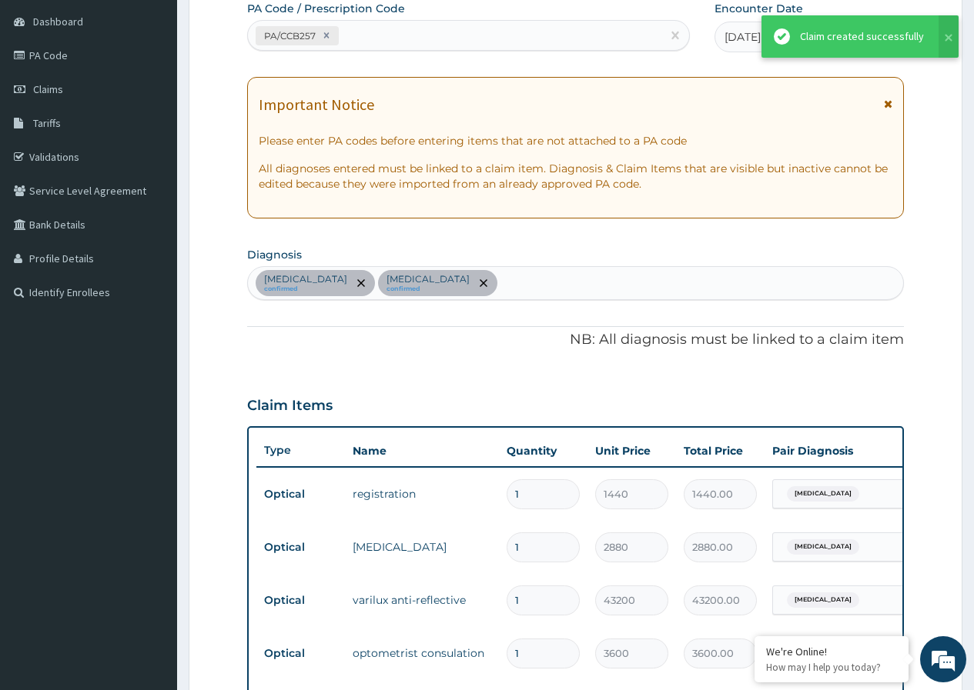
scroll to position [85, 0]
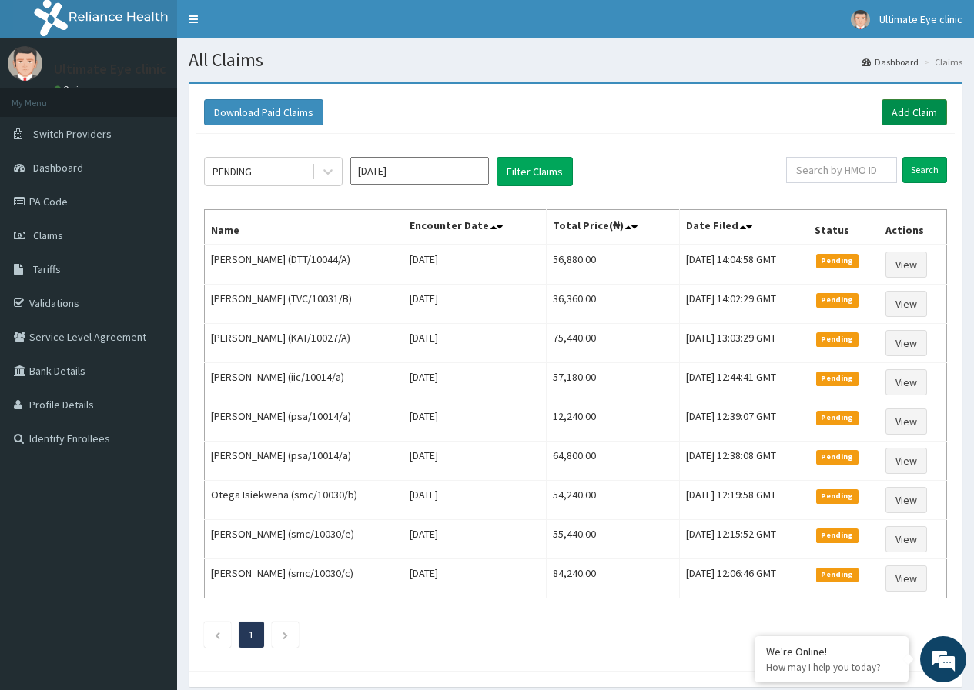
click at [925, 114] on link "Add Claim" at bounding box center [913, 112] width 65 height 26
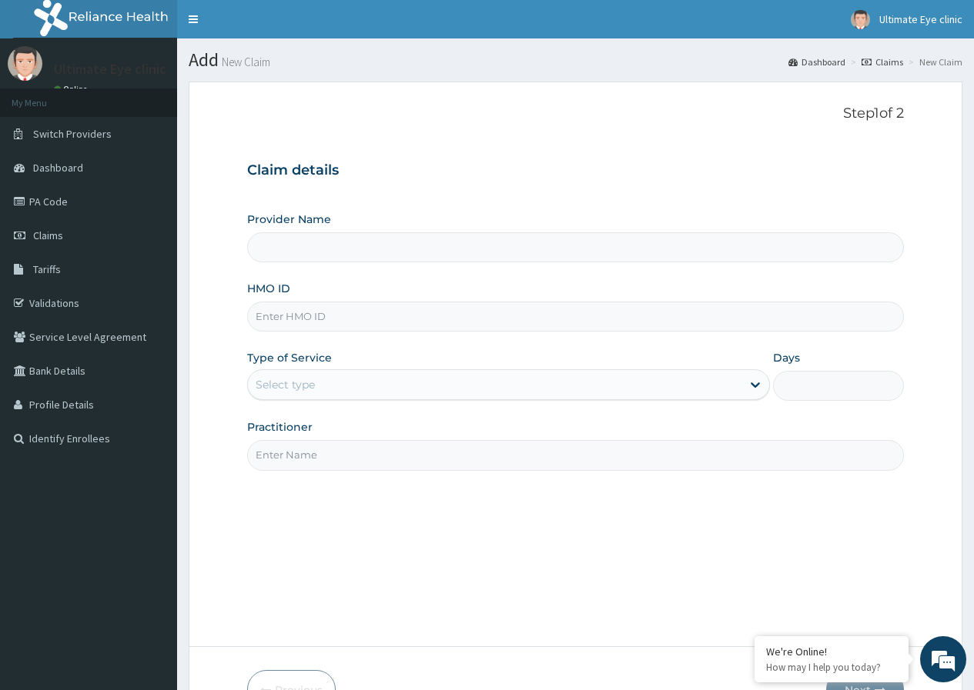
type input "Ultimate Eye Clinic - Ikoyi"
click at [388, 311] on input "HMO ID" at bounding box center [575, 317] width 657 height 30
type input "SMC/10030/D"
click at [371, 396] on div "Select type" at bounding box center [494, 385] width 493 height 25
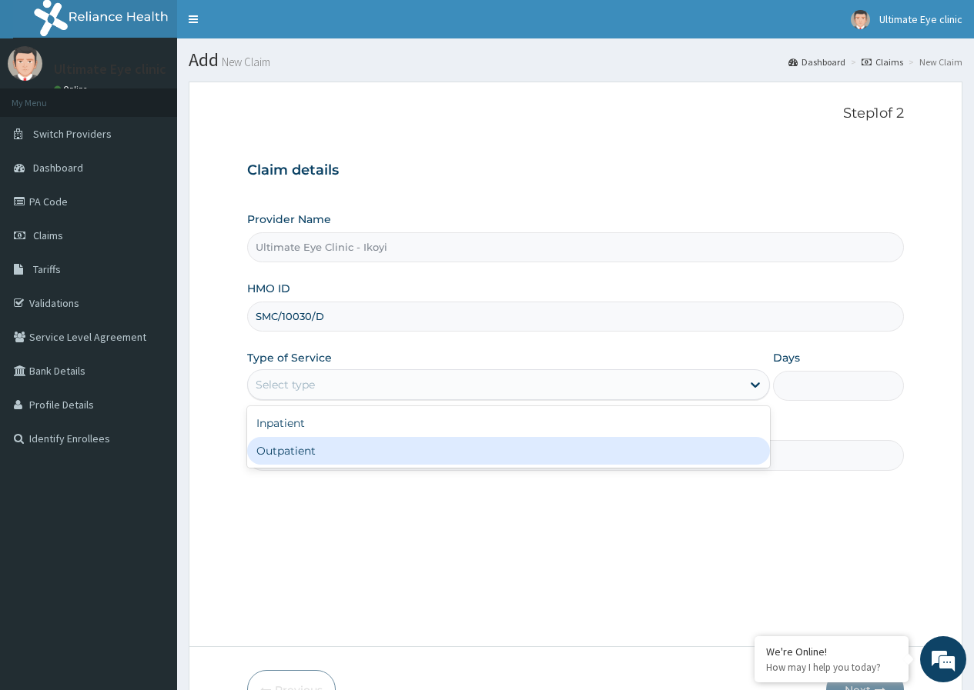
click at [329, 454] on div "Outpatient" at bounding box center [508, 451] width 523 height 28
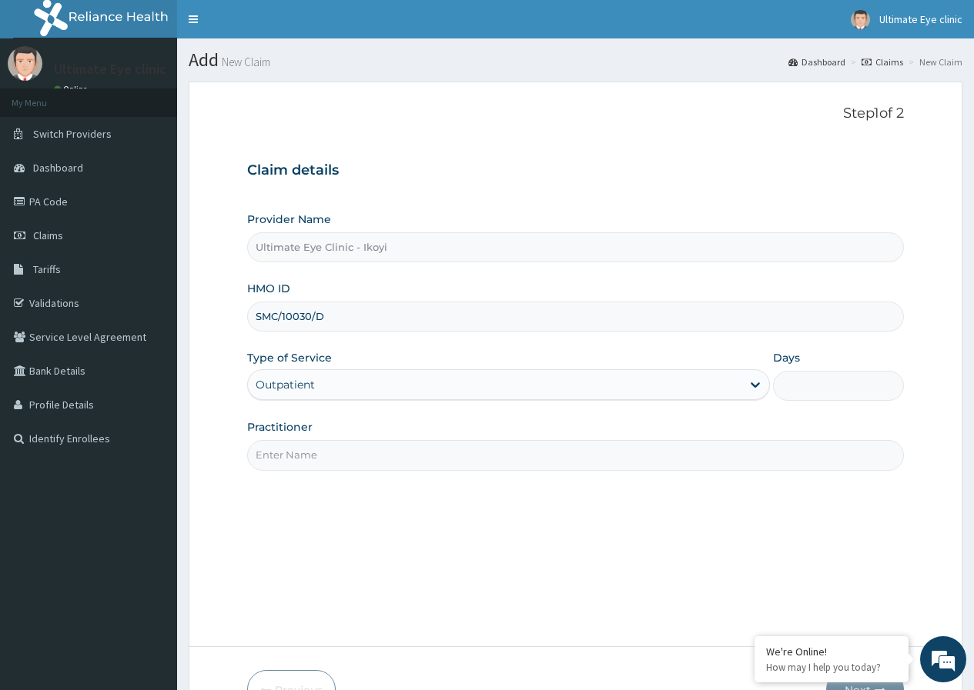
type input "1"
click at [329, 467] on input "Practitioner" at bounding box center [575, 455] width 657 height 30
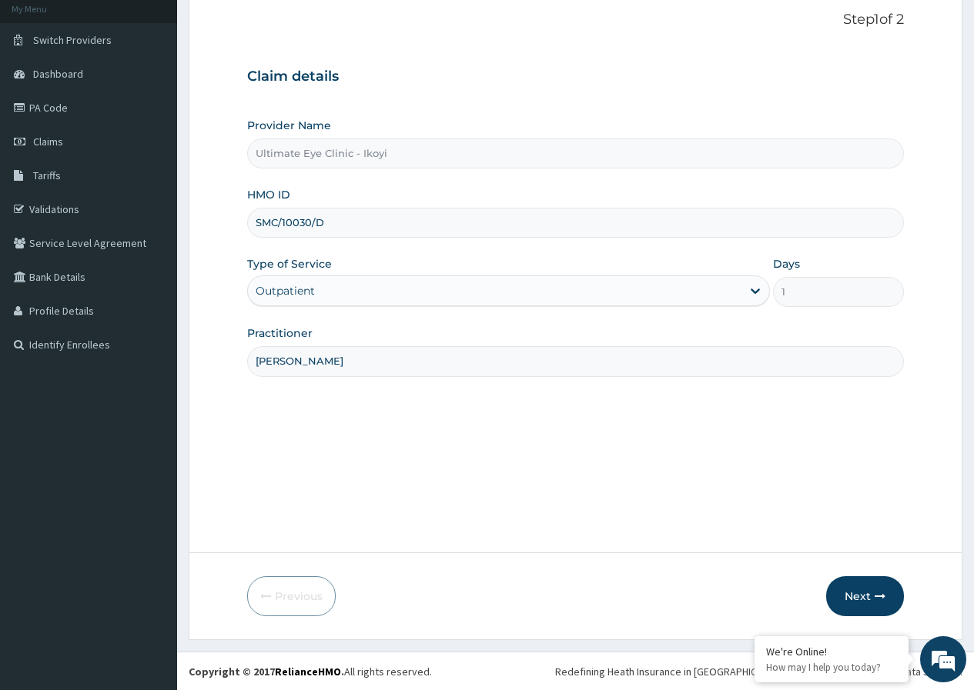
scroll to position [95, 0]
type input "DR FELIX"
click at [847, 600] on button "Next" at bounding box center [865, 596] width 78 height 40
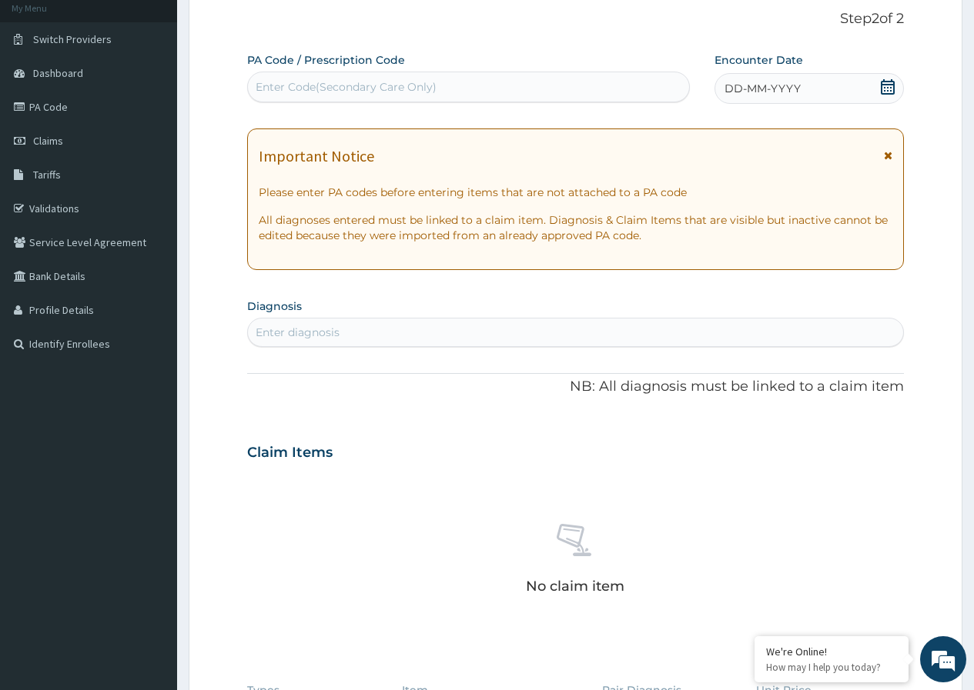
click at [333, 100] on div "Enter Code(Secondary Care Only)" at bounding box center [468, 87] width 442 height 31
type input "PA/419FDD"
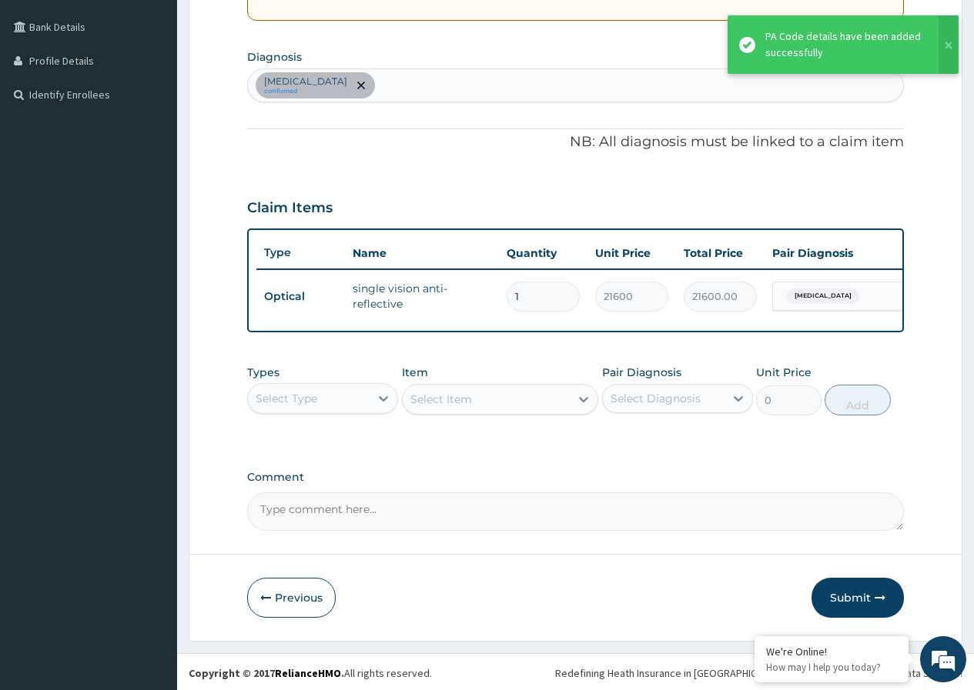
scroll to position [358, 0]
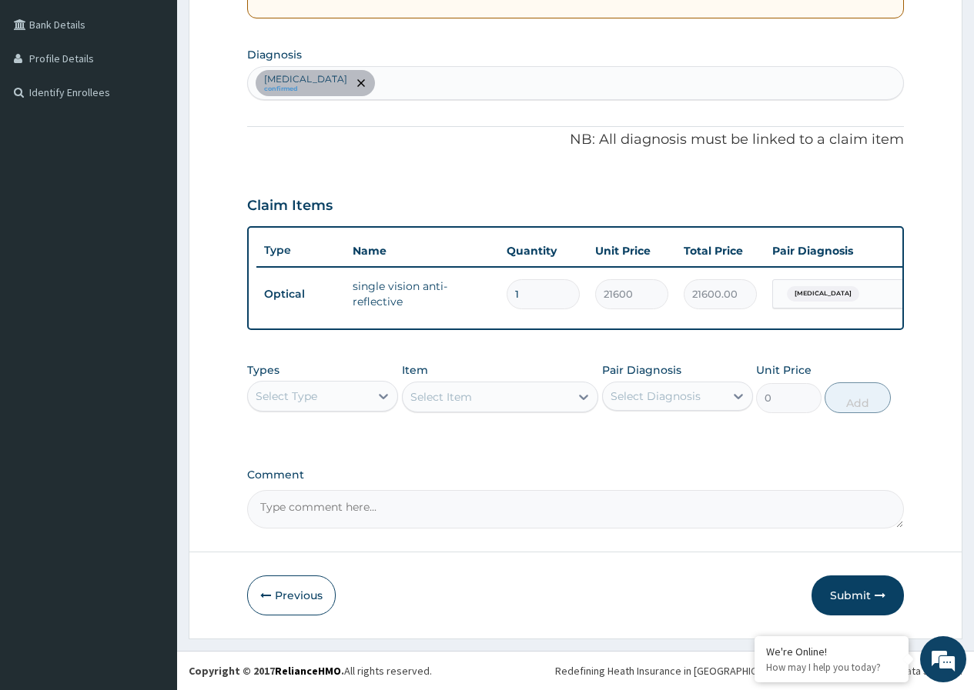
type input "0.00"
type input "2"
type input "43200.00"
type input "2"
click at [413, 507] on textarea "Comment" at bounding box center [575, 509] width 657 height 38
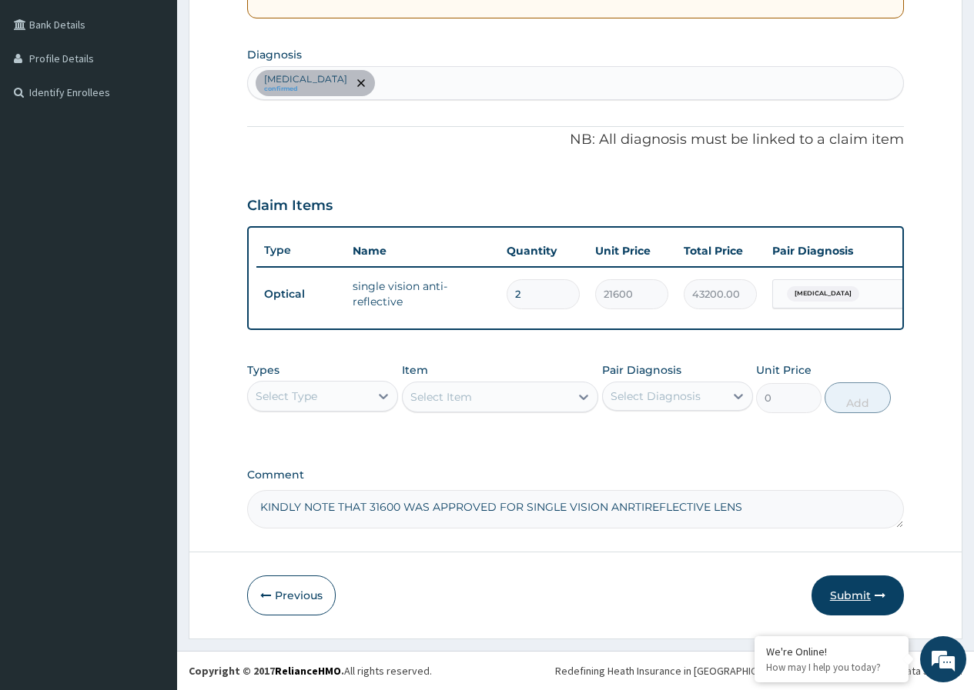
type textarea "KINDLY NOTE THAT 31600 WAS APPROVED FOR SINGLE VISION ANRTIREFLECTIVE LENS"
click at [881, 604] on button "Submit" at bounding box center [857, 596] width 92 height 40
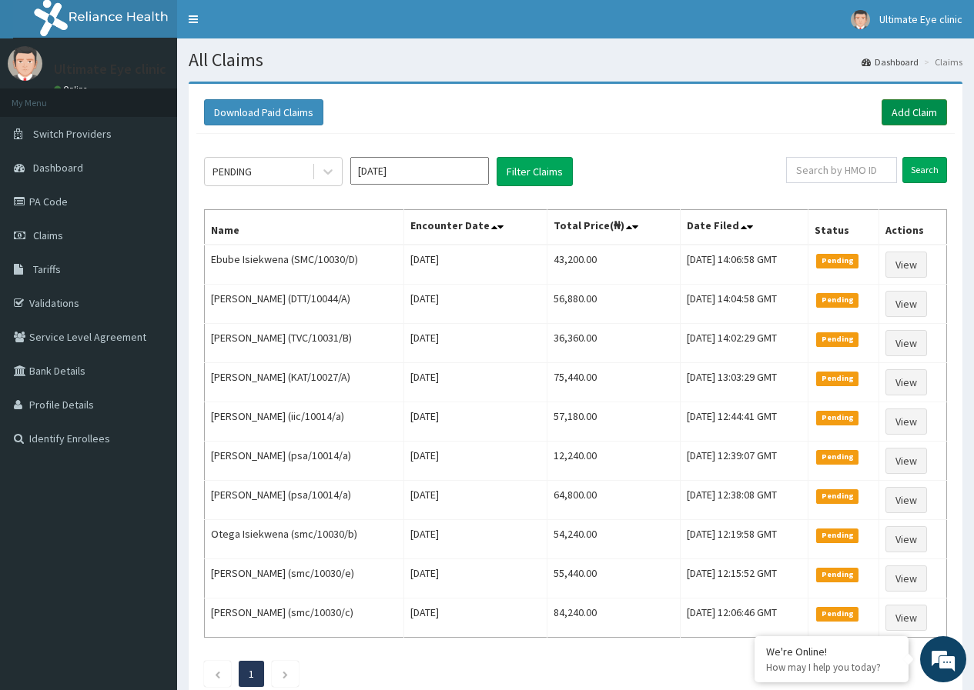
click at [915, 112] on link "Add Claim" at bounding box center [913, 112] width 65 height 26
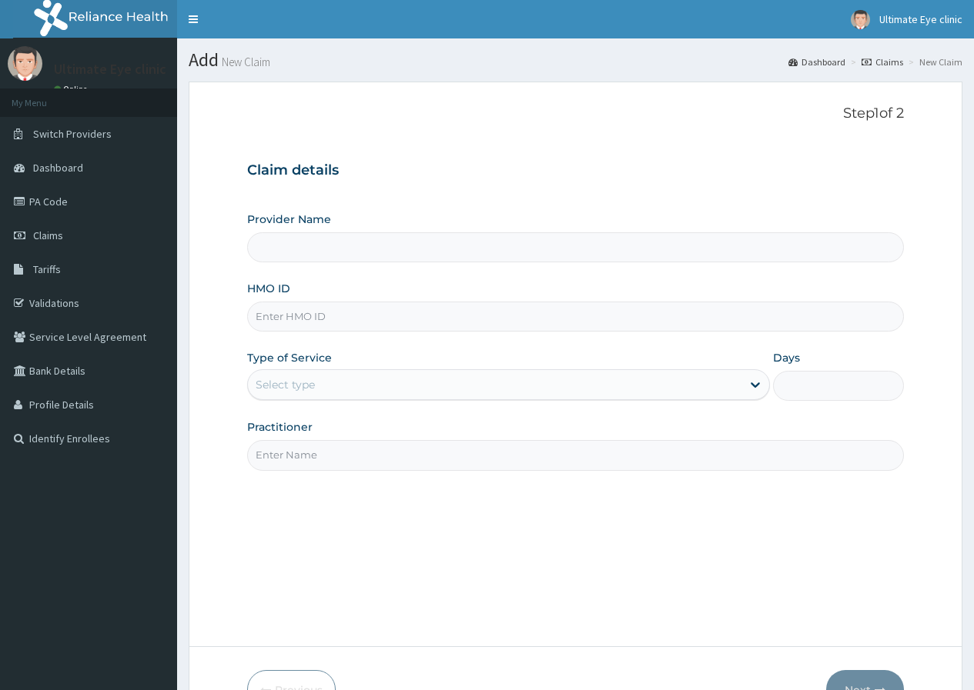
click at [271, 307] on input "HMO ID" at bounding box center [575, 317] width 657 height 30
type input "Ultimate Eye Clinic - Ikoyi"
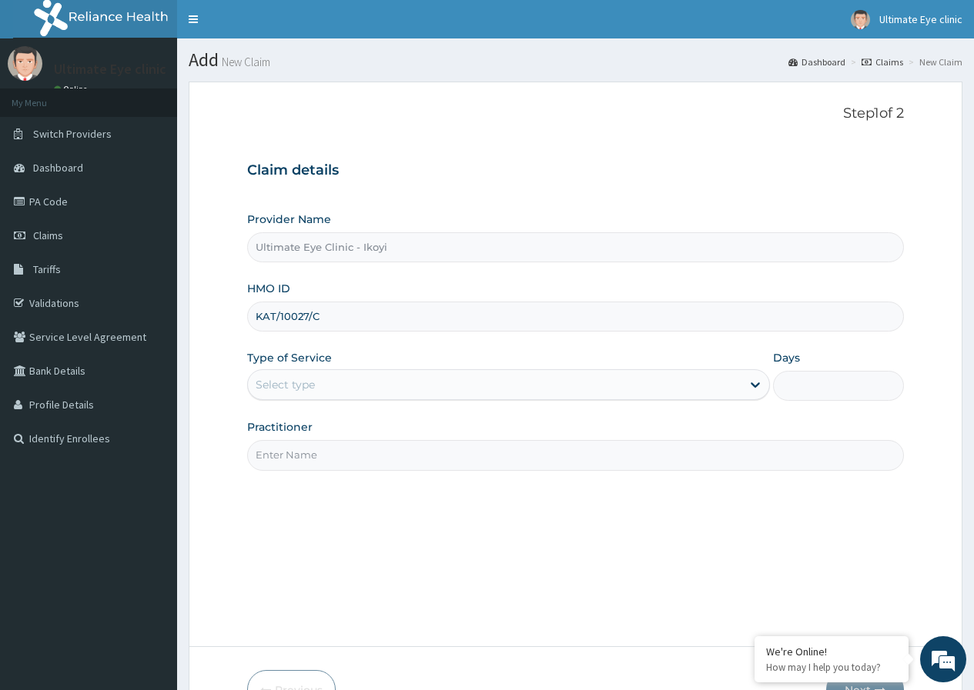
type input "KAT/10027/C"
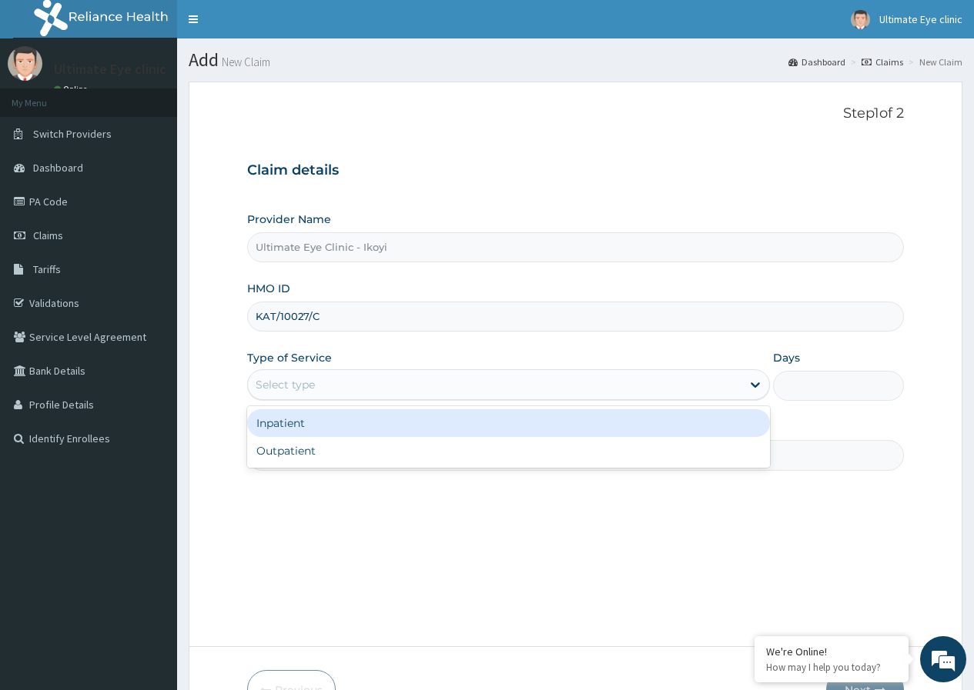
click at [309, 386] on div "Select type" at bounding box center [285, 384] width 59 height 15
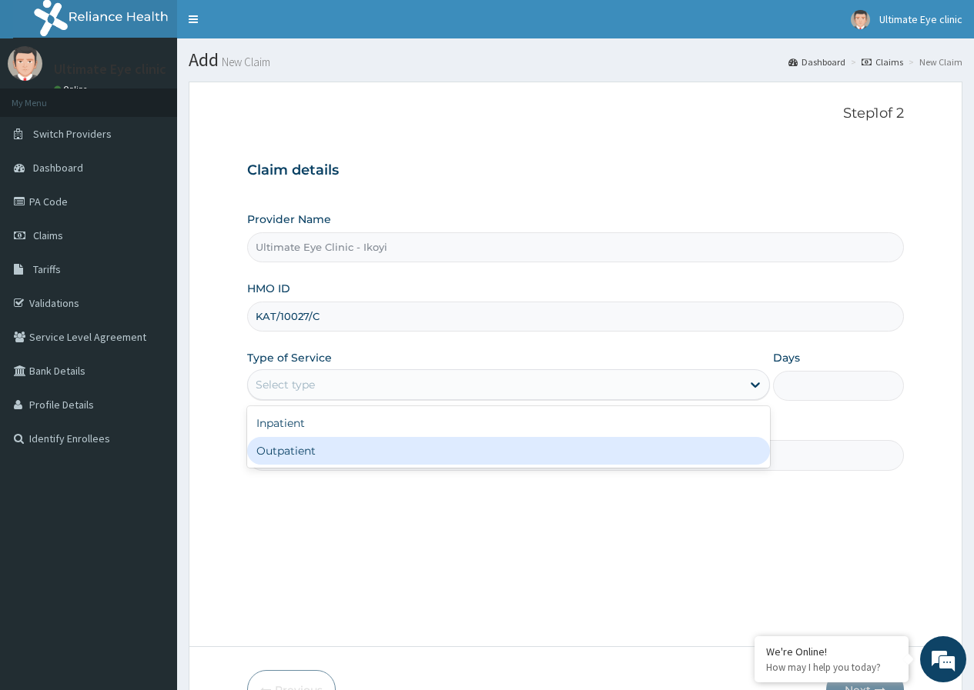
click at [316, 447] on div "Outpatient" at bounding box center [508, 451] width 523 height 28
type input "1"
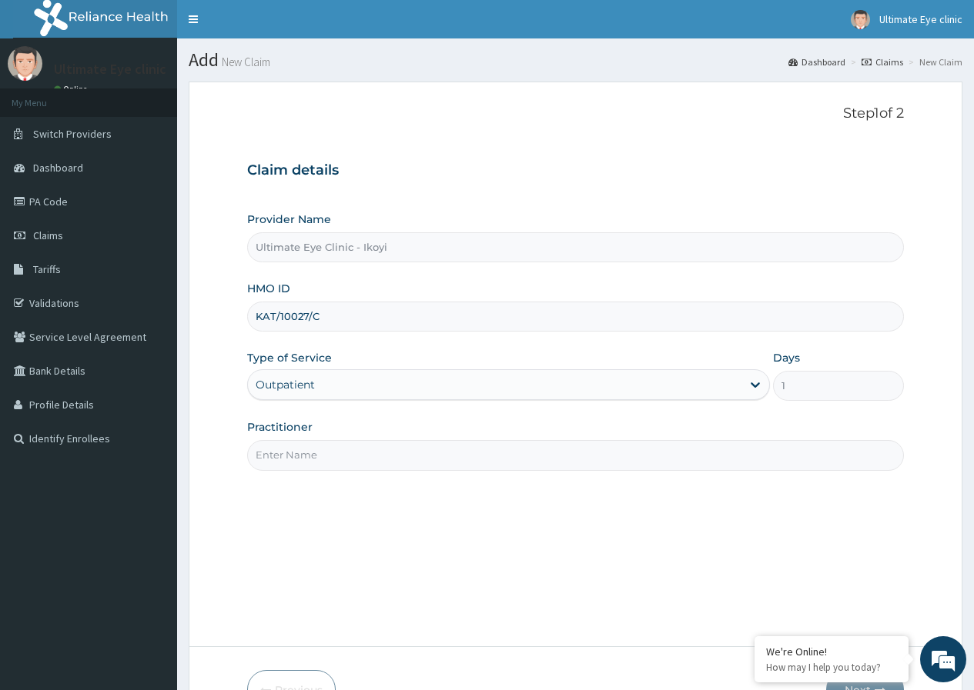
click at [316, 460] on input "Practitioner" at bounding box center [575, 455] width 657 height 30
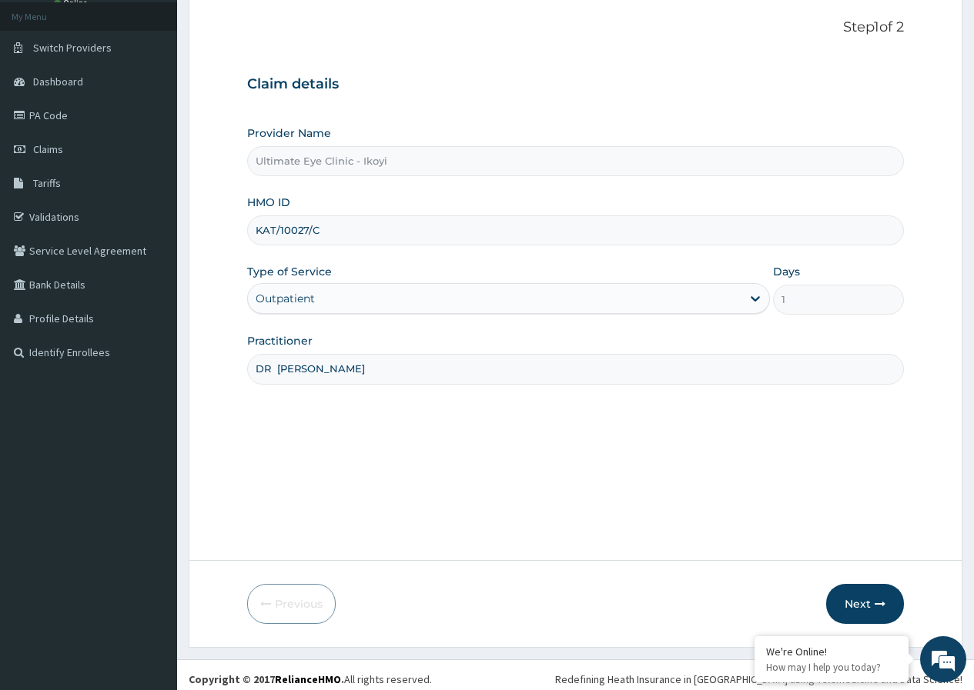
scroll to position [95, 0]
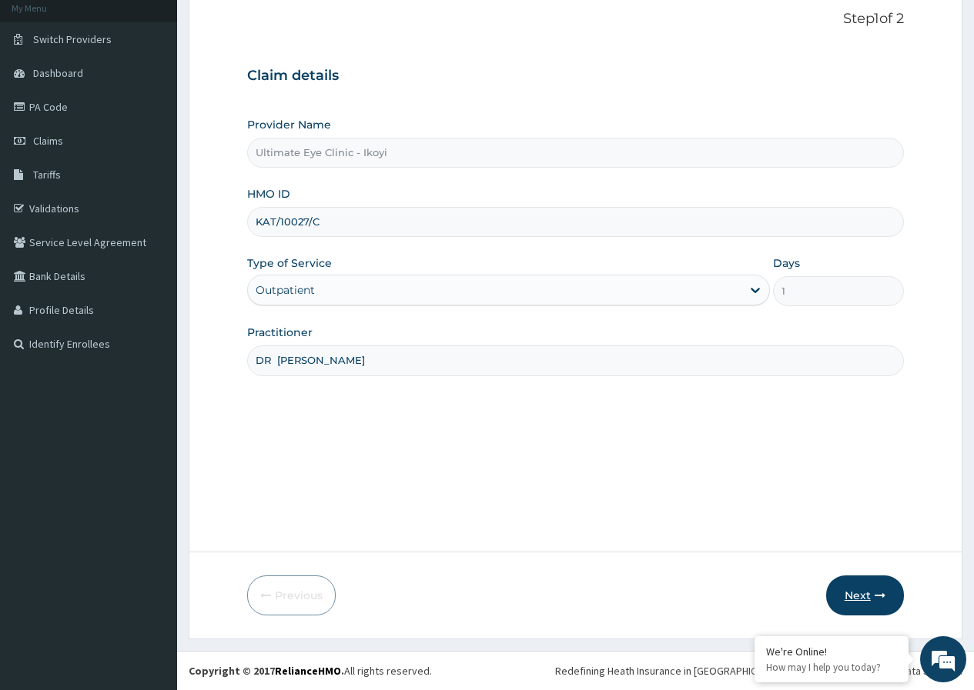
type input "DR [PERSON_NAME]"
click at [867, 596] on button "Next" at bounding box center [865, 596] width 78 height 40
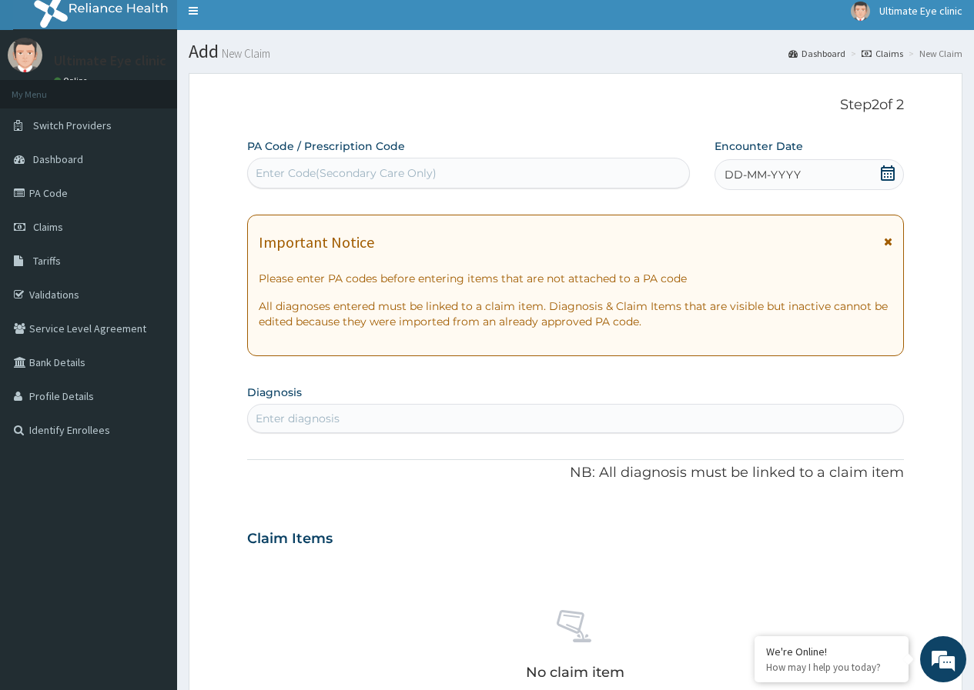
scroll to position [0, 0]
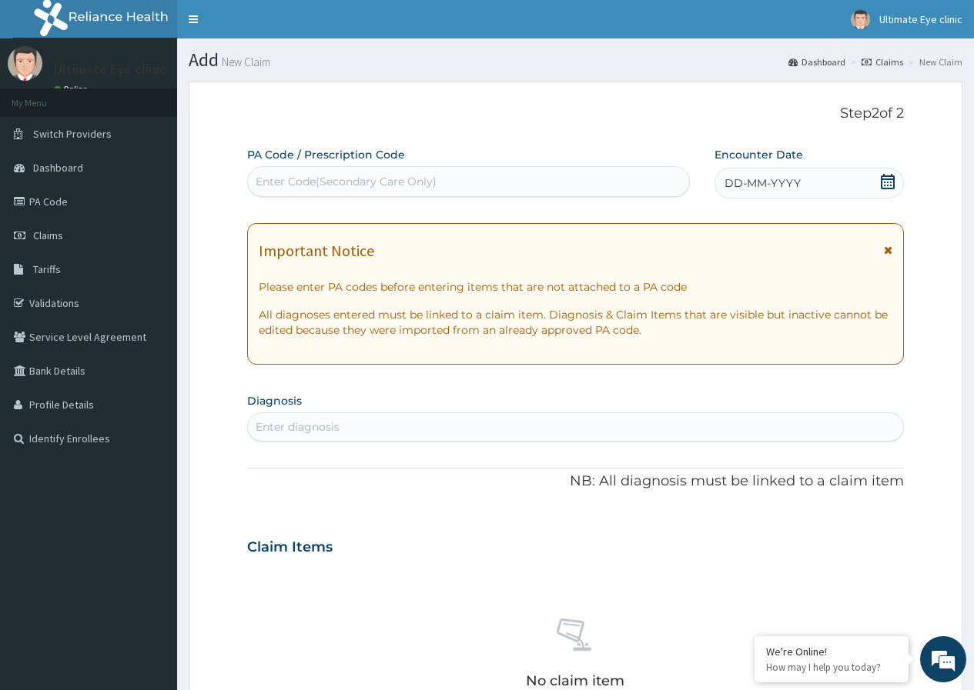
click at [397, 178] on div "Enter Code(Secondary Care Only)" at bounding box center [346, 181] width 181 height 15
type input "PA/5038A7"
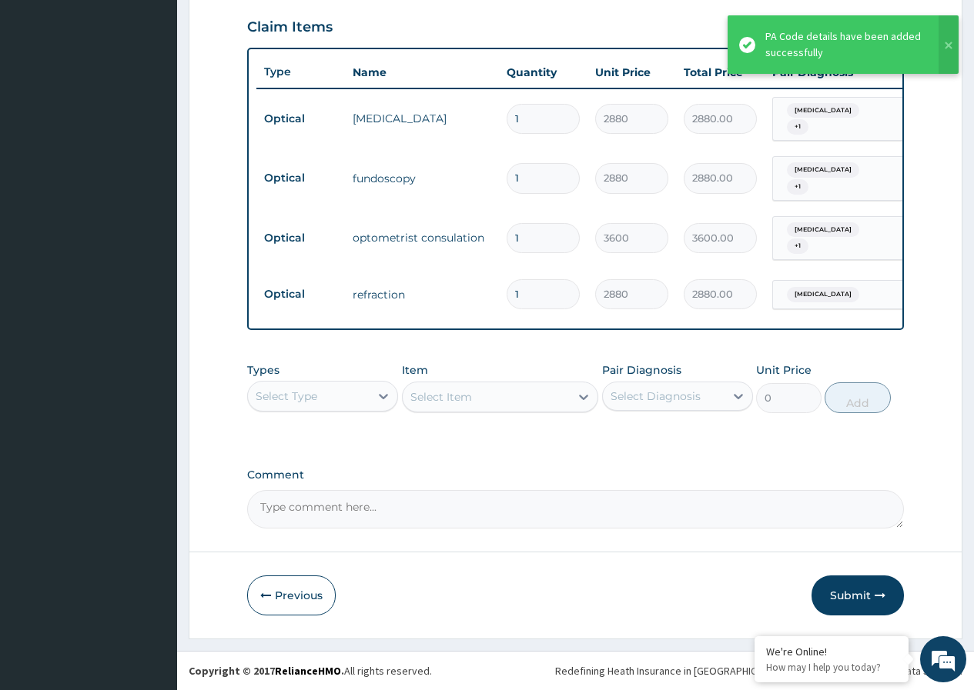
scroll to position [530, 0]
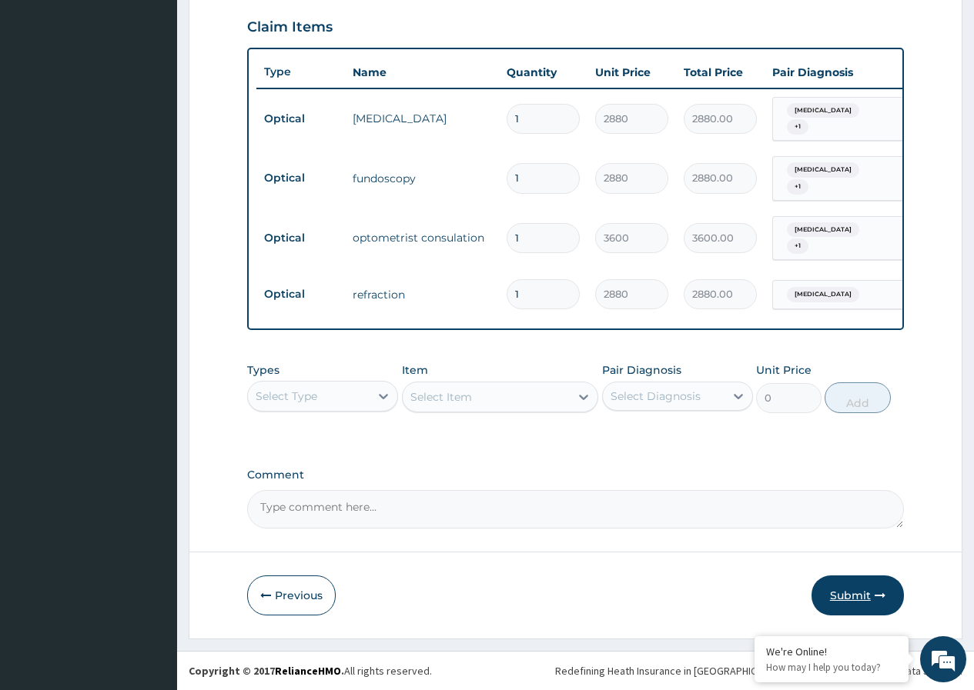
click at [850, 597] on button "Submit" at bounding box center [857, 596] width 92 height 40
click at [836, 587] on button "Submit" at bounding box center [857, 596] width 92 height 40
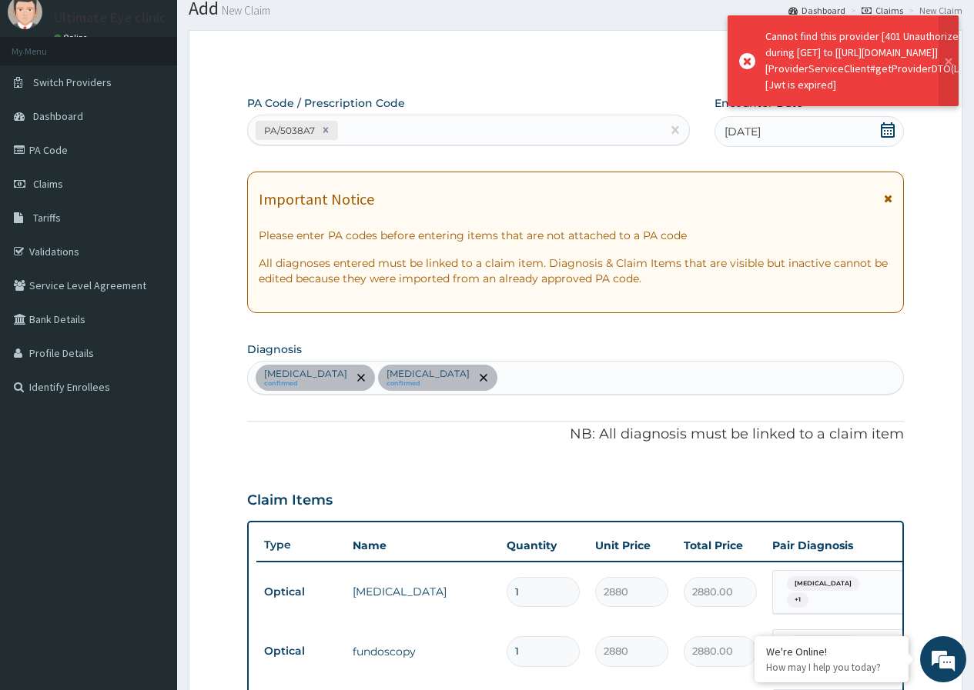
scroll to position [0, 0]
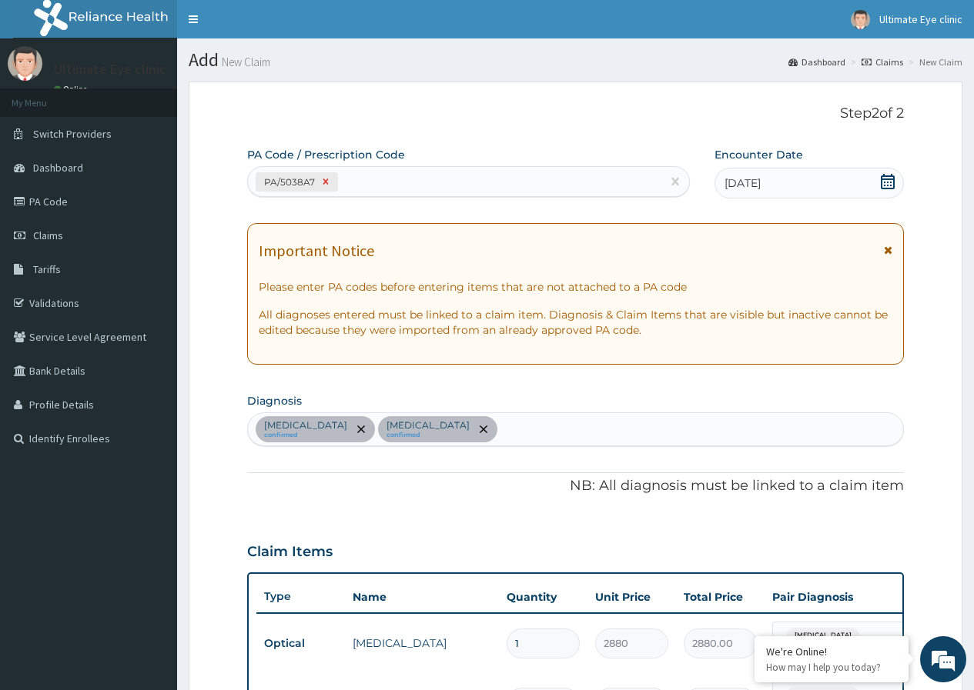
click at [325, 179] on icon at bounding box center [325, 181] width 11 height 11
click at [430, 171] on div "Enter Code(Secondary Care Only)" at bounding box center [468, 181] width 440 height 25
type input "PA/5038A7"
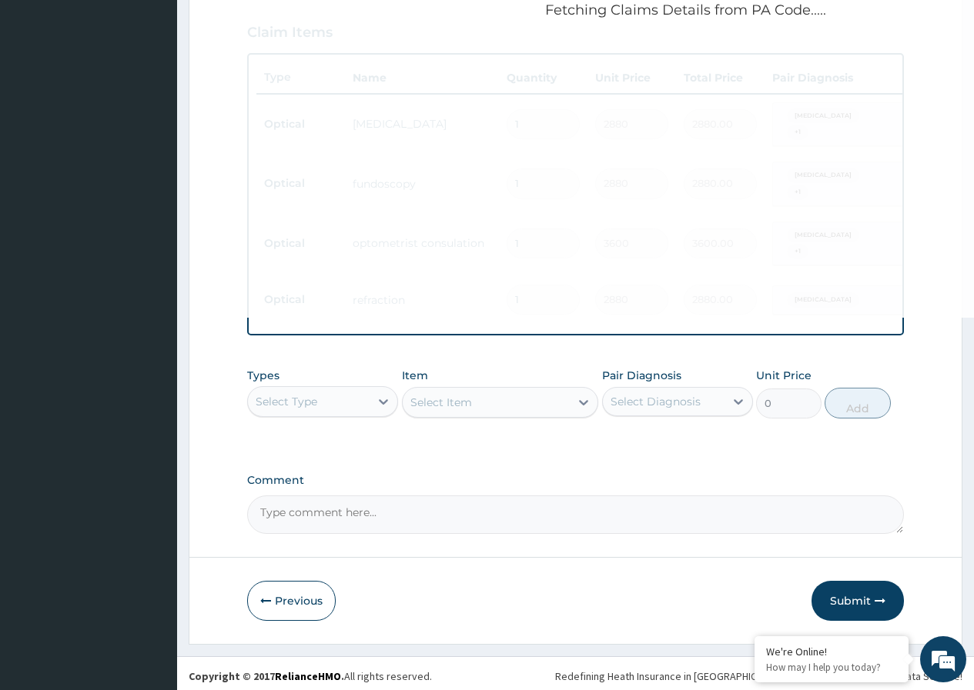
scroll to position [530, 0]
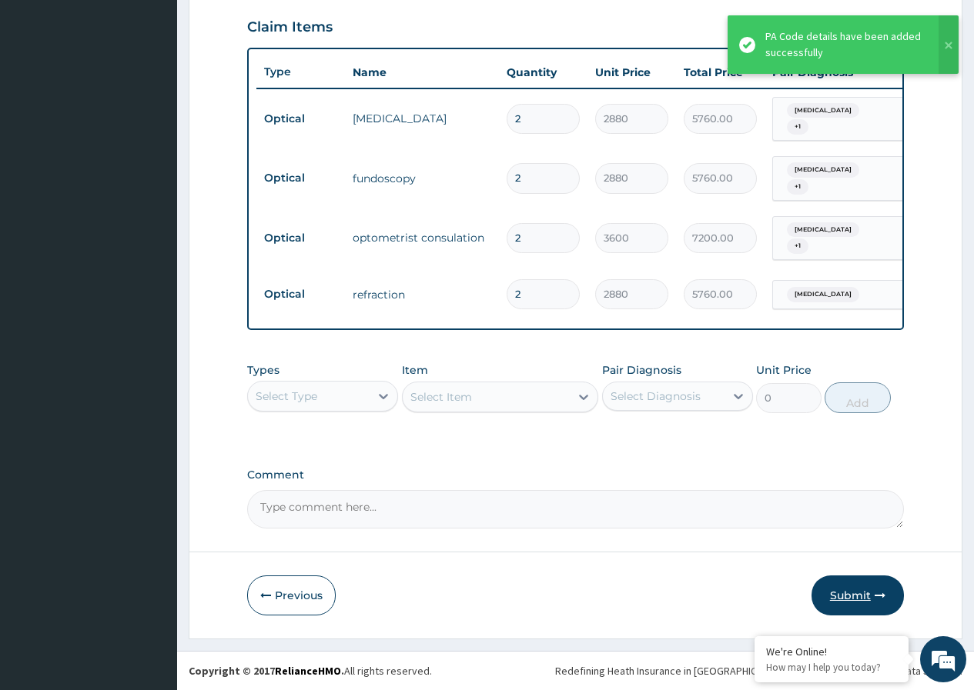
click at [857, 596] on button "Submit" at bounding box center [857, 596] width 92 height 40
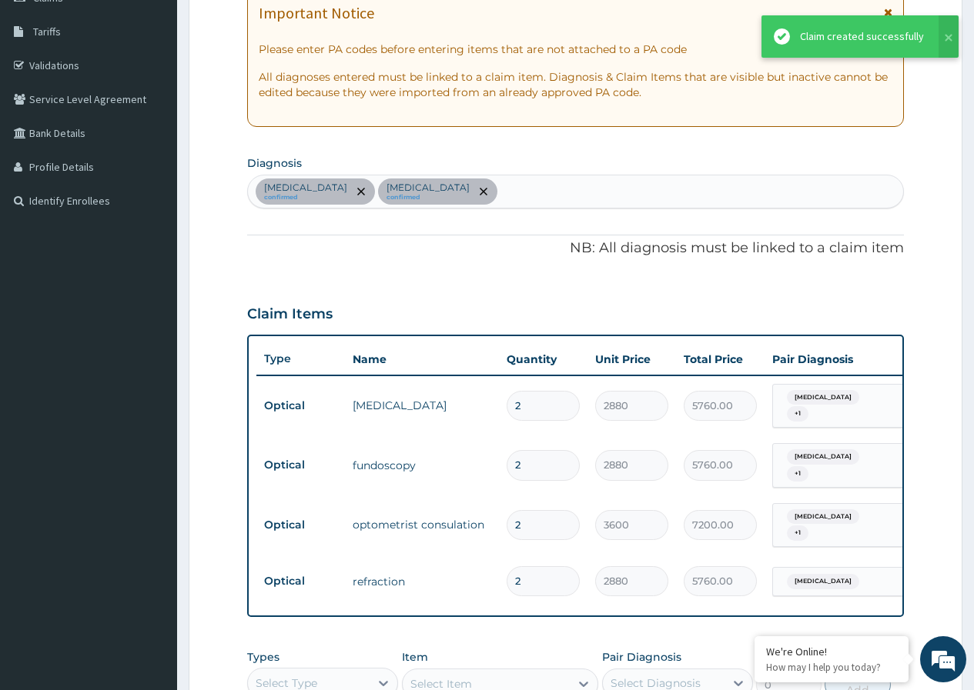
scroll to position [222, 0]
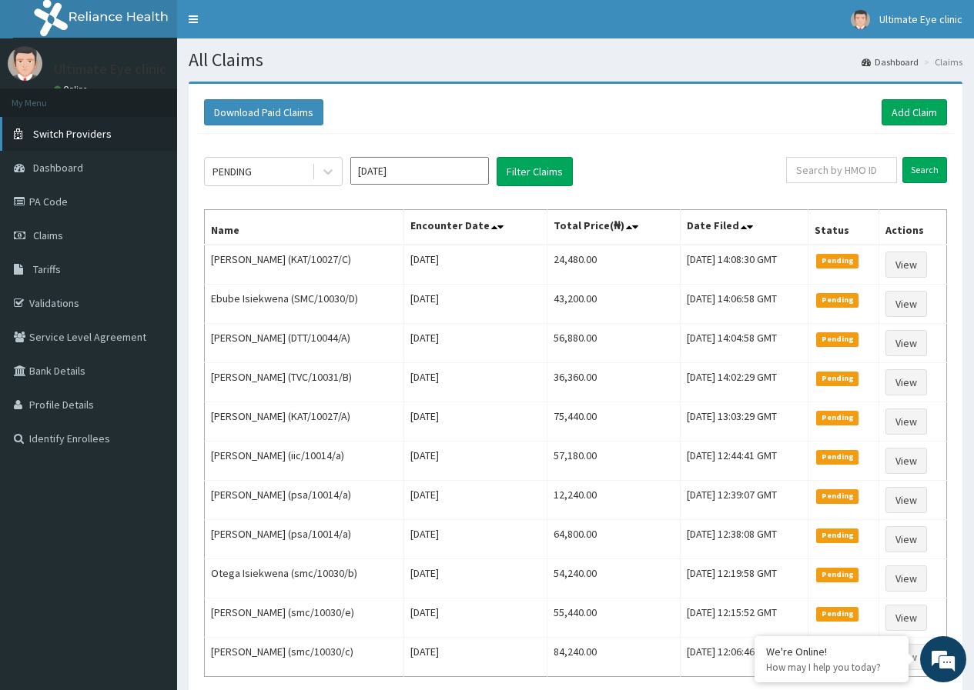
click at [89, 127] on span "Switch Providers" at bounding box center [72, 134] width 79 height 14
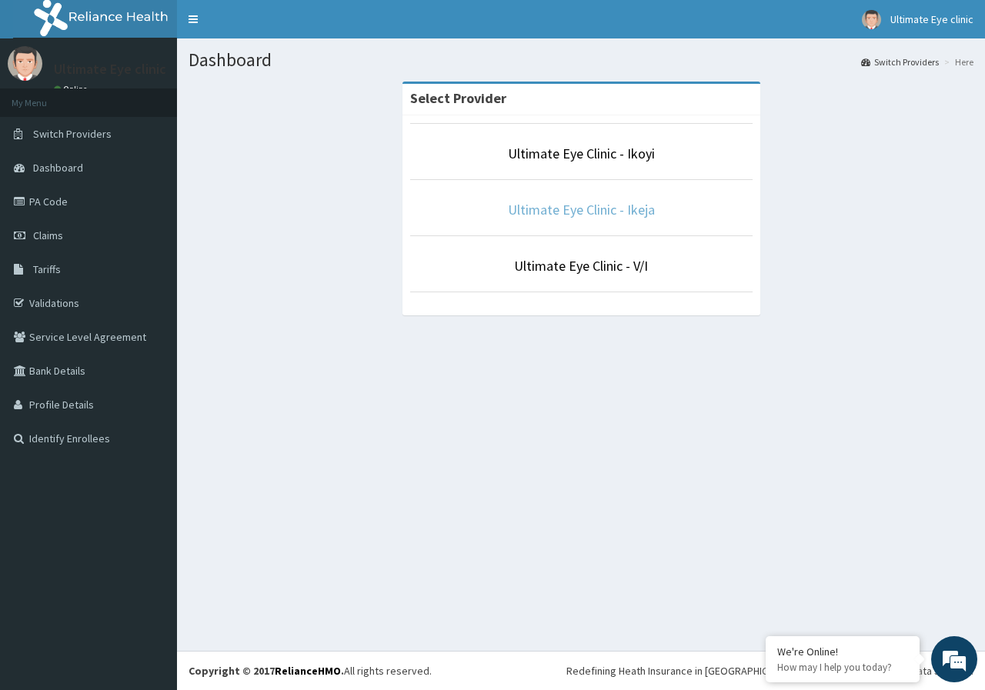
click at [590, 211] on link "Ultimate Eye Clinic - Ikeja" at bounding box center [581, 210] width 147 height 18
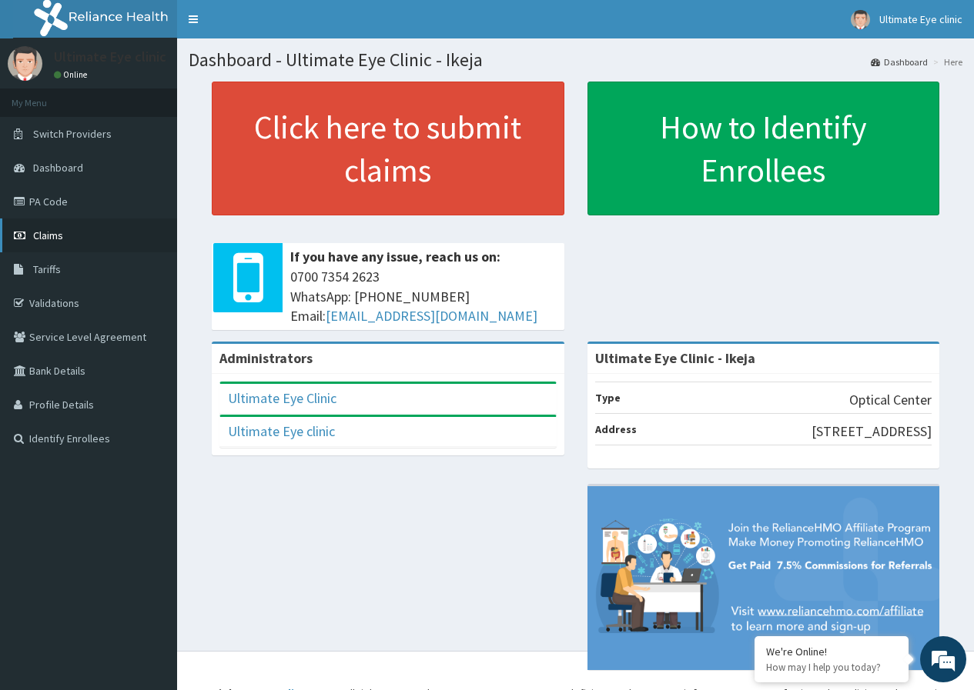
click at [95, 233] on link "Claims" at bounding box center [88, 236] width 177 height 34
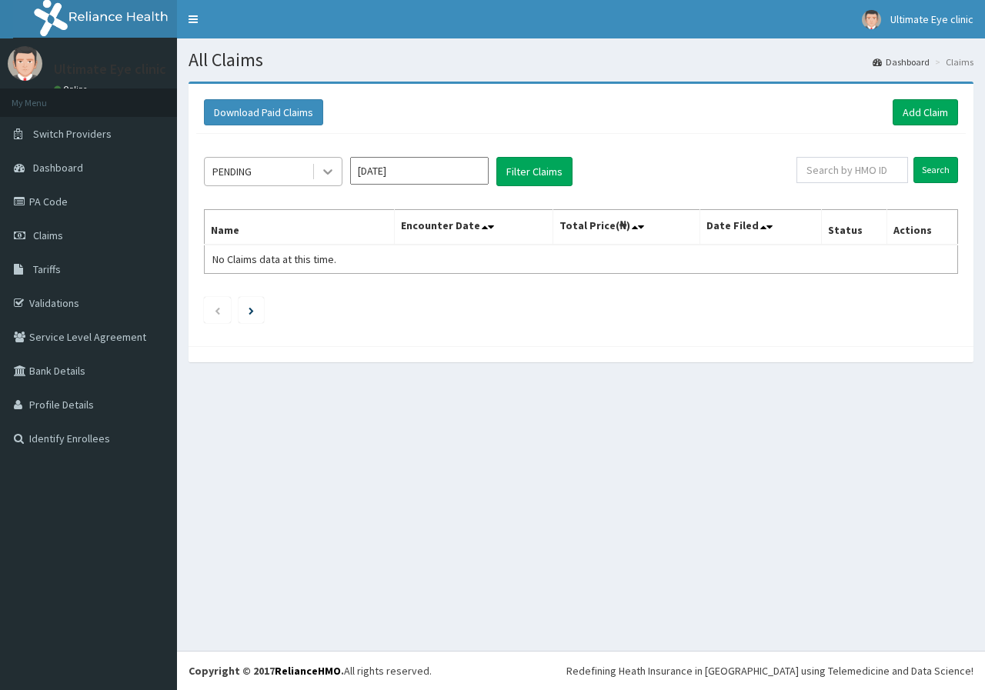
click at [331, 177] on icon at bounding box center [327, 171] width 15 height 15
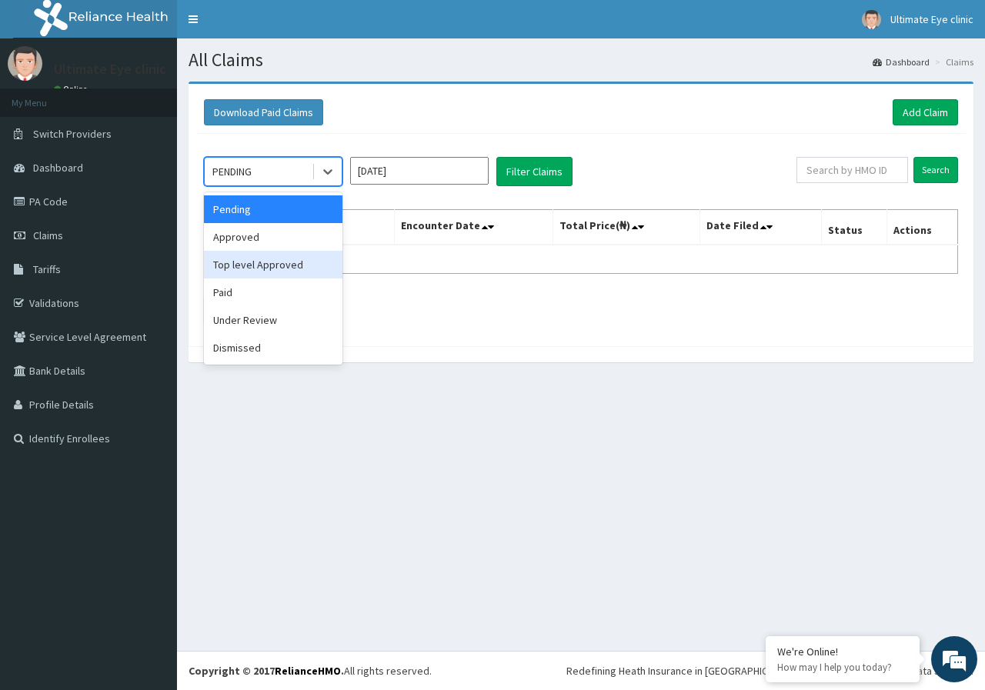
click at [289, 259] on div "Top level Approved" at bounding box center [273, 265] width 139 height 28
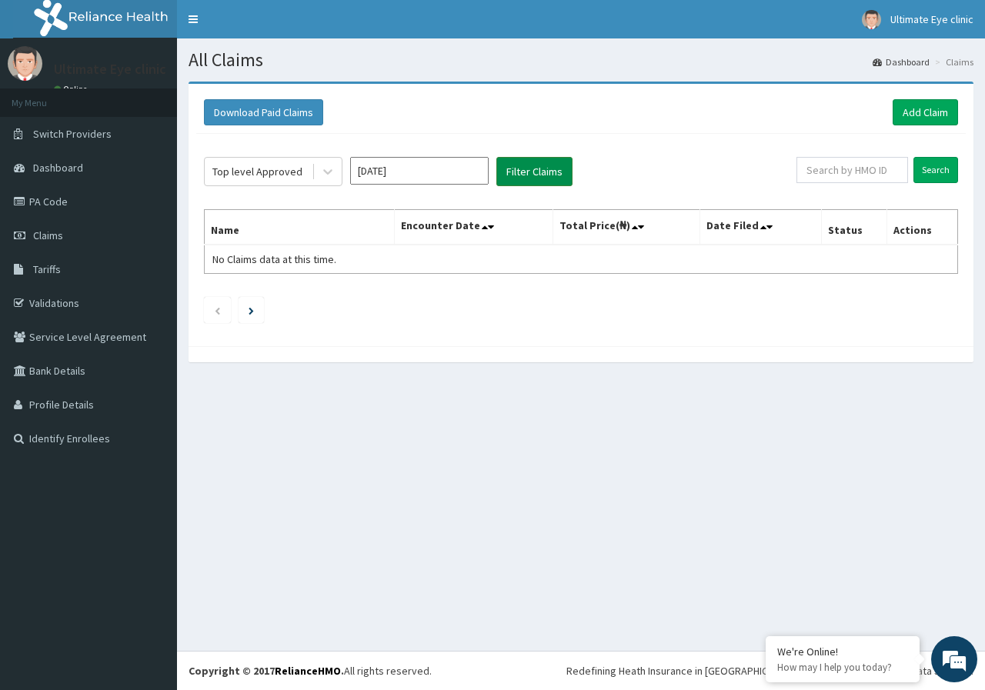
click at [511, 173] on button "Filter Claims" at bounding box center [535, 171] width 76 height 29
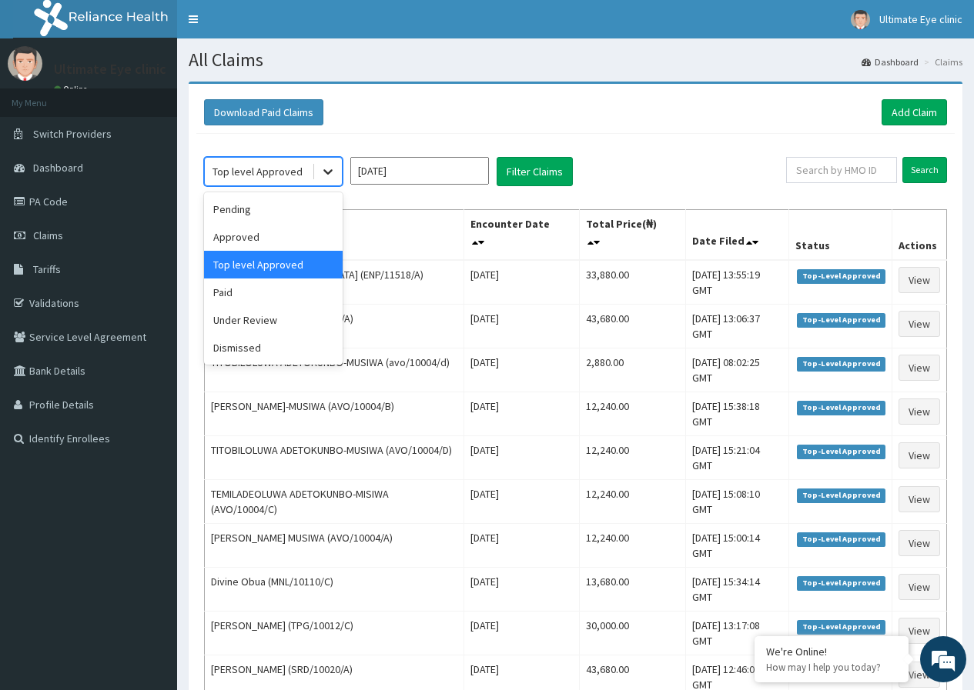
click at [326, 176] on icon at bounding box center [327, 171] width 15 height 15
click at [316, 291] on div "Paid" at bounding box center [273, 293] width 139 height 28
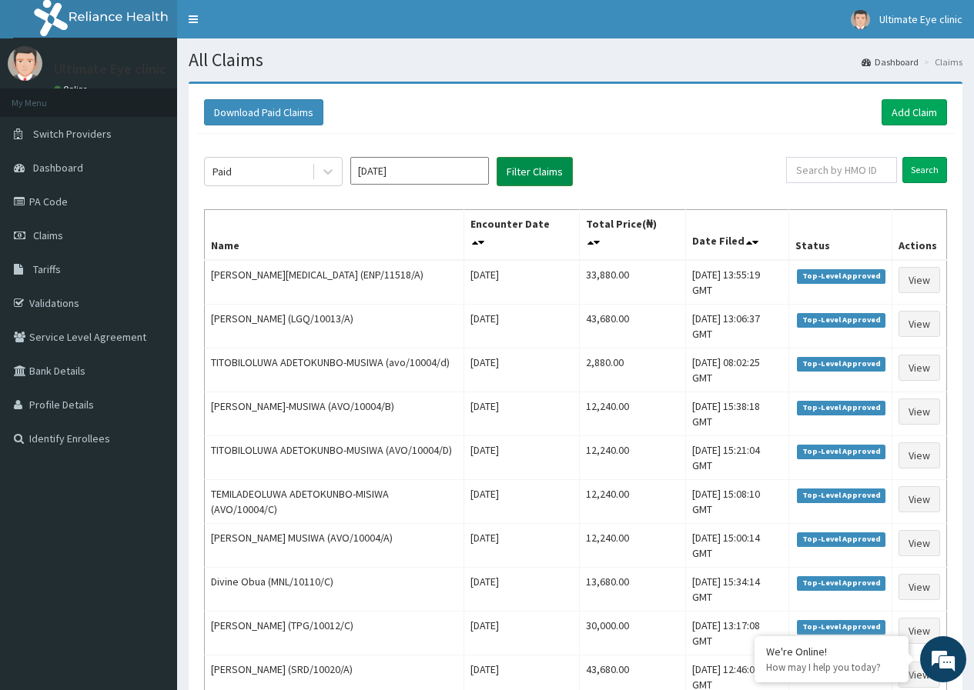
click at [518, 166] on button "Filter Claims" at bounding box center [535, 171] width 76 height 29
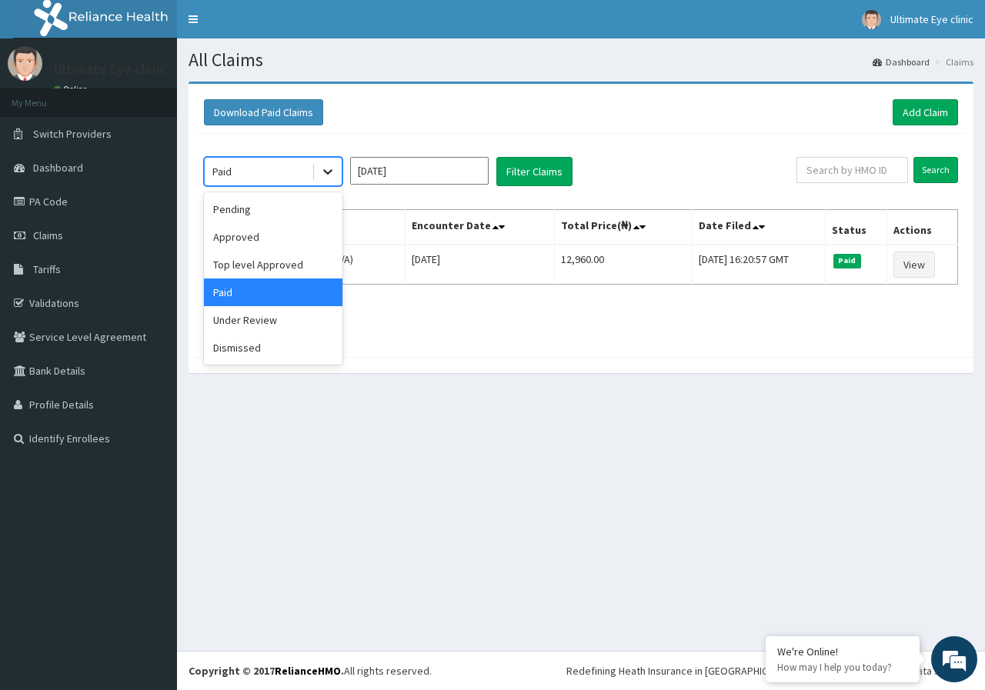
click at [325, 171] on icon at bounding box center [327, 172] width 9 height 5
click at [281, 263] on div "Top level Approved" at bounding box center [273, 265] width 139 height 28
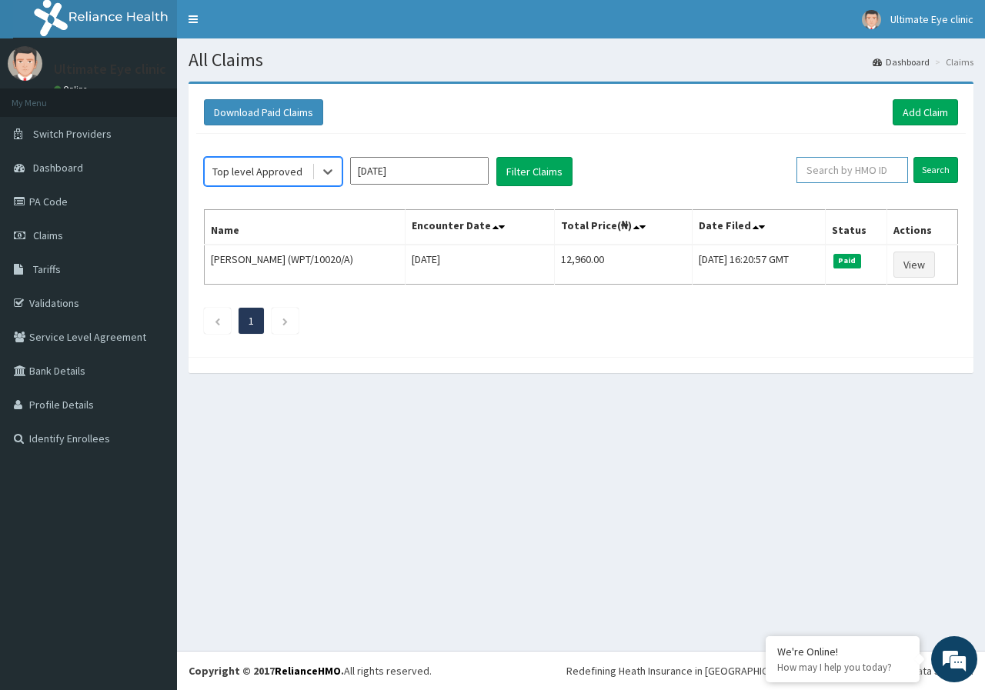
click at [856, 171] on input "text" at bounding box center [853, 170] width 112 height 26
type input "AVO/10004/D"
click at [914, 157] on input "Search" at bounding box center [936, 170] width 45 height 26
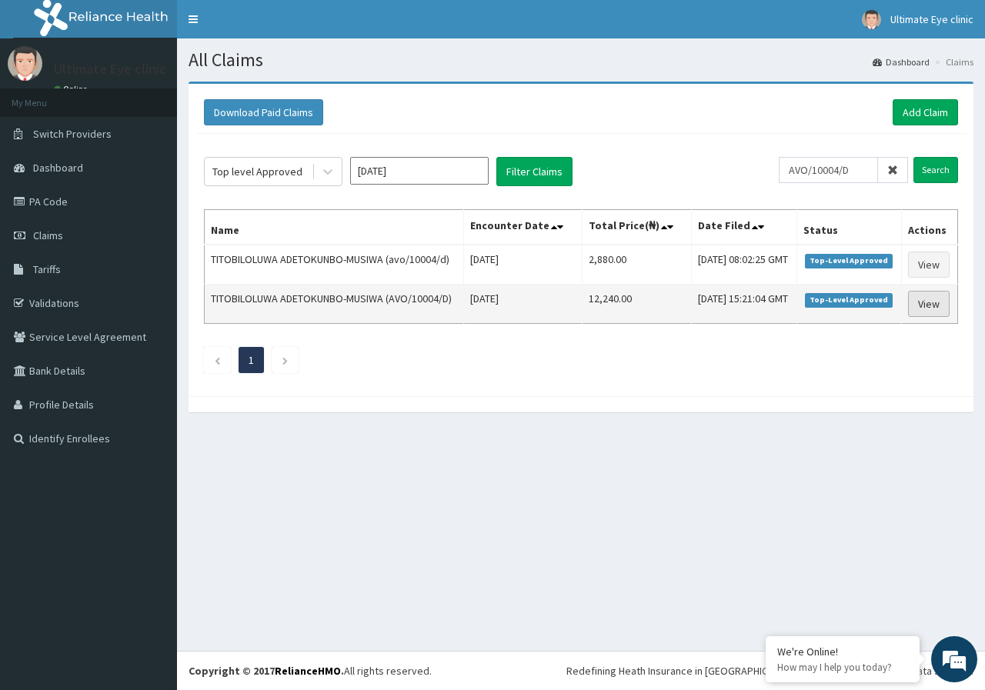
click at [928, 317] on link "View" at bounding box center [929, 304] width 42 height 26
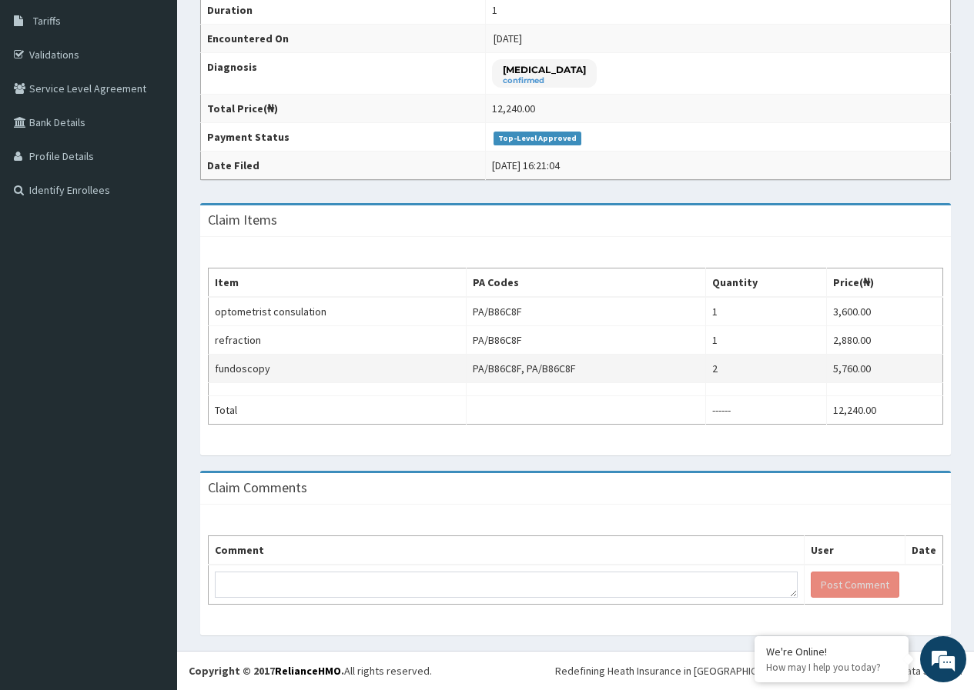
click at [563, 371] on td "PA/B86C8F, PA/B86C8F" at bounding box center [586, 369] width 240 height 28
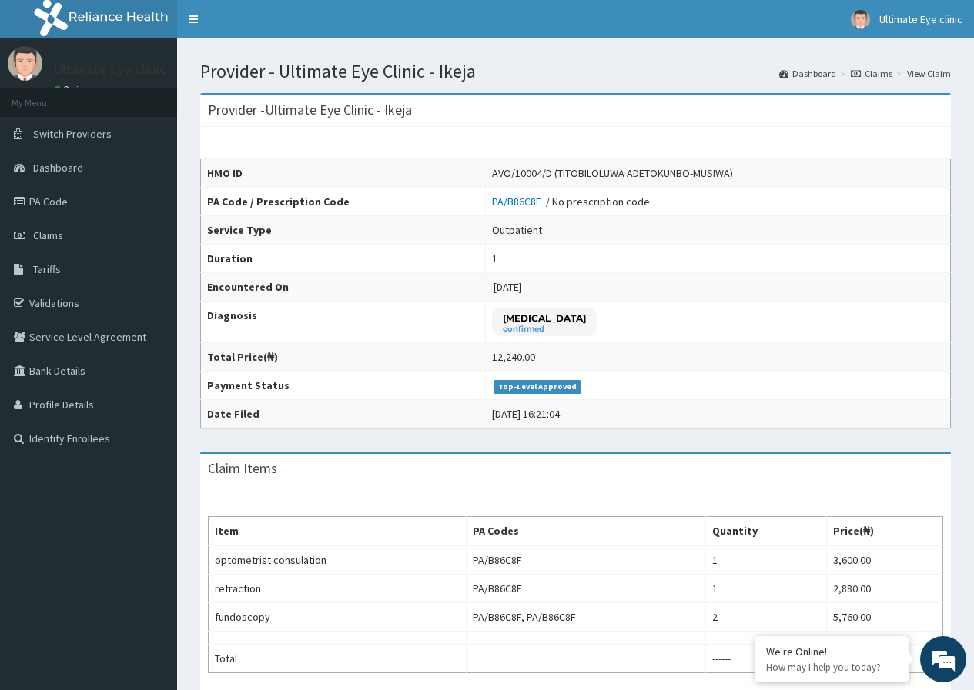
click at [869, 59] on div "Provider - Ultimate Eye Clinic - Ikeja Dashboard Claims View Claim" at bounding box center [576, 66] width 774 height 32
click at [869, 72] on link "Claims" at bounding box center [872, 73] width 42 height 13
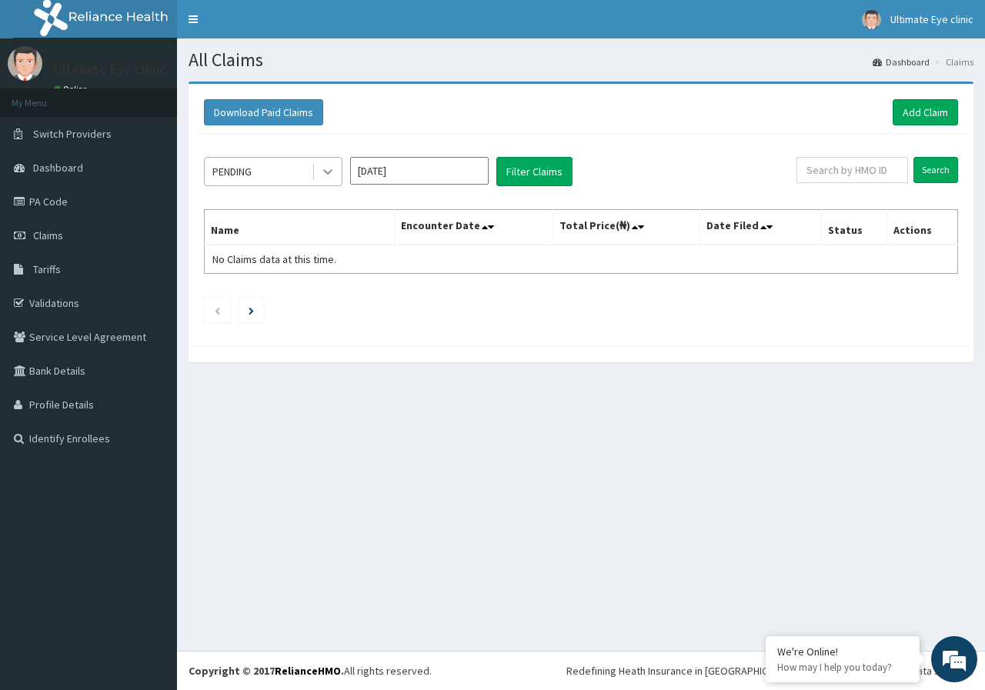
click at [327, 164] on icon at bounding box center [327, 171] width 15 height 15
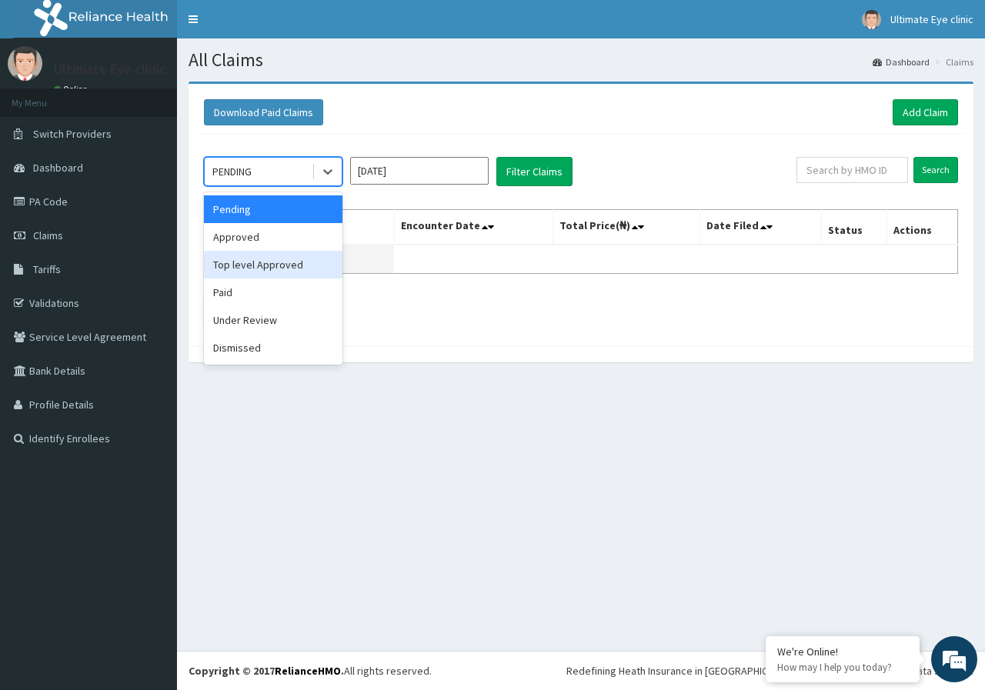
drag, startPoint x: 294, startPoint y: 271, endPoint x: 332, endPoint y: 254, distance: 41.3
click at [294, 270] on div "Top level Approved" at bounding box center [273, 265] width 139 height 28
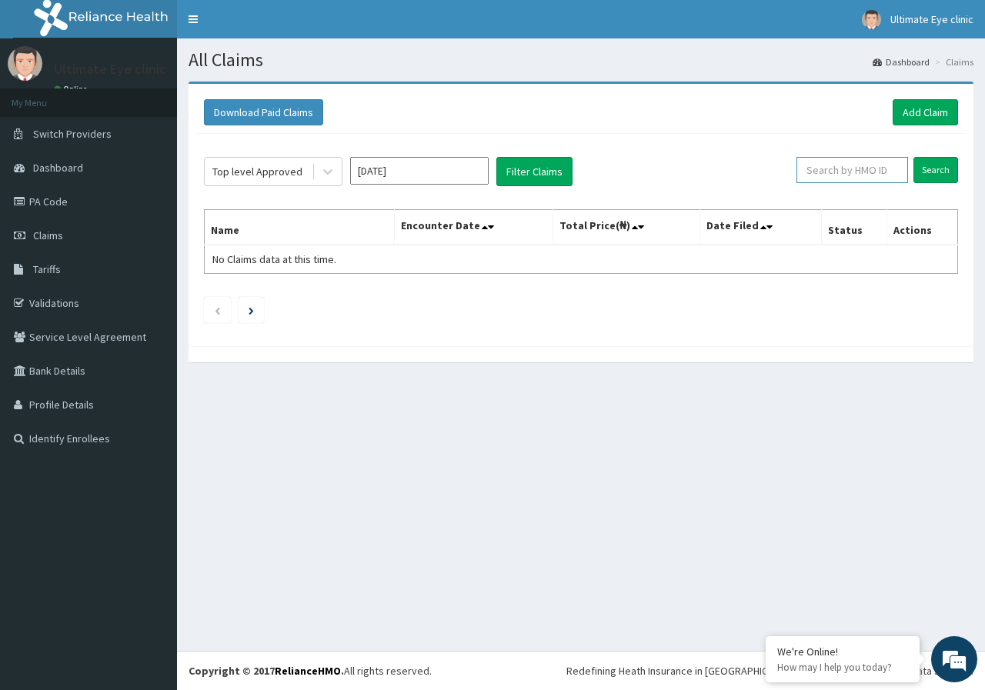
click at [840, 167] on input "text" at bounding box center [853, 170] width 112 height 26
type input "AVO/10004/D"
click at [914, 157] on input "Search" at bounding box center [936, 170] width 45 height 26
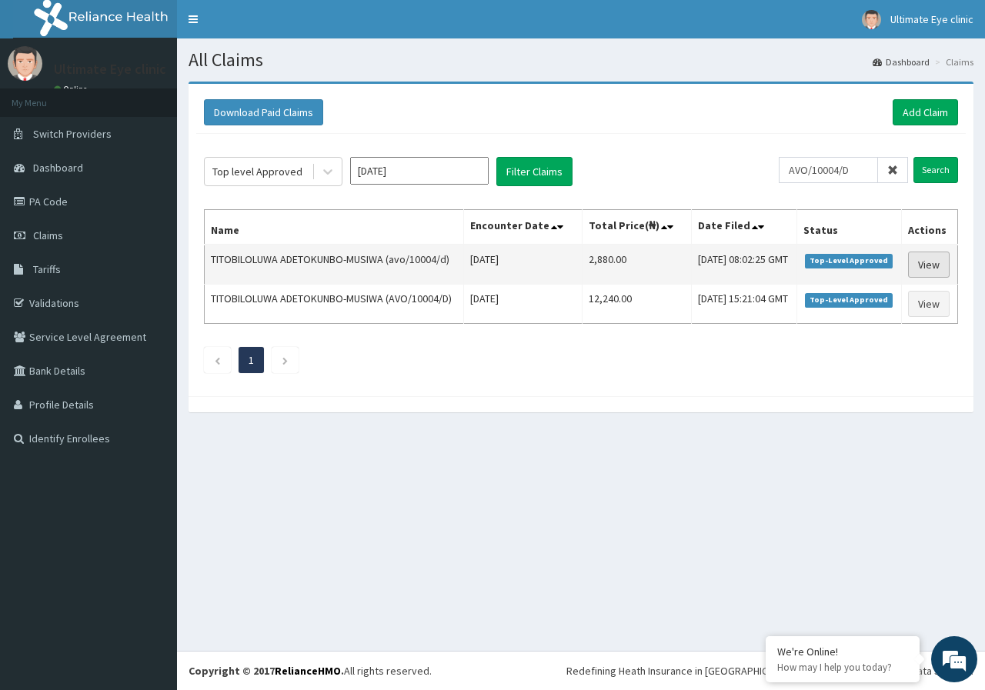
click at [924, 278] on link "View" at bounding box center [929, 265] width 42 height 26
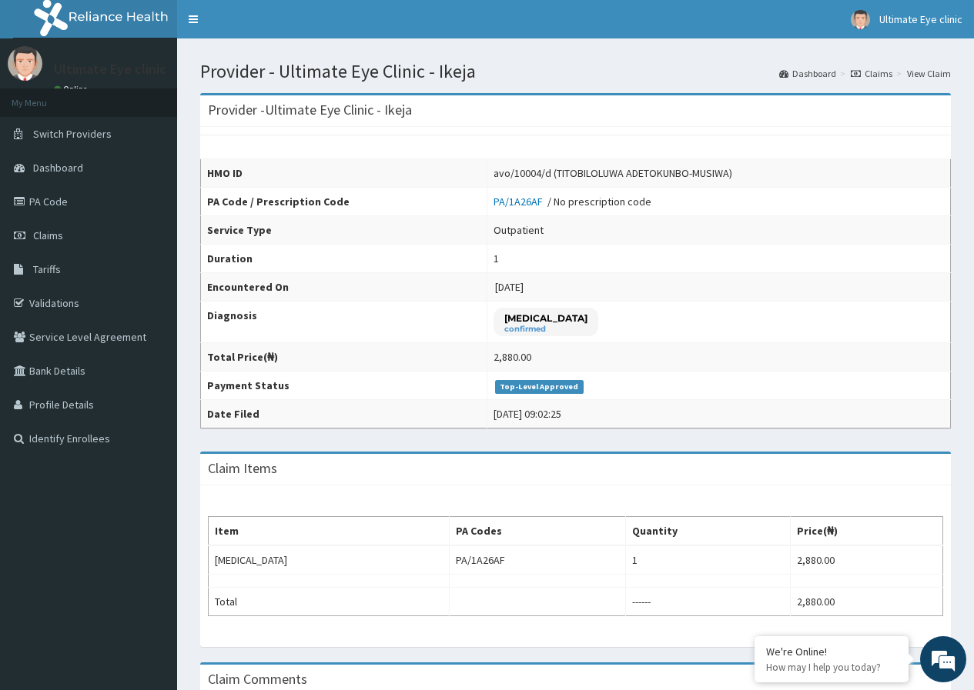
click at [880, 73] on link "Claims" at bounding box center [872, 73] width 42 height 13
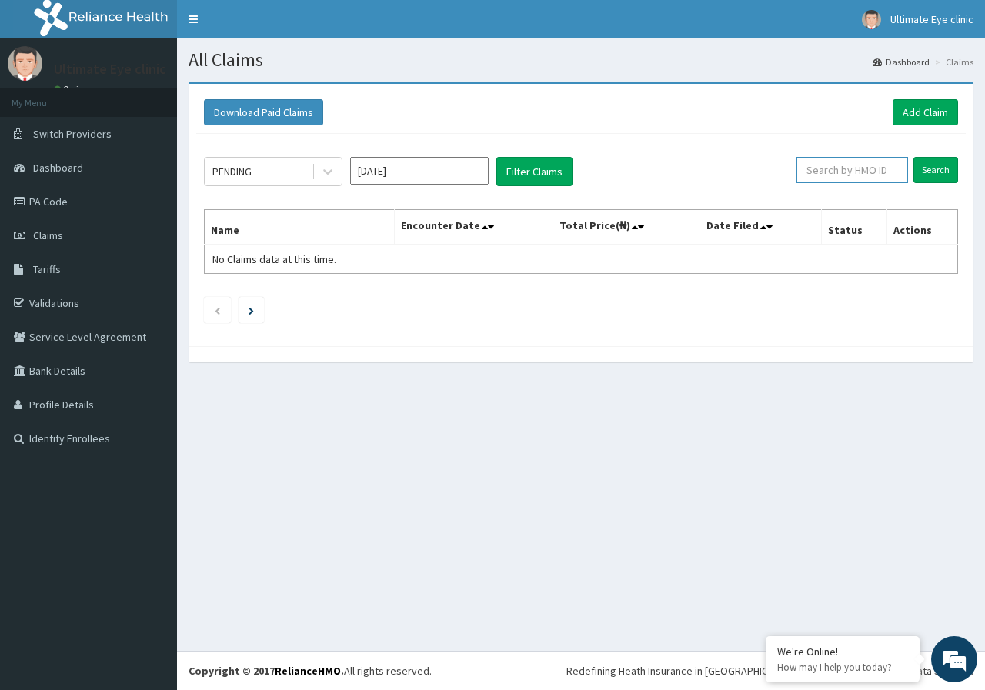
click at [870, 175] on input "text" at bounding box center [853, 170] width 112 height 26
type input "AVO/10004/D"
click at [914, 157] on input "Search" at bounding box center [936, 170] width 45 height 26
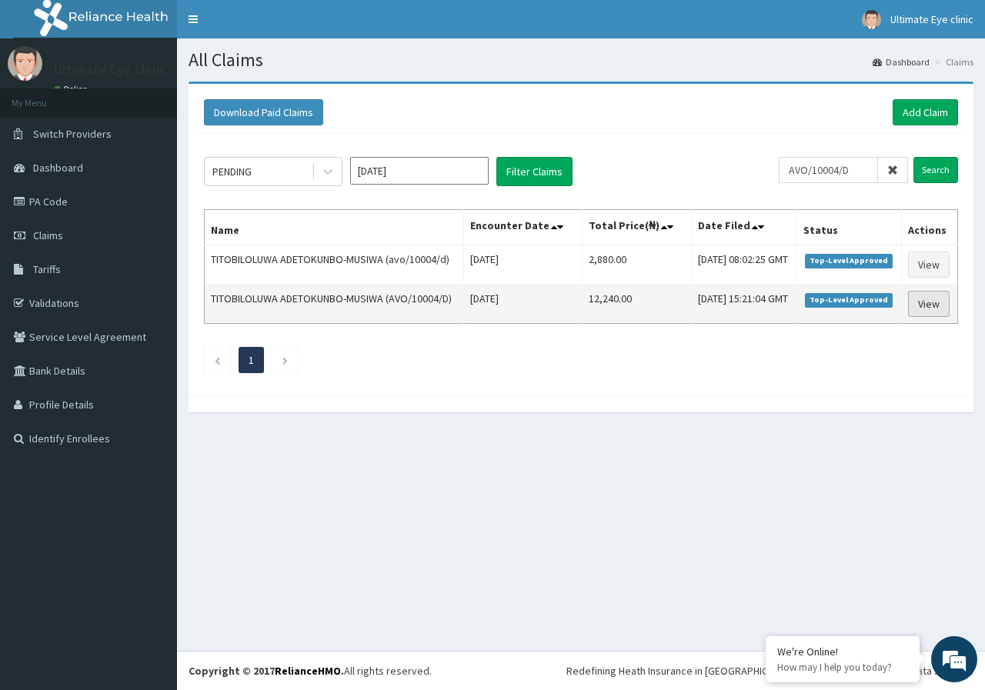
click at [941, 317] on link "View" at bounding box center [929, 304] width 42 height 26
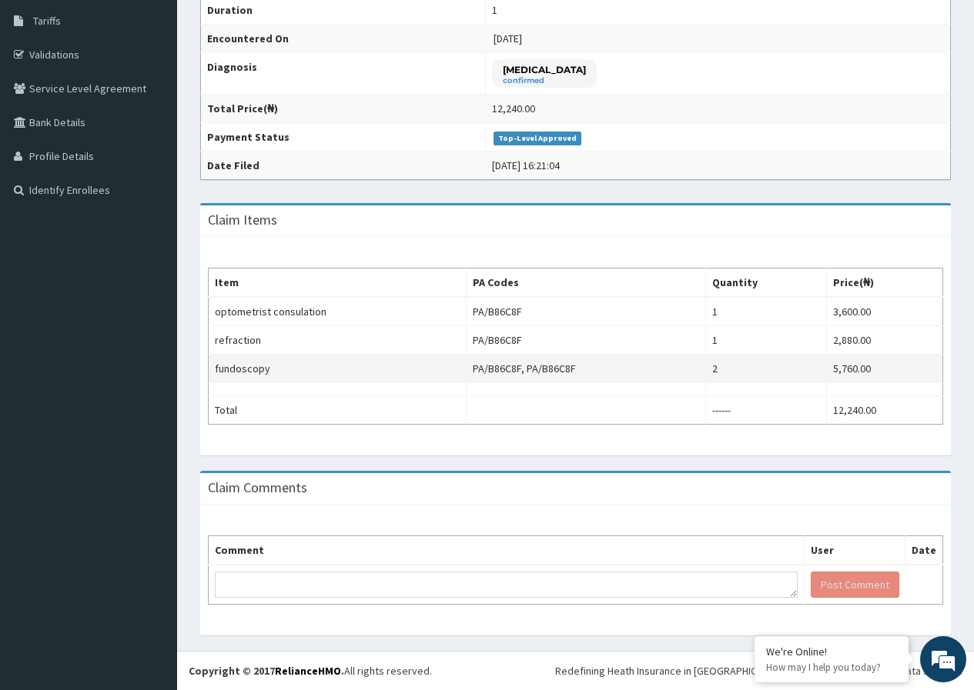
click at [738, 362] on td "2" at bounding box center [766, 369] width 121 height 28
drag, startPoint x: 735, startPoint y: 366, endPoint x: 724, endPoint y: 375, distance: 14.8
click at [733, 368] on td "2" at bounding box center [766, 369] width 121 height 28
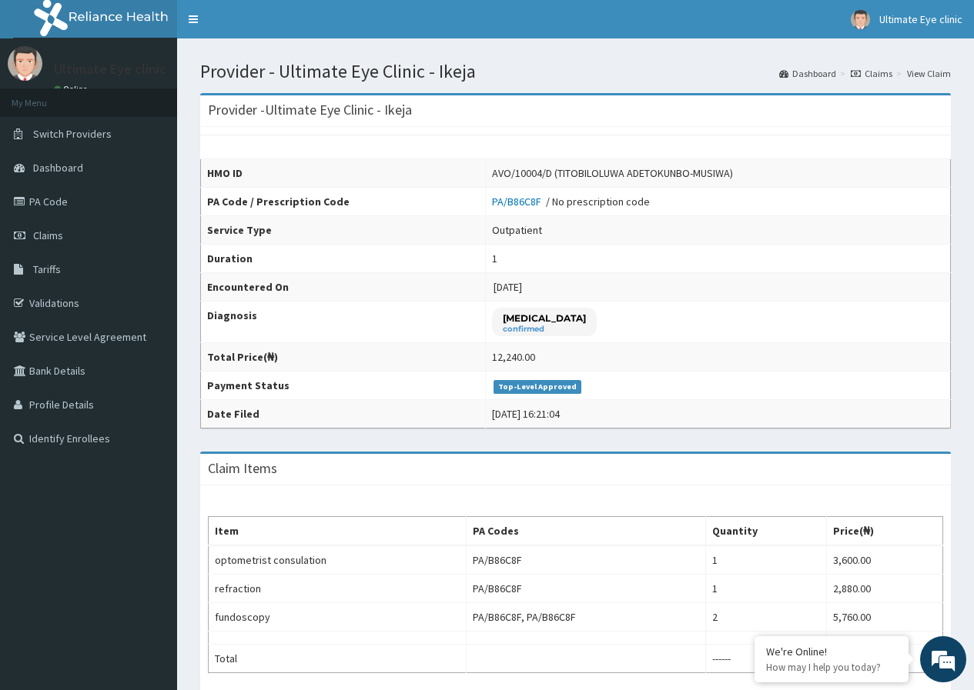
click at [886, 69] on link "Claims" at bounding box center [872, 73] width 42 height 13
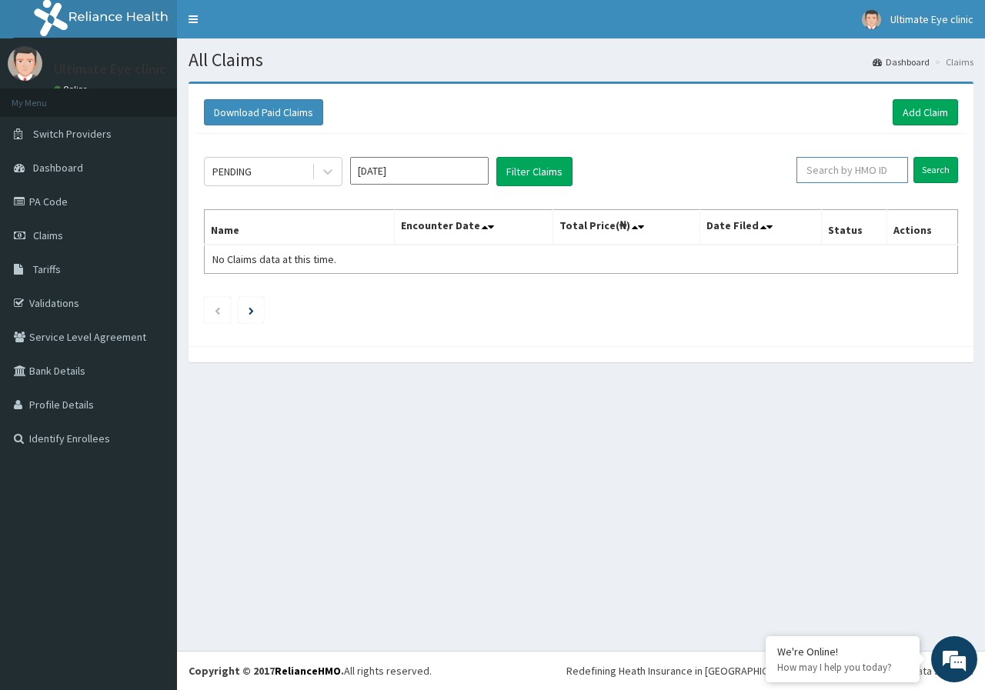
click at [843, 178] on input "text" at bounding box center [853, 170] width 112 height 26
click at [837, 172] on input "AVO/1004/D" at bounding box center [828, 170] width 99 height 26
type input "AVO/10004/D"
click at [931, 167] on input "Search" at bounding box center [936, 170] width 45 height 26
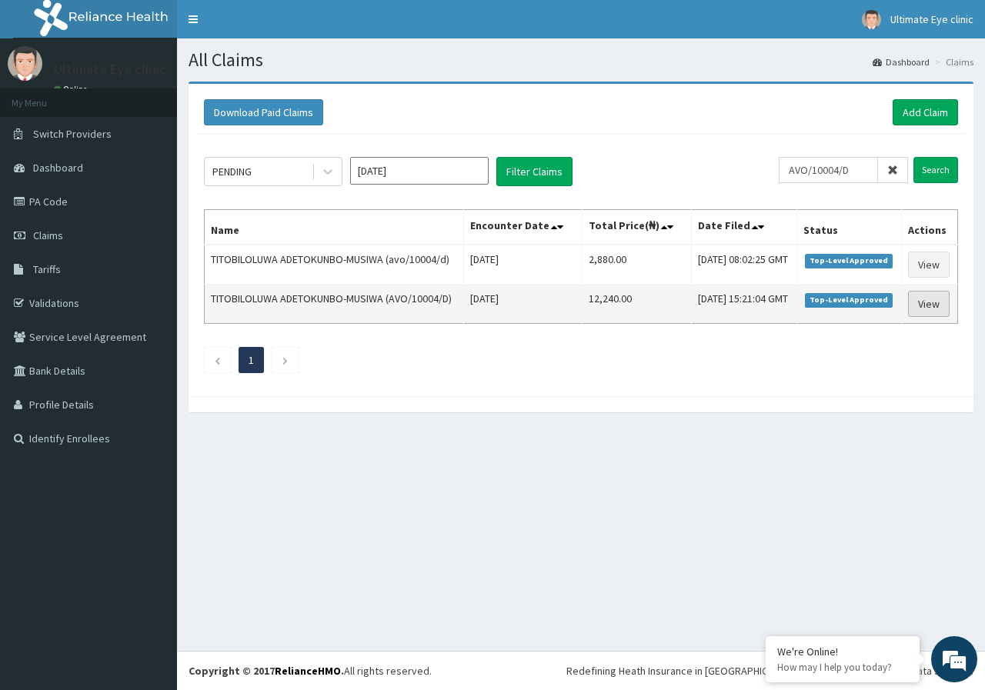
click at [924, 317] on link "View" at bounding box center [929, 304] width 42 height 26
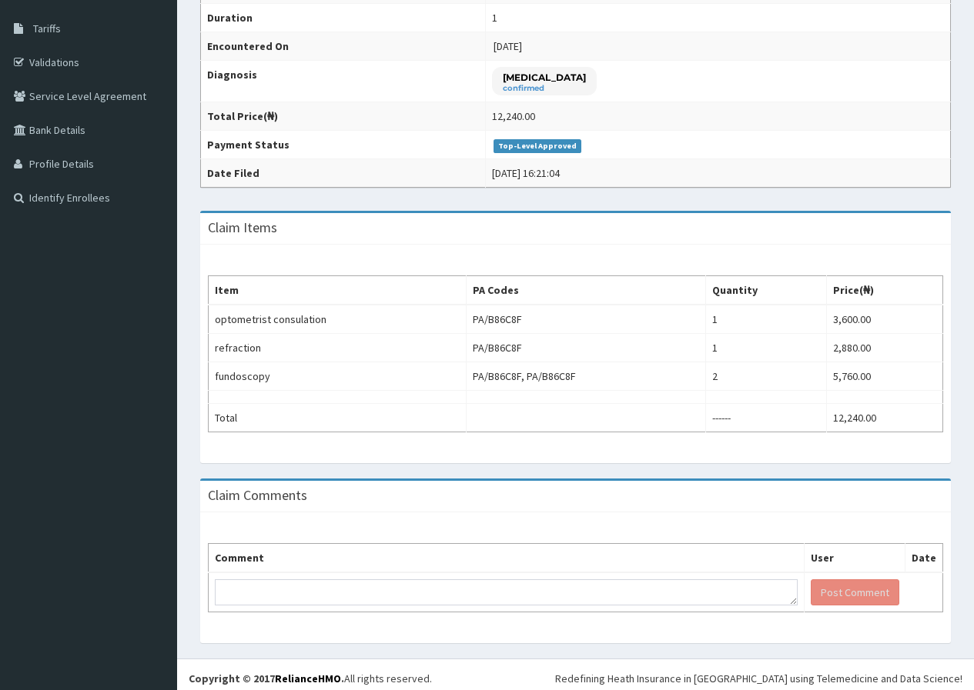
scroll to position [249, 0]
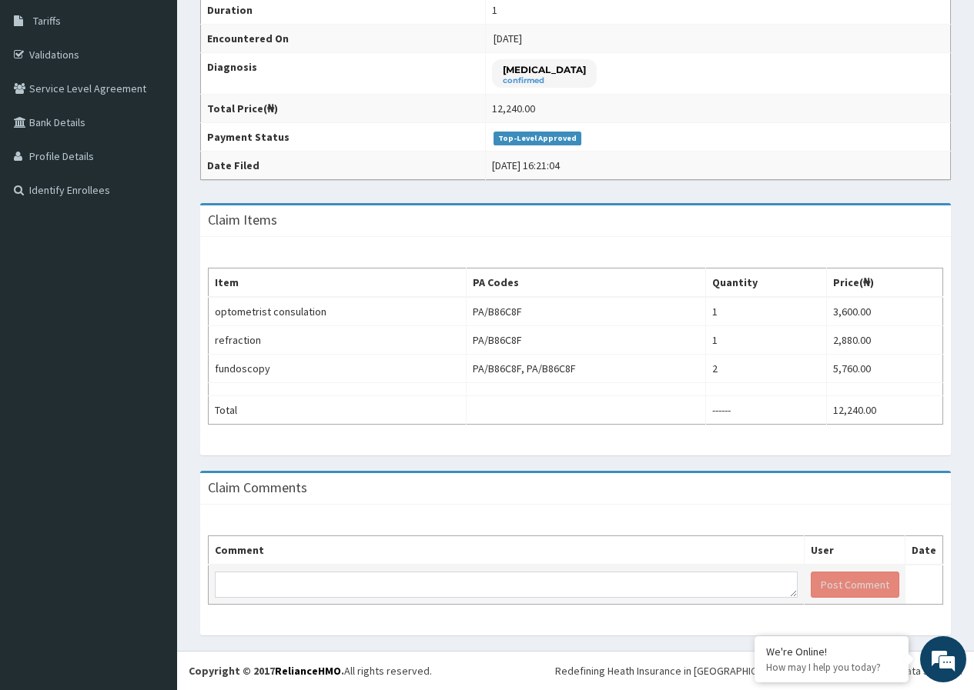
click at [426, 571] on td at bounding box center [507, 585] width 596 height 40
click at [375, 587] on textarea at bounding box center [506, 585] width 583 height 26
click at [358, 591] on textarea "KINDLY NOTE THAT FUNDUSCOPY COPY WAS" at bounding box center [506, 585] width 583 height 26
click at [343, 591] on textarea "KINDLY NOTE THAT FUNDUSCOPY COPY WAS" at bounding box center [506, 585] width 583 height 26
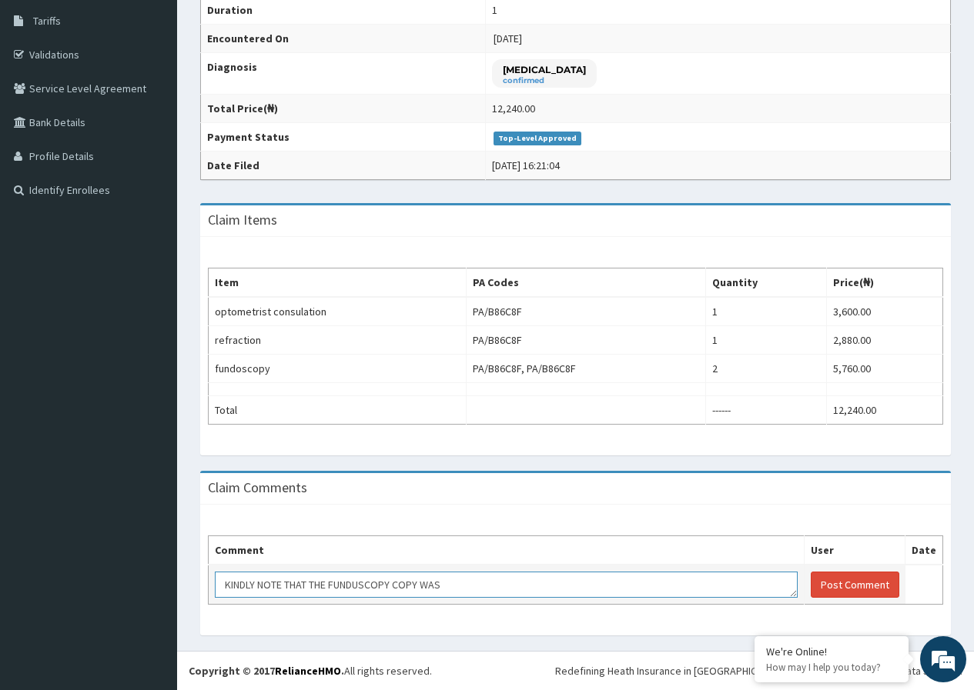
click at [450, 586] on textarea "KINDLY NOTE THAT THE FUNDUSCOPY COPY WAS" at bounding box center [506, 585] width 583 height 26
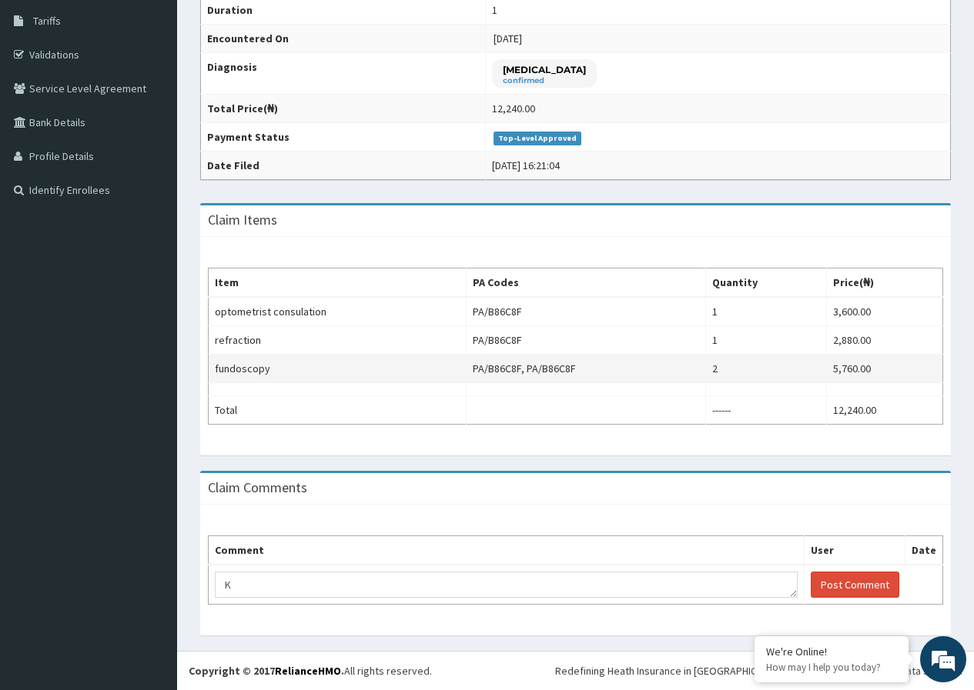
click at [575, 363] on td "PA/B86C8F, PA/B86C8F" at bounding box center [586, 369] width 240 height 28
click at [726, 369] on td "2" at bounding box center [766, 369] width 121 height 28
click at [726, 367] on td "2" at bounding box center [766, 369] width 121 height 28
click at [717, 363] on td "2" at bounding box center [766, 369] width 121 height 28
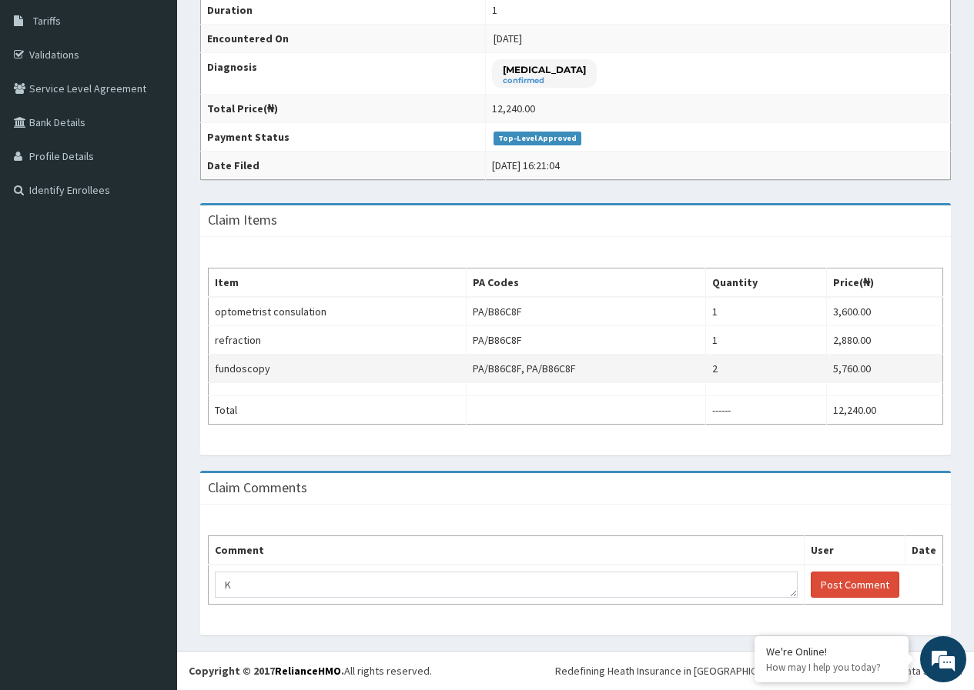
click at [717, 368] on td "2" at bounding box center [766, 369] width 121 height 28
click at [577, 369] on td "PA/B86C8F, PA/B86C8F" at bounding box center [586, 369] width 240 height 28
click at [576, 369] on td "PA/B86C8F, PA/B86C8F" at bounding box center [586, 369] width 240 height 28
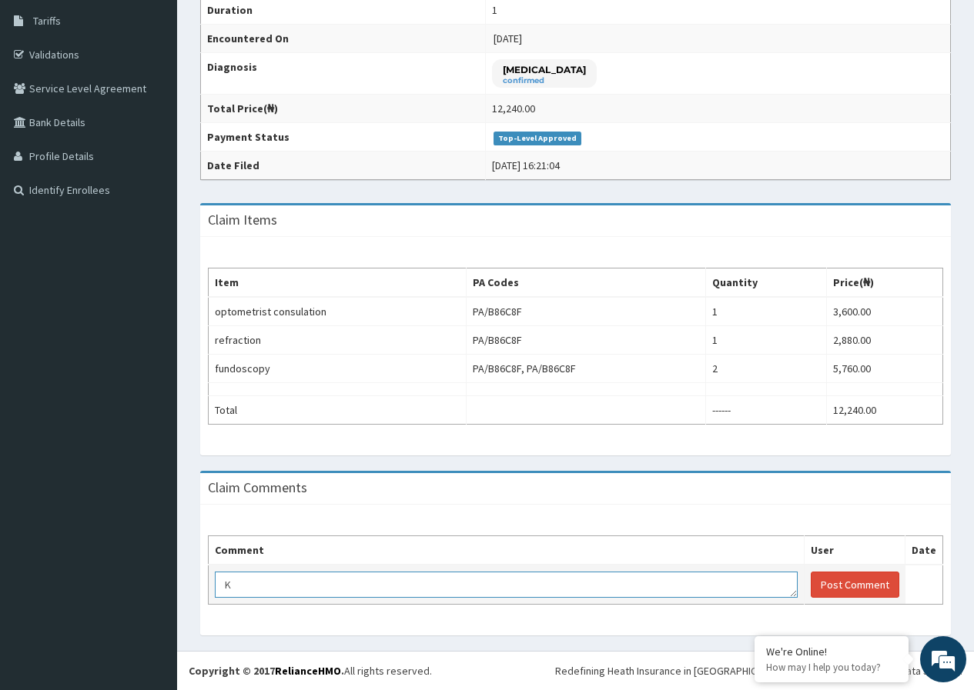
click at [364, 591] on textarea "K" at bounding box center [506, 585] width 583 height 26
type textarea "KINDLY NOTE THAT FUNDUSCOPY WAS MISTAKENLY QUANTIFIED AS 2 INSTEAD OF 1, PLEASE…"
click at [863, 581] on button "Post Comment" at bounding box center [855, 585] width 89 height 26
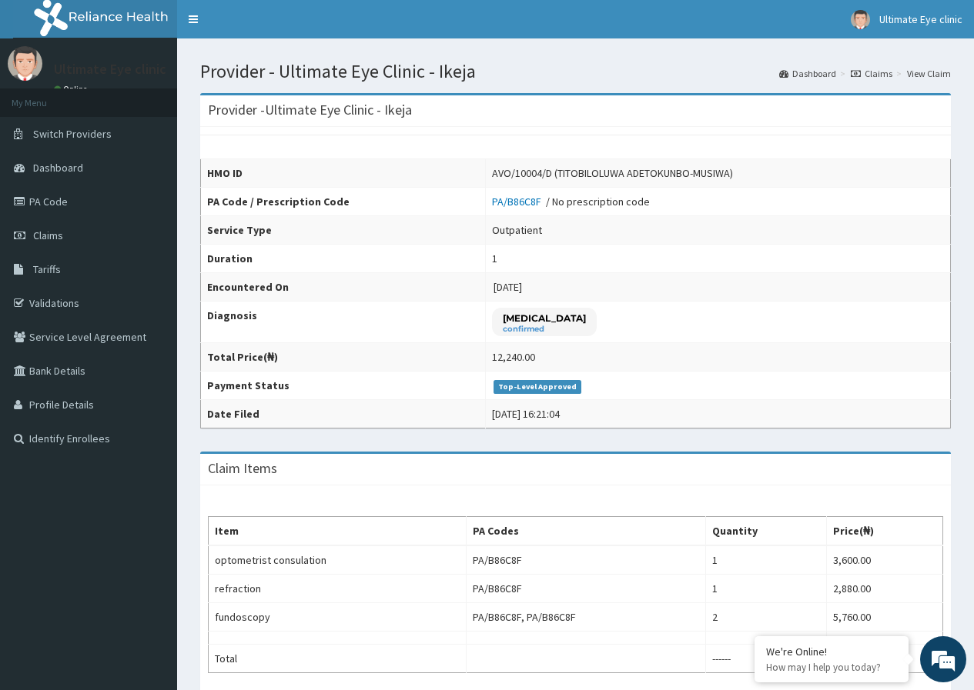
click at [887, 78] on link "Claims" at bounding box center [872, 73] width 42 height 13
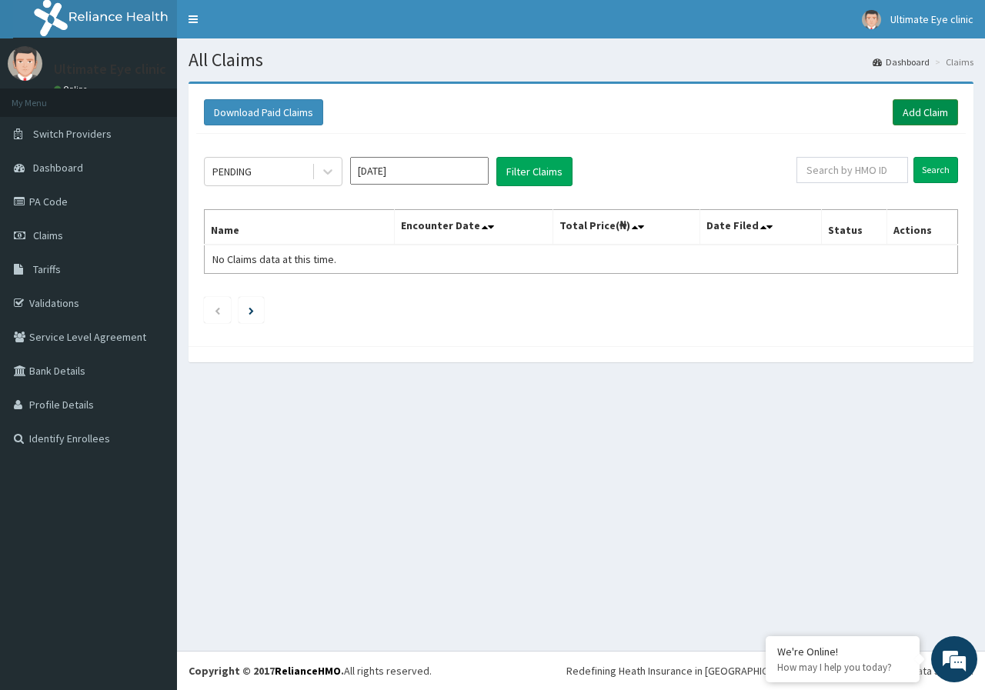
click at [922, 109] on link "Add Claim" at bounding box center [925, 112] width 65 height 26
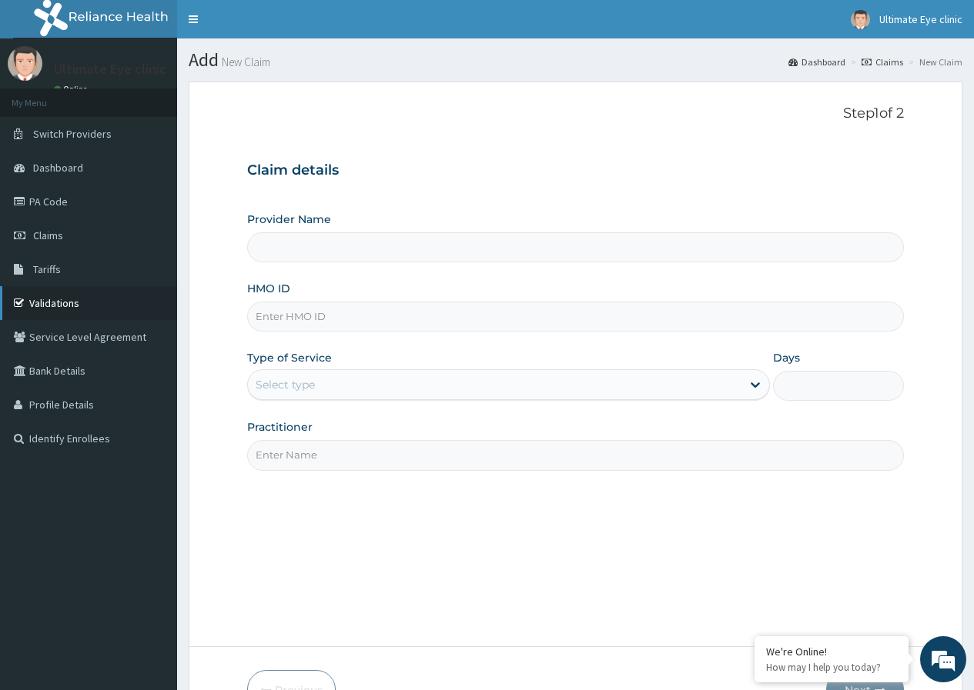
type input "Ultimate Eye Clinic - Ikeja"
click at [897, 70] on ol "Dashboard Claims New Claim" at bounding box center [875, 62] width 182 height 24
click at [903, 62] on link "Claims" at bounding box center [882, 61] width 42 height 13
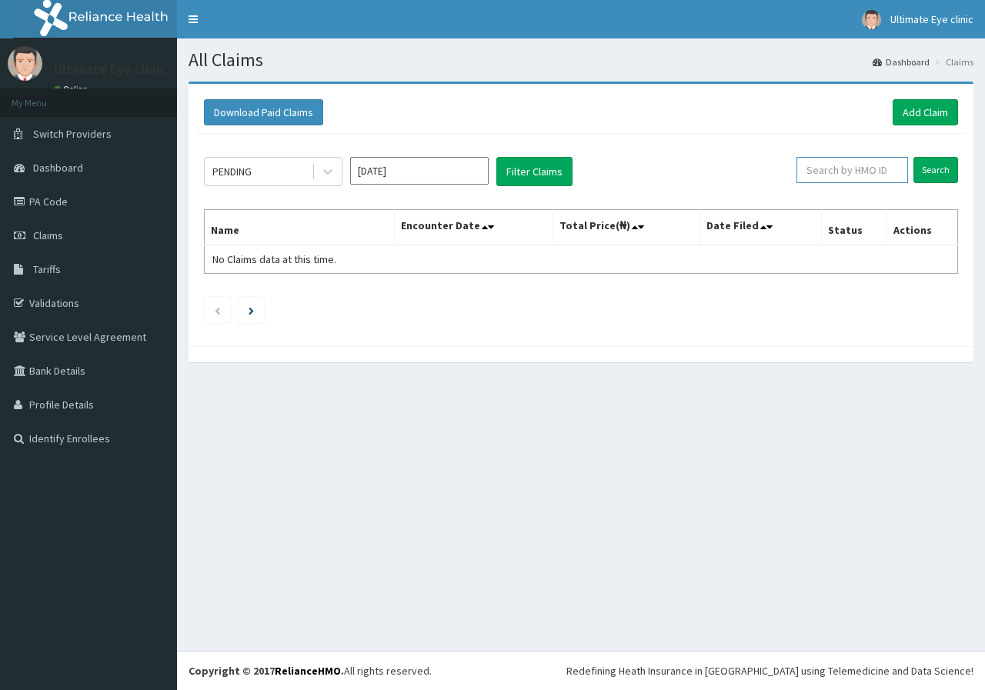
click at [852, 172] on input "text" at bounding box center [853, 170] width 112 height 26
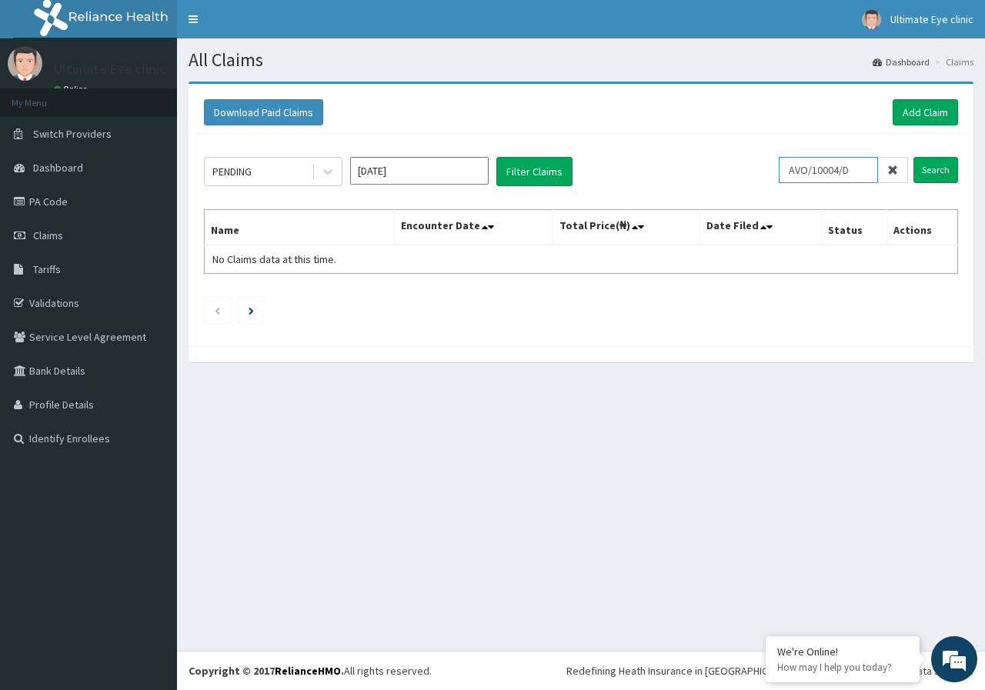
click at [914, 157] on input "Search" at bounding box center [936, 170] width 45 height 26
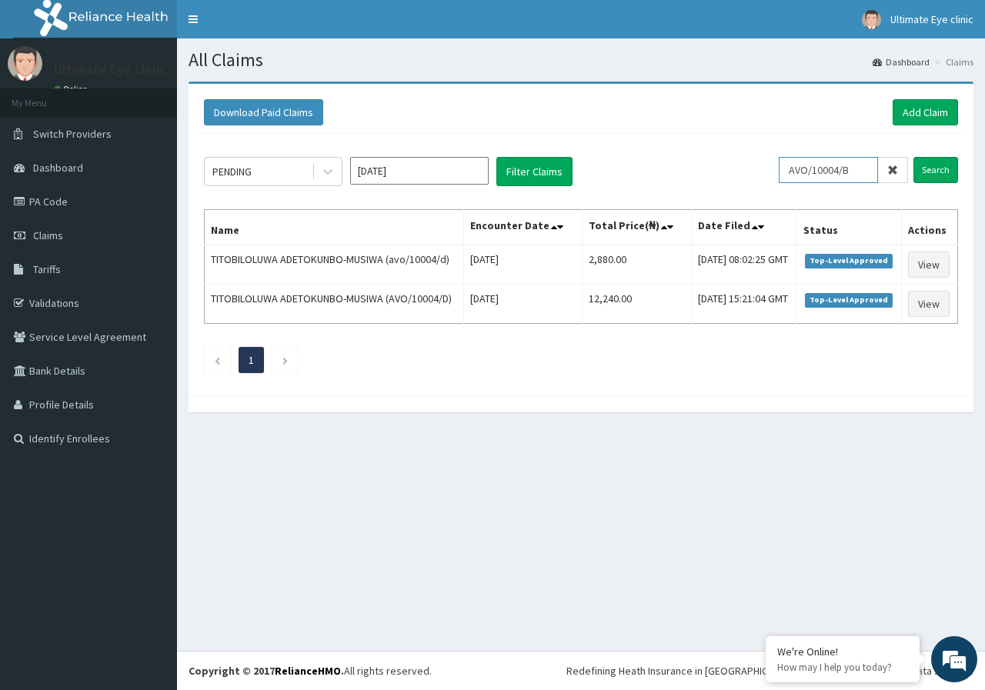
click at [914, 157] on input "Search" at bounding box center [936, 170] width 45 height 26
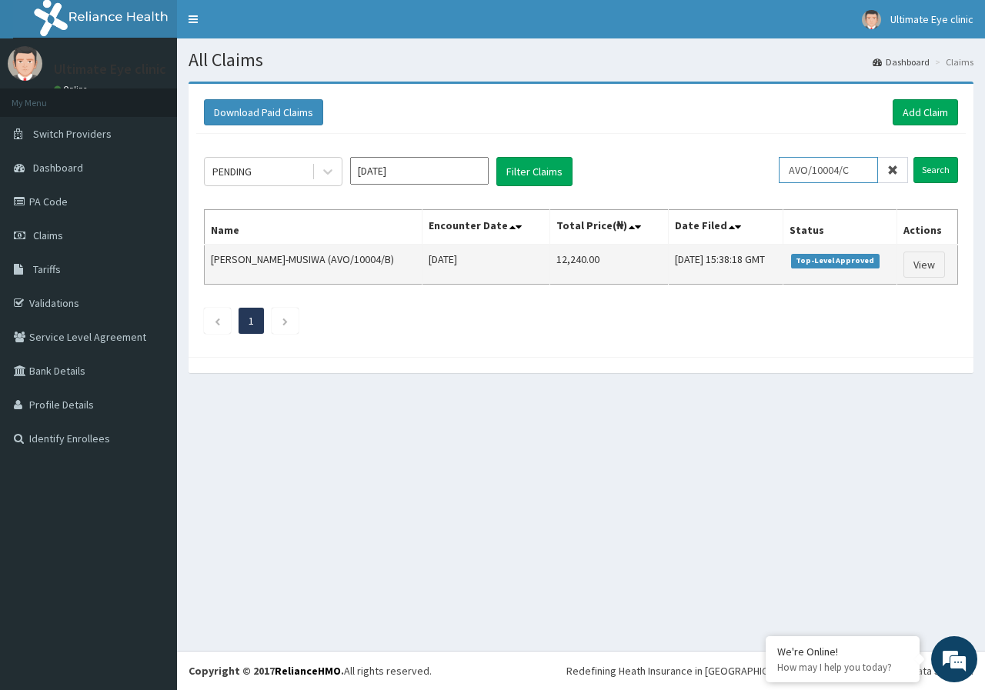
click at [914, 157] on input "Search" at bounding box center [936, 170] width 45 height 26
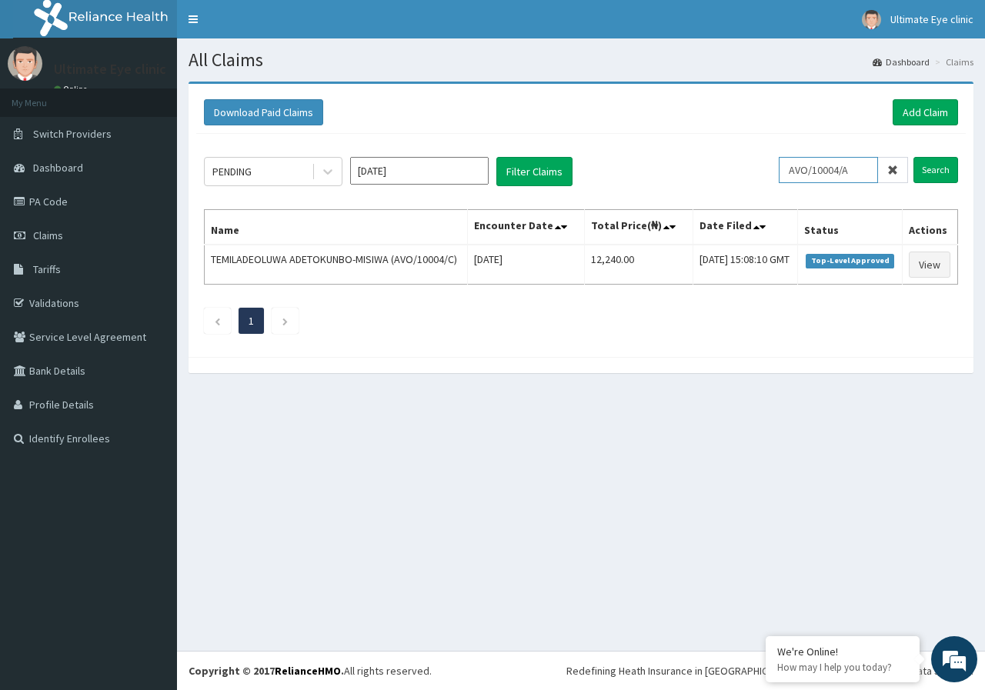
type input "AVO/10004/A"
click at [914, 157] on input "Search" at bounding box center [936, 170] width 45 height 26
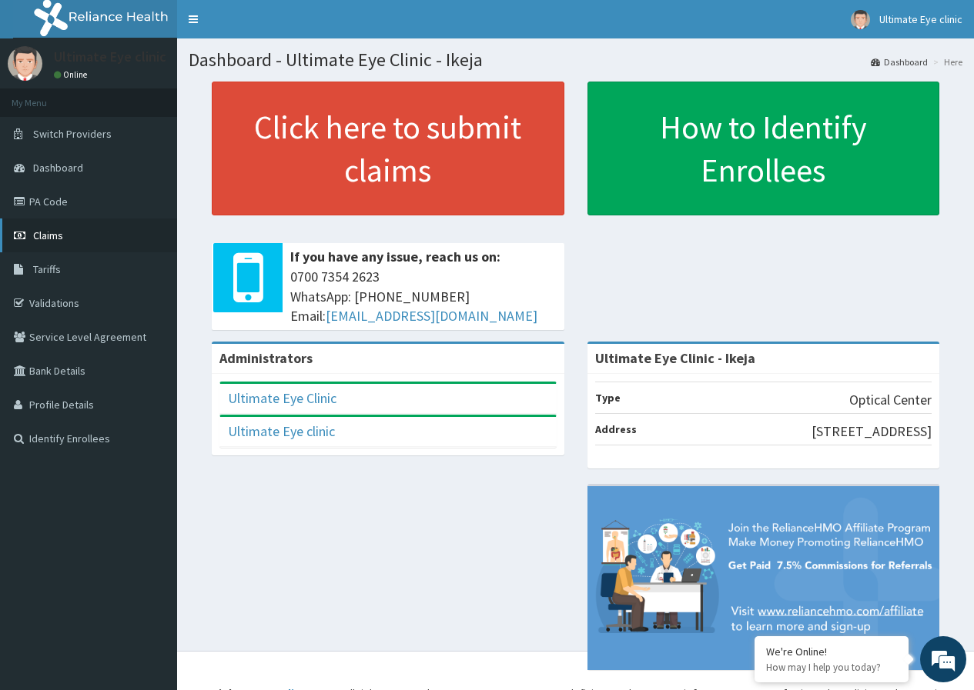
click at [64, 231] on link "Claims" at bounding box center [88, 236] width 177 height 34
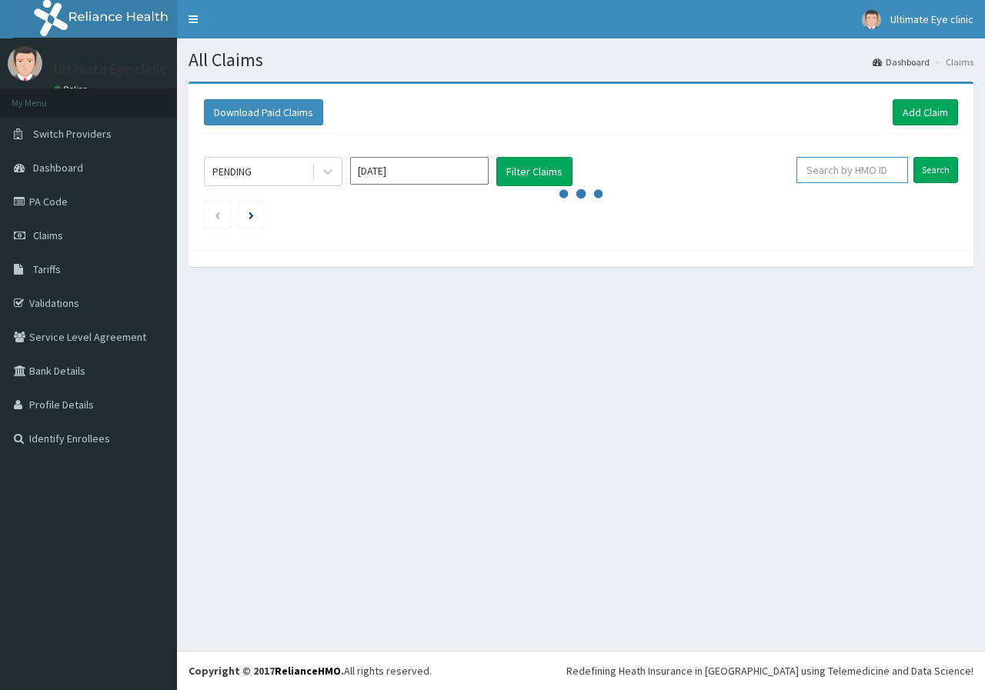
click at [831, 172] on input "text" at bounding box center [853, 170] width 112 height 26
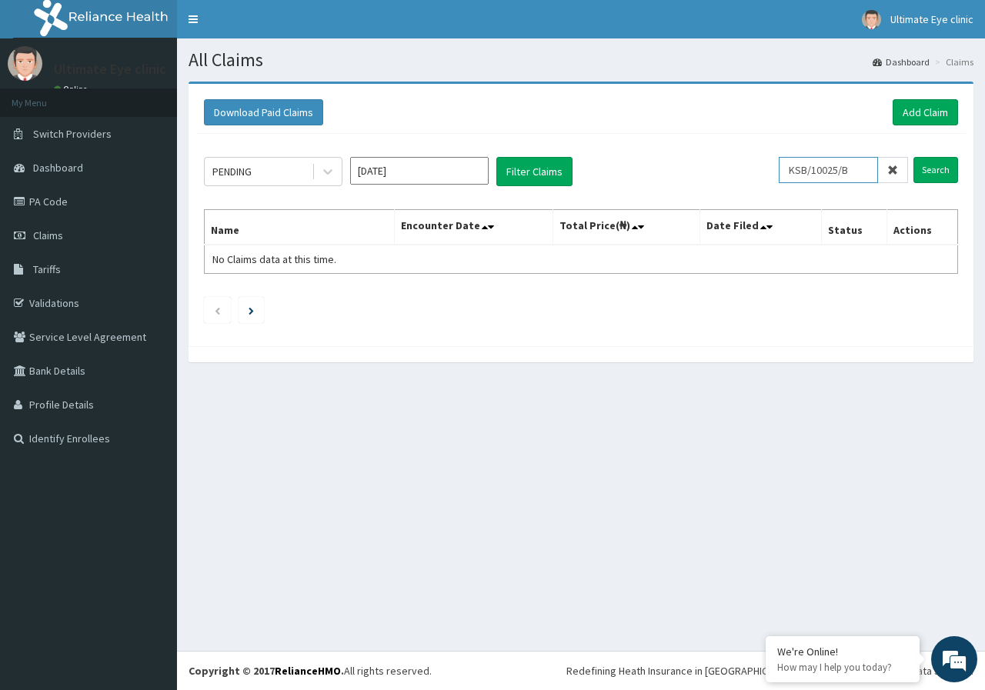
click at [914, 157] on input "Search" at bounding box center [936, 170] width 45 height 26
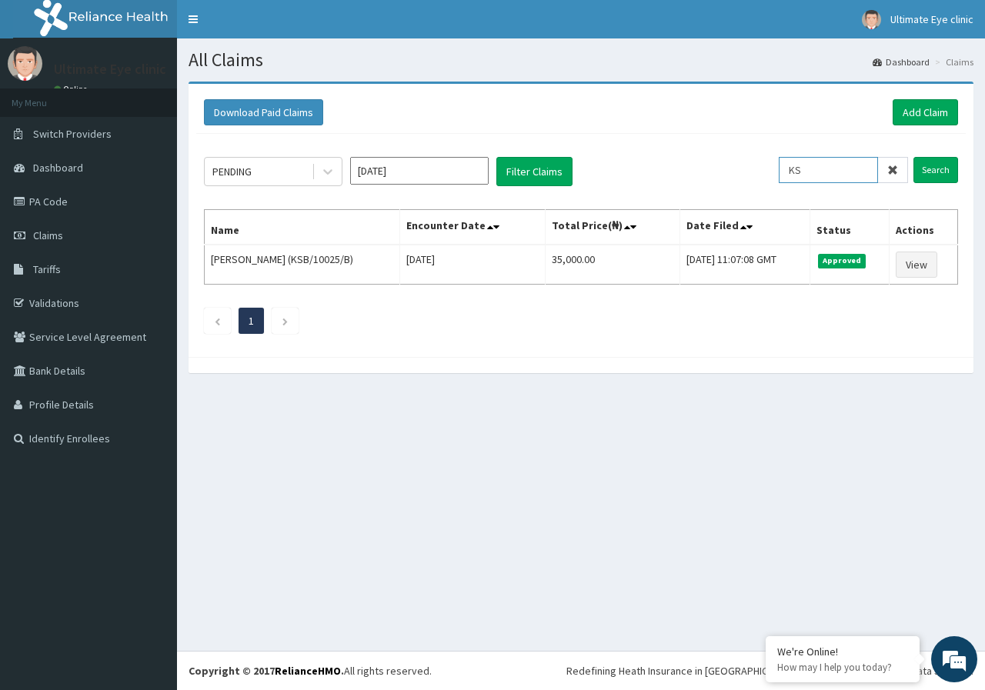
type input "K"
click at [914, 157] on input "Search" at bounding box center [936, 170] width 45 height 26
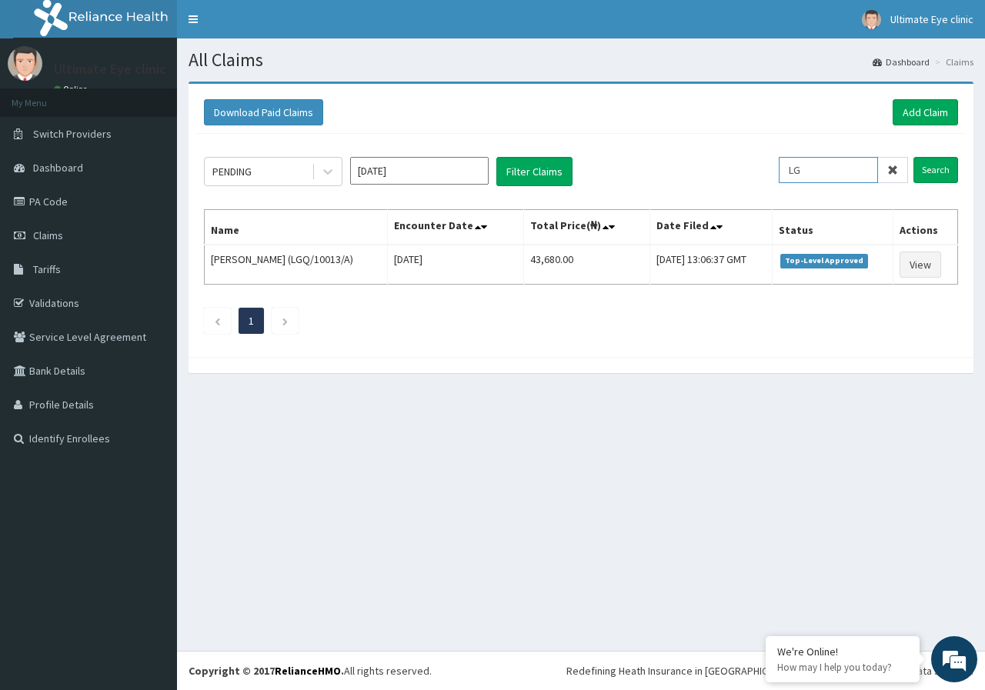
type input "L"
click at [914, 157] on input "Search" at bounding box center [936, 170] width 45 height 26
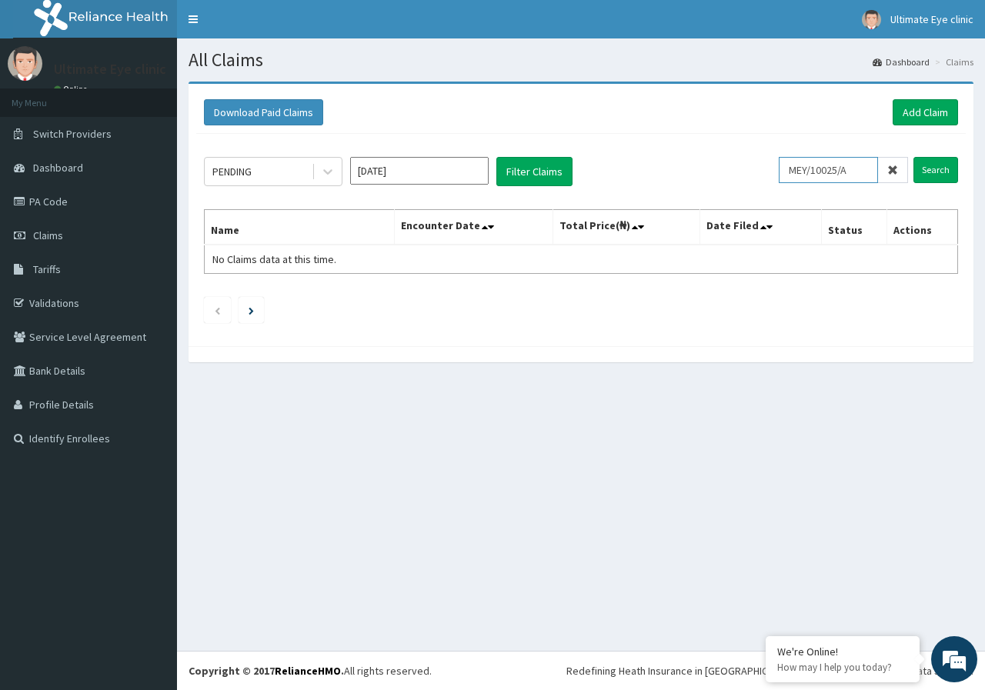
click at [914, 157] on input "Search" at bounding box center [936, 170] width 45 height 26
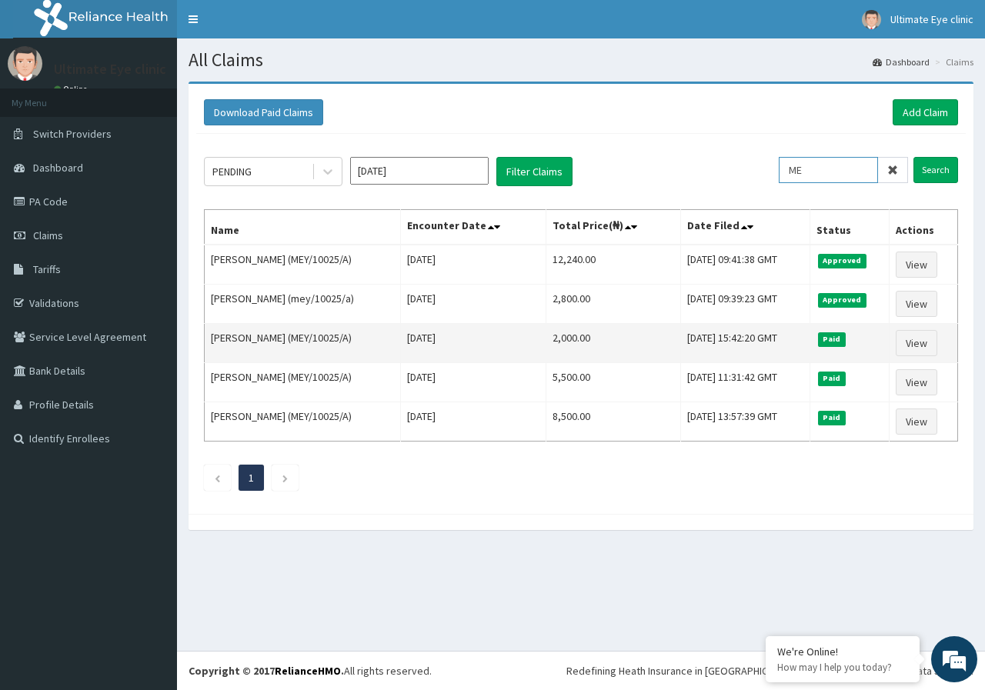
type input "M"
type input "ENP/11518/A"
click at [914, 157] on input "Search" at bounding box center [936, 170] width 45 height 26
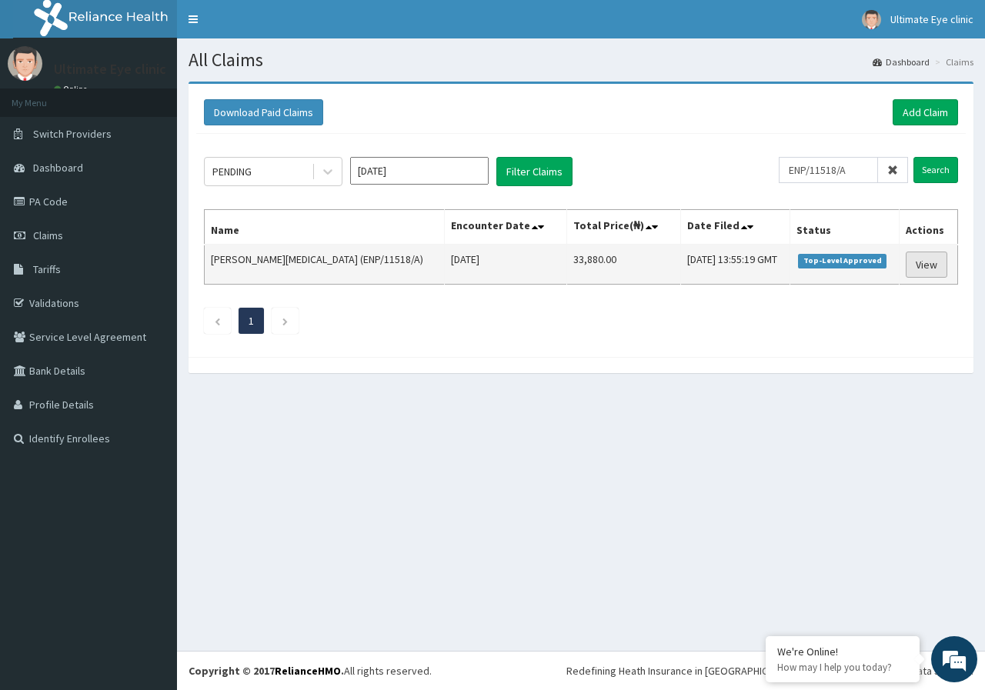
click at [921, 258] on link "View" at bounding box center [927, 265] width 42 height 26
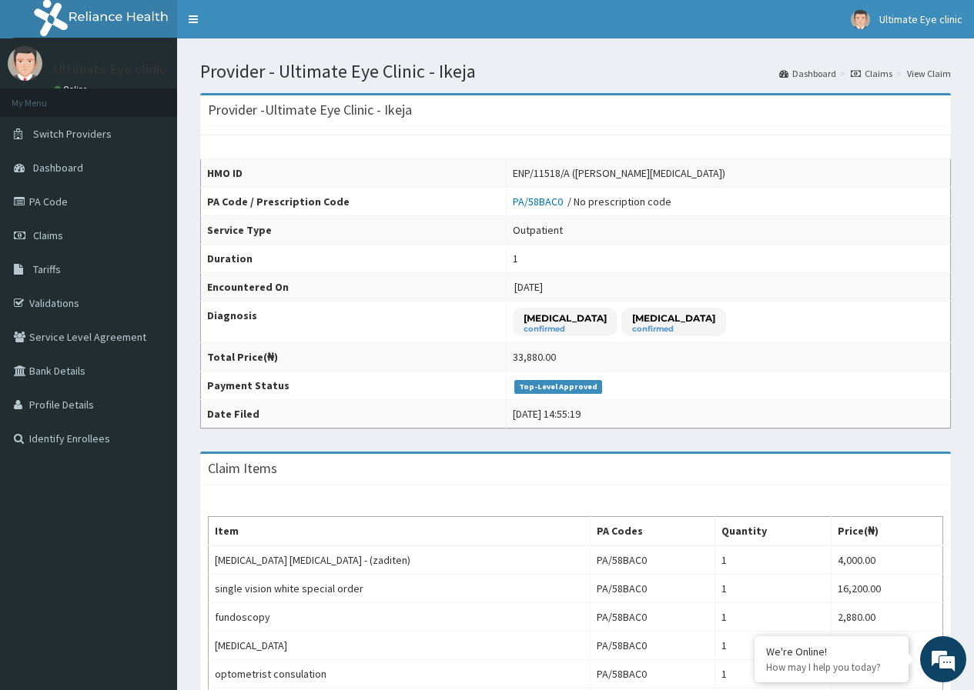
click at [861, 75] on icon at bounding box center [856, 73] width 10 height 9
